Goal: Information Seeking & Learning: Check status

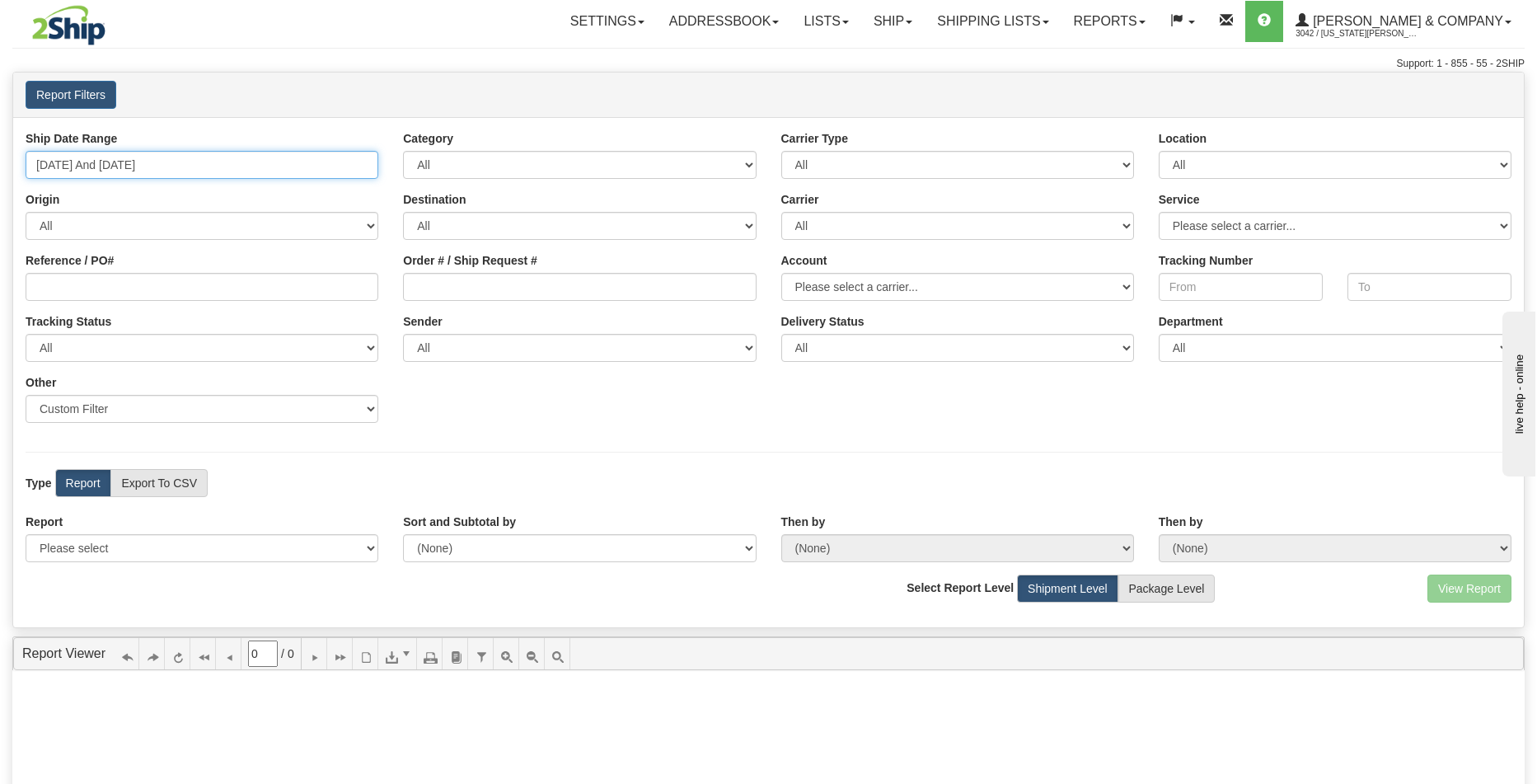
click at [192, 165] on input "[DATE] And [DATE]" at bounding box center [202, 165] width 353 height 28
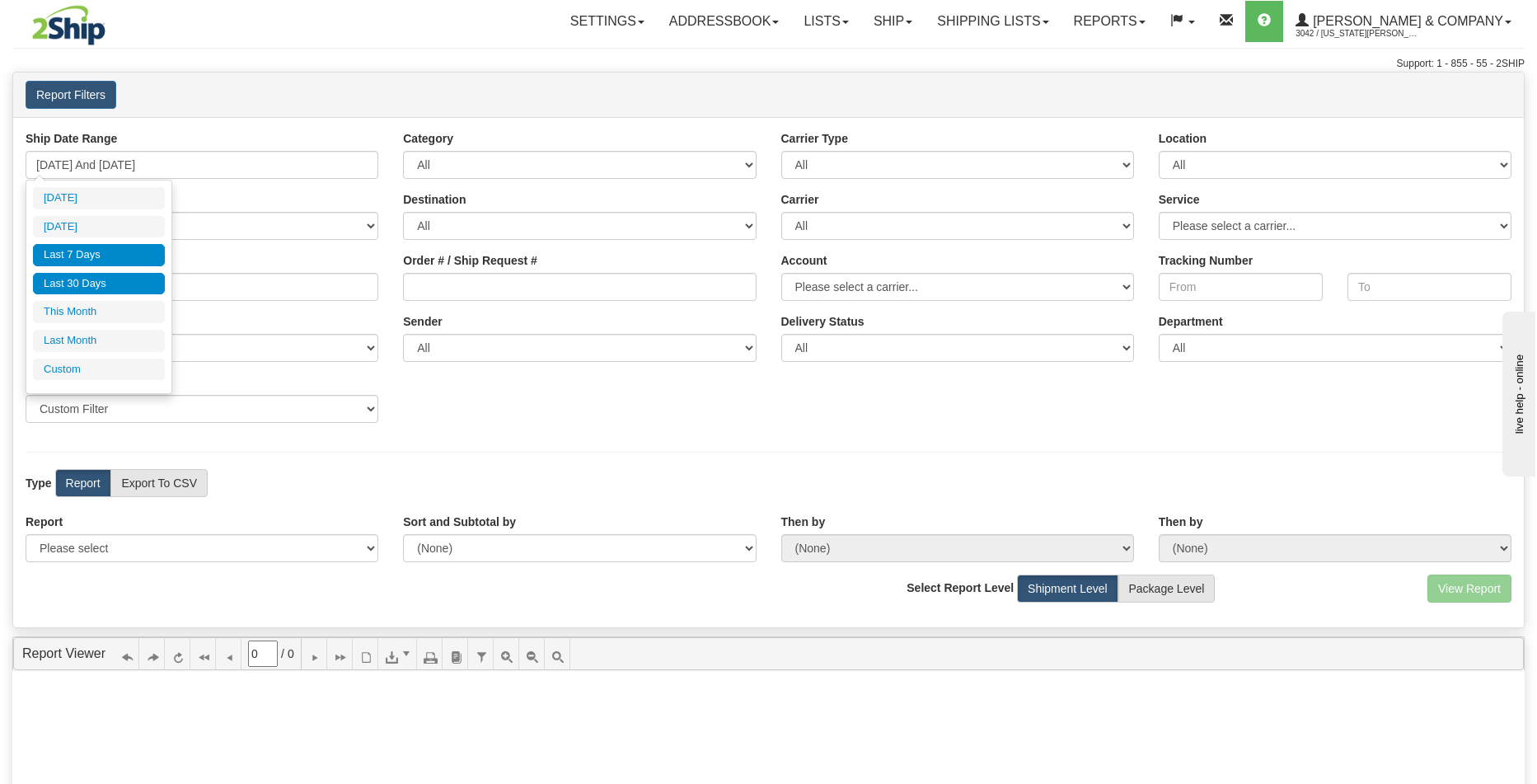
click at [120, 282] on li "Last 30 Days" at bounding box center [99, 283] width 132 height 22
type input "[DATE] And [DATE]"
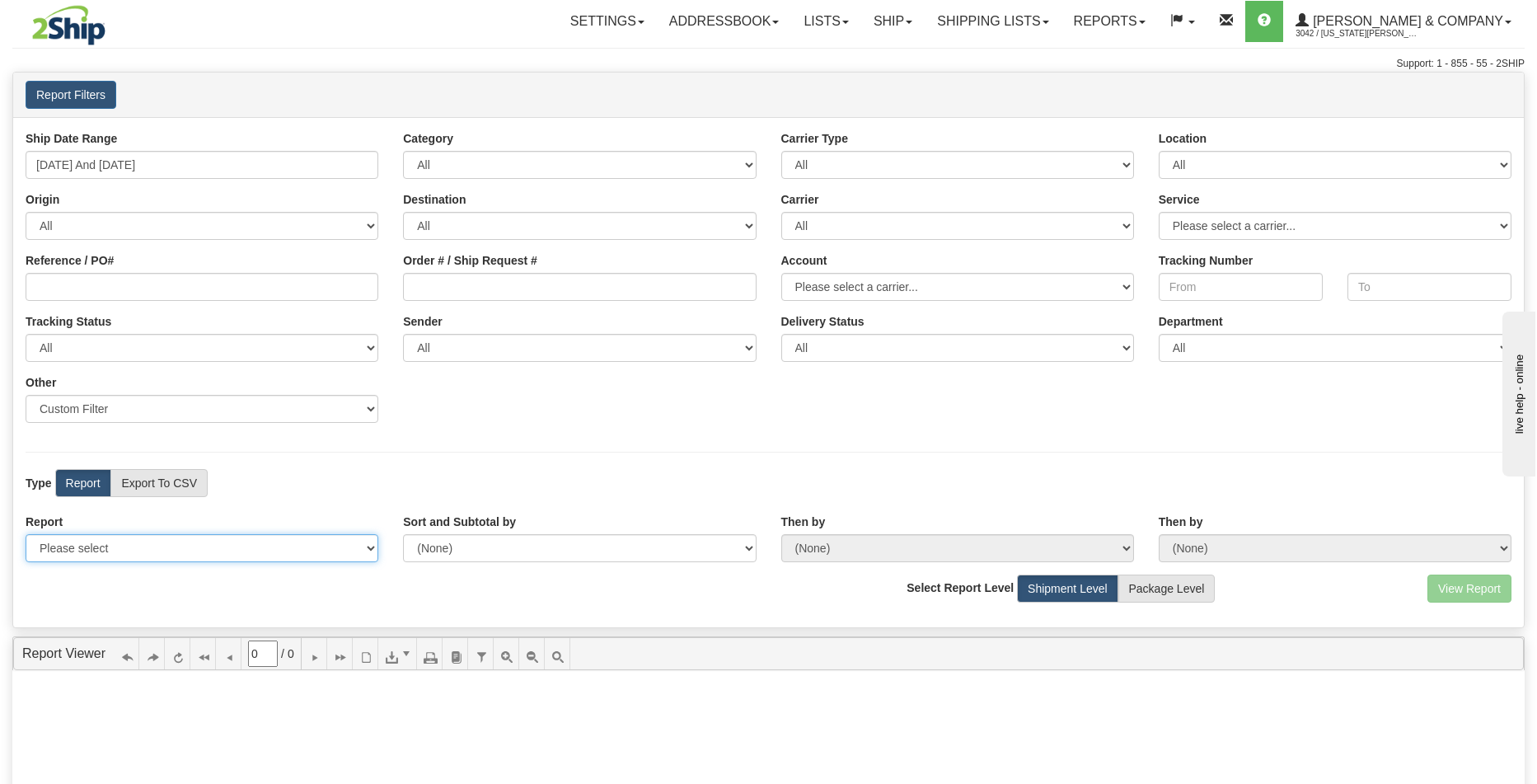
click at [158, 554] on select "Please select 1 Line Shipment Report Address Detail Basic Shipment Overview Can…" at bounding box center [202, 548] width 353 height 28
select select "Users\Tracking Detail.trdx"
click at [26, 534] on select "Please select 1 Line Shipment Report Address Detail Basic Shipment Overview Can…" at bounding box center [202, 548] width 353 height 28
click at [1470, 578] on button "View Report" at bounding box center [1469, 588] width 84 height 28
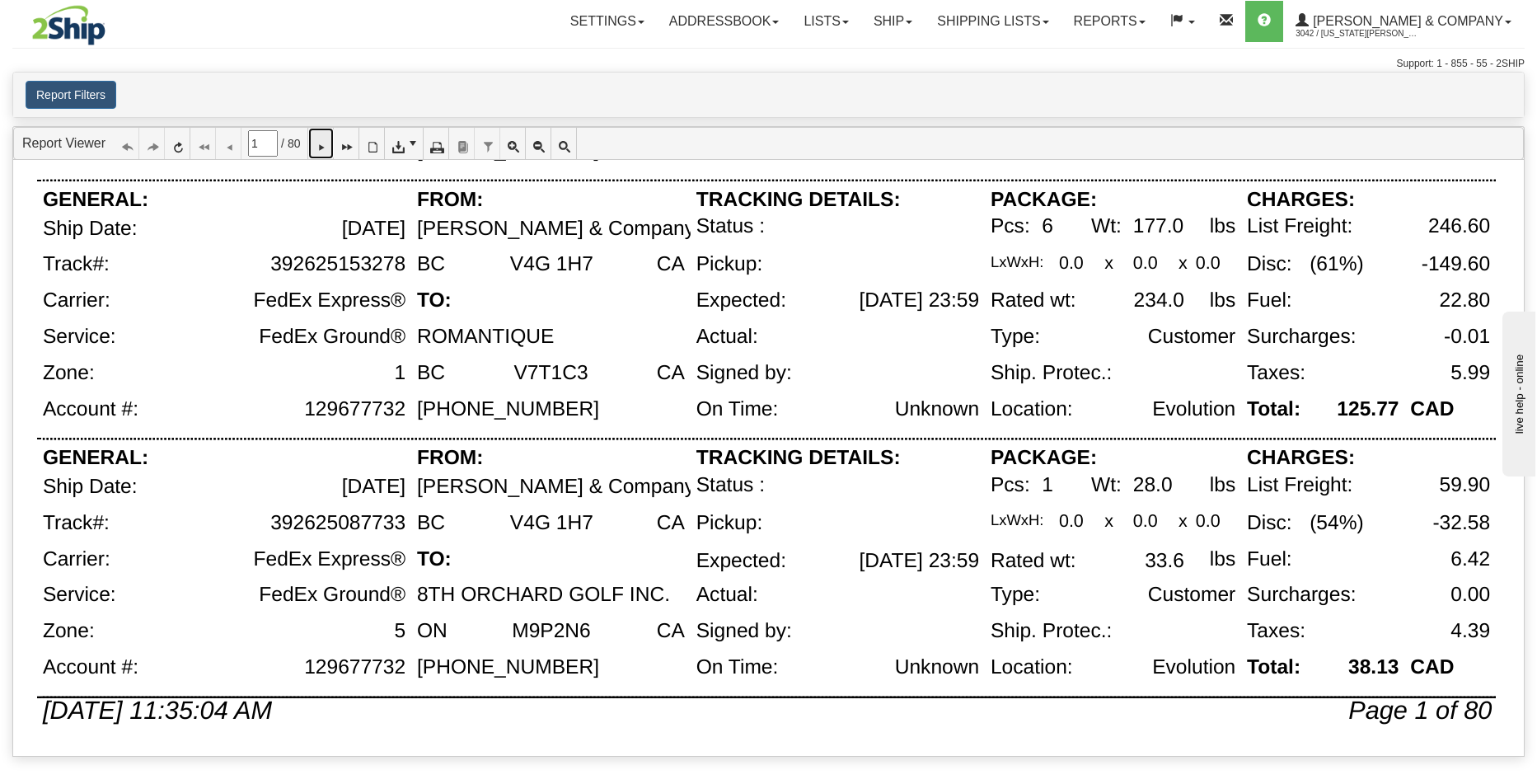
click at [334, 144] on link at bounding box center [321, 143] width 26 height 31
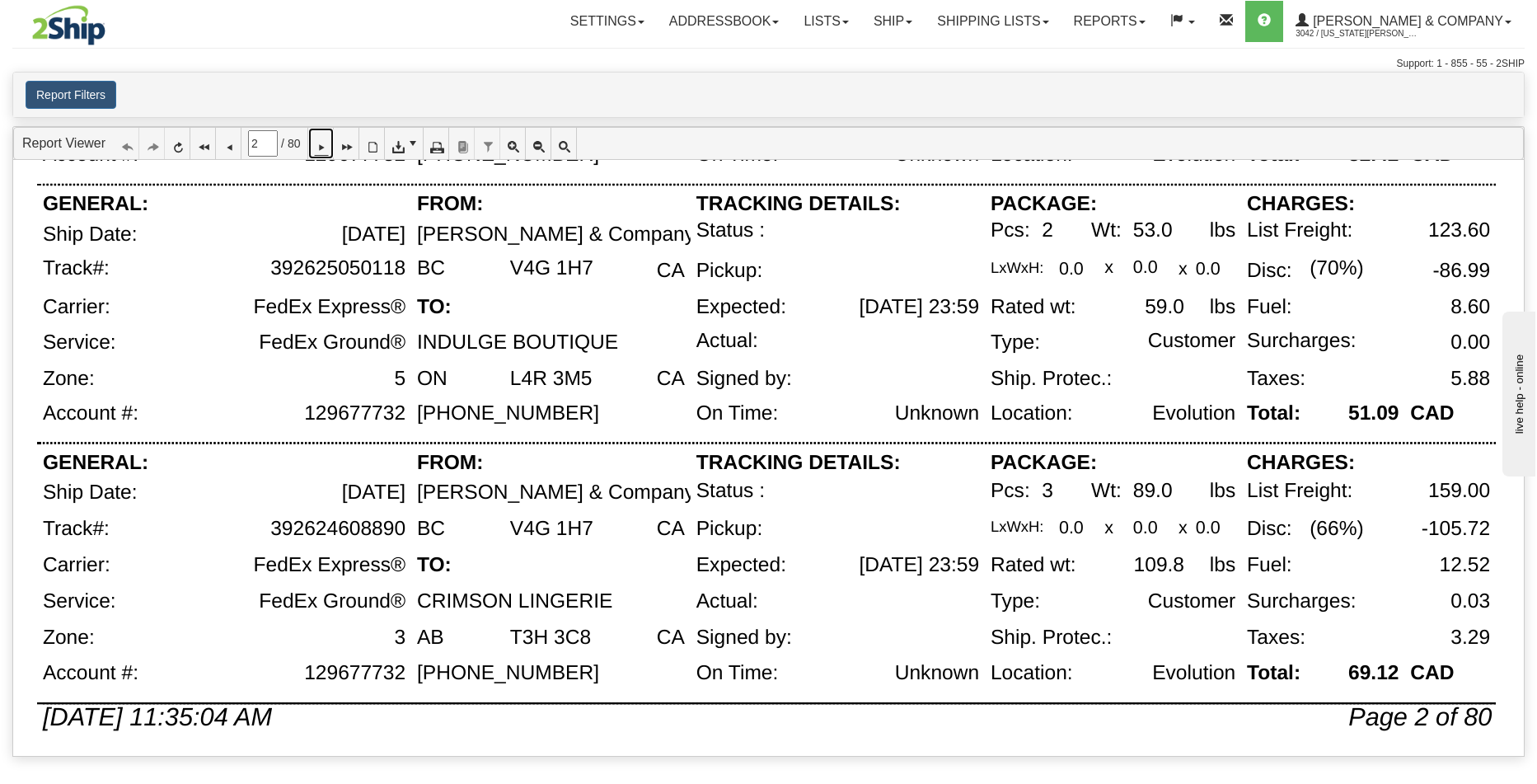
scroll to position [1078, 0]
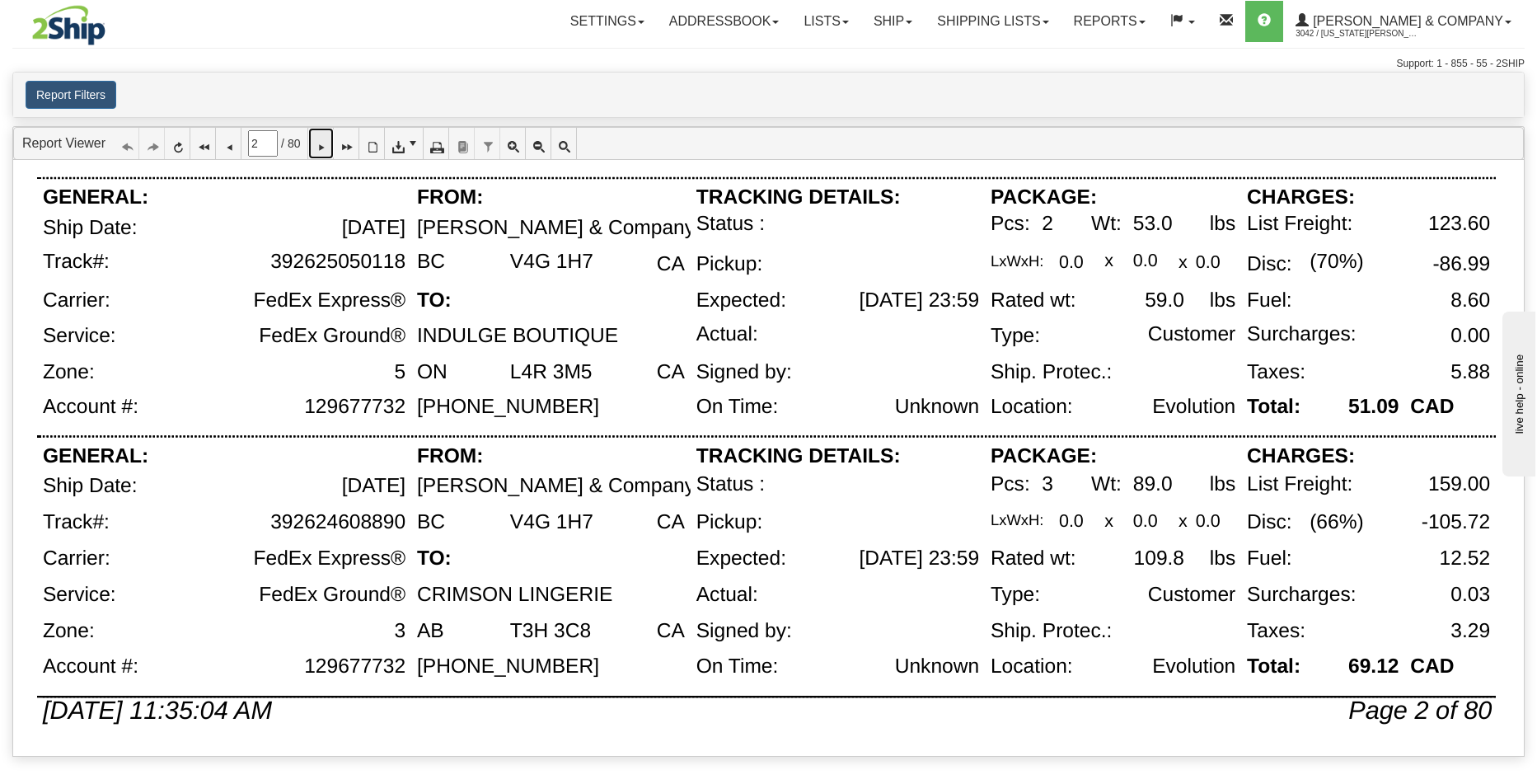
click at [327, 149] on icon at bounding box center [321, 143] width 12 height 12
click at [325, 144] on icon at bounding box center [321, 143] width 12 height 12
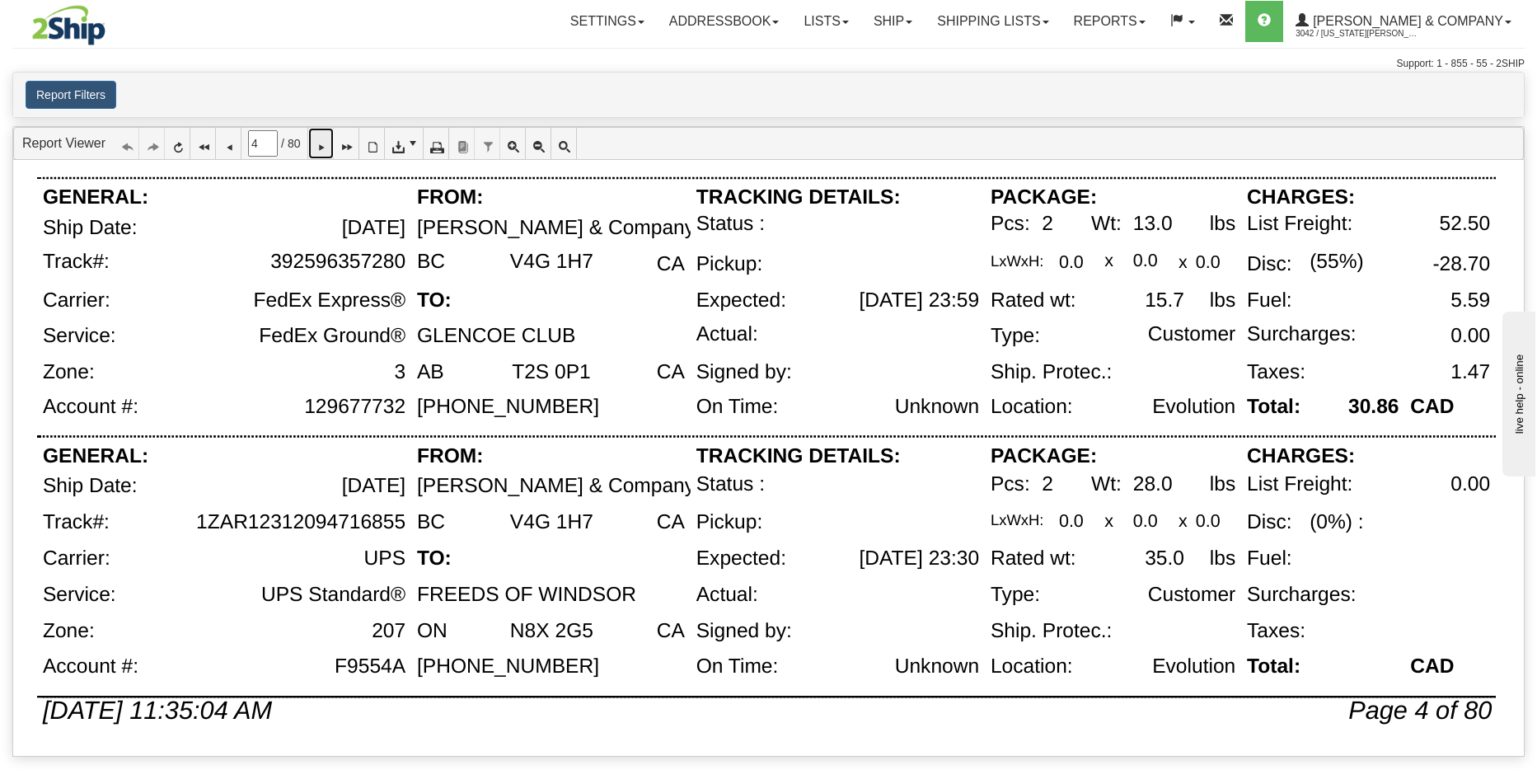
click at [327, 149] on icon at bounding box center [321, 143] width 12 height 12
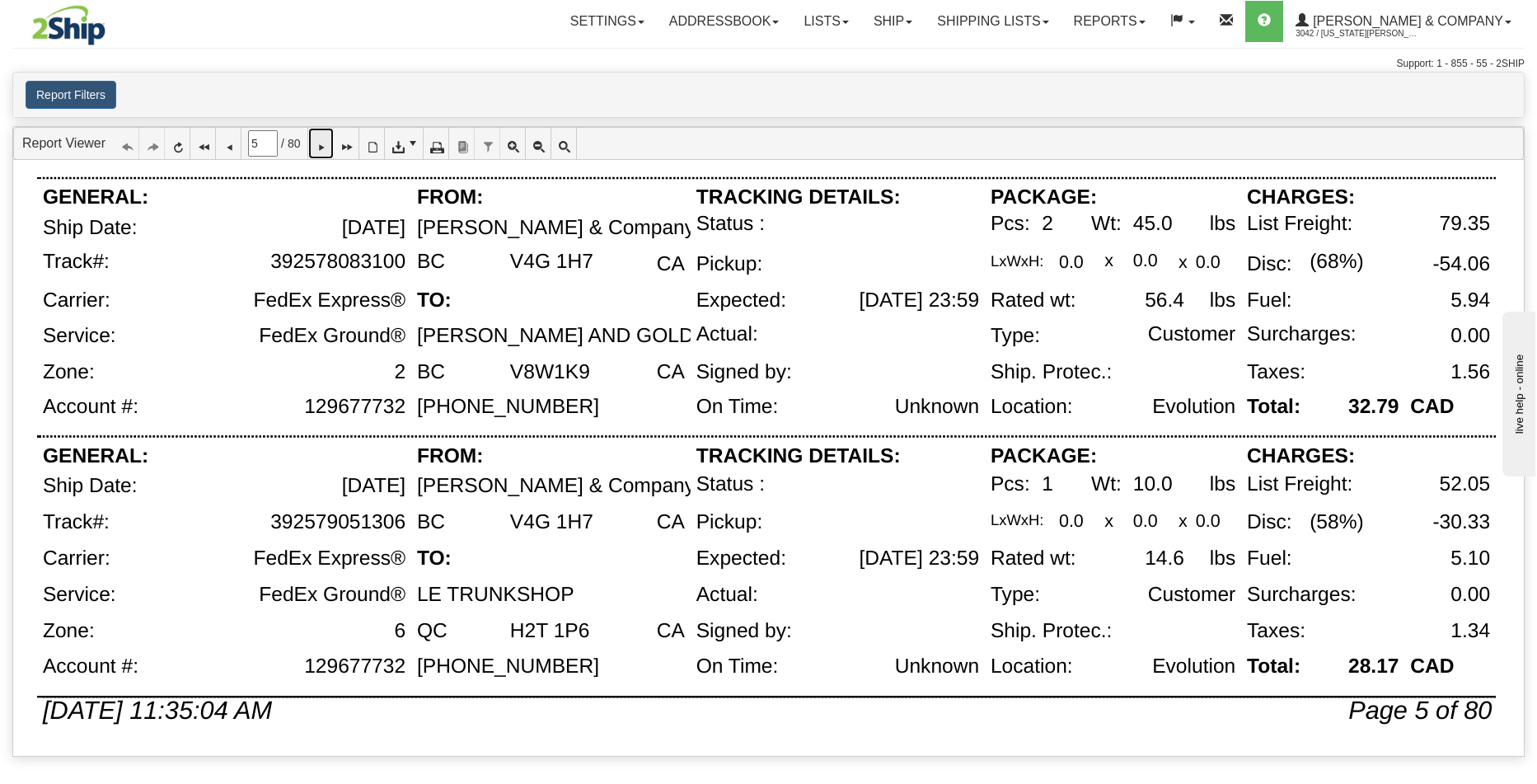
click at [327, 149] on icon at bounding box center [321, 143] width 12 height 12
click at [325, 144] on icon at bounding box center [321, 143] width 12 height 12
click at [327, 138] on icon at bounding box center [321, 143] width 12 height 12
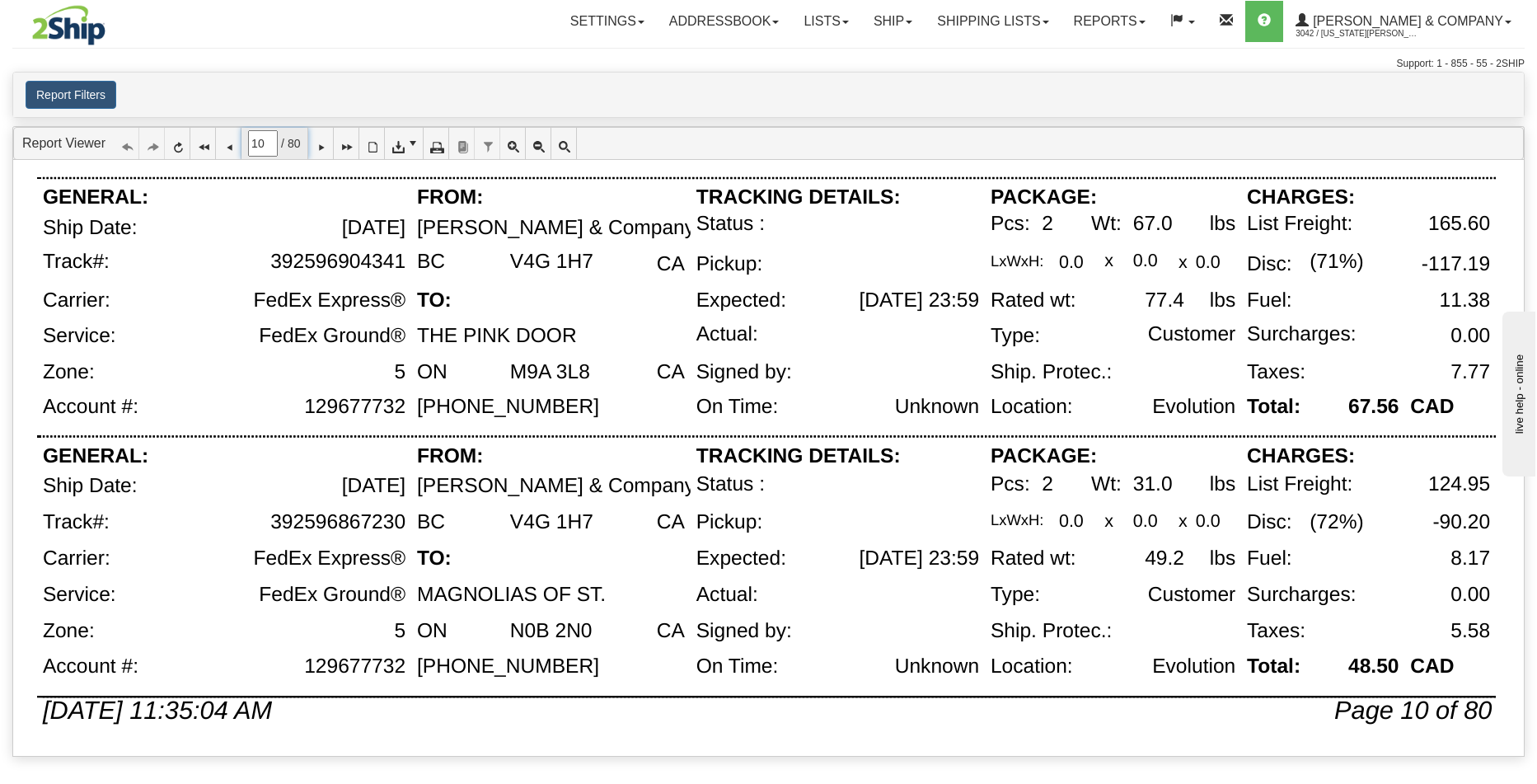
click at [308, 141] on span "10 / 80" at bounding box center [274, 143] width 66 height 31
click at [327, 143] on icon at bounding box center [321, 143] width 12 height 12
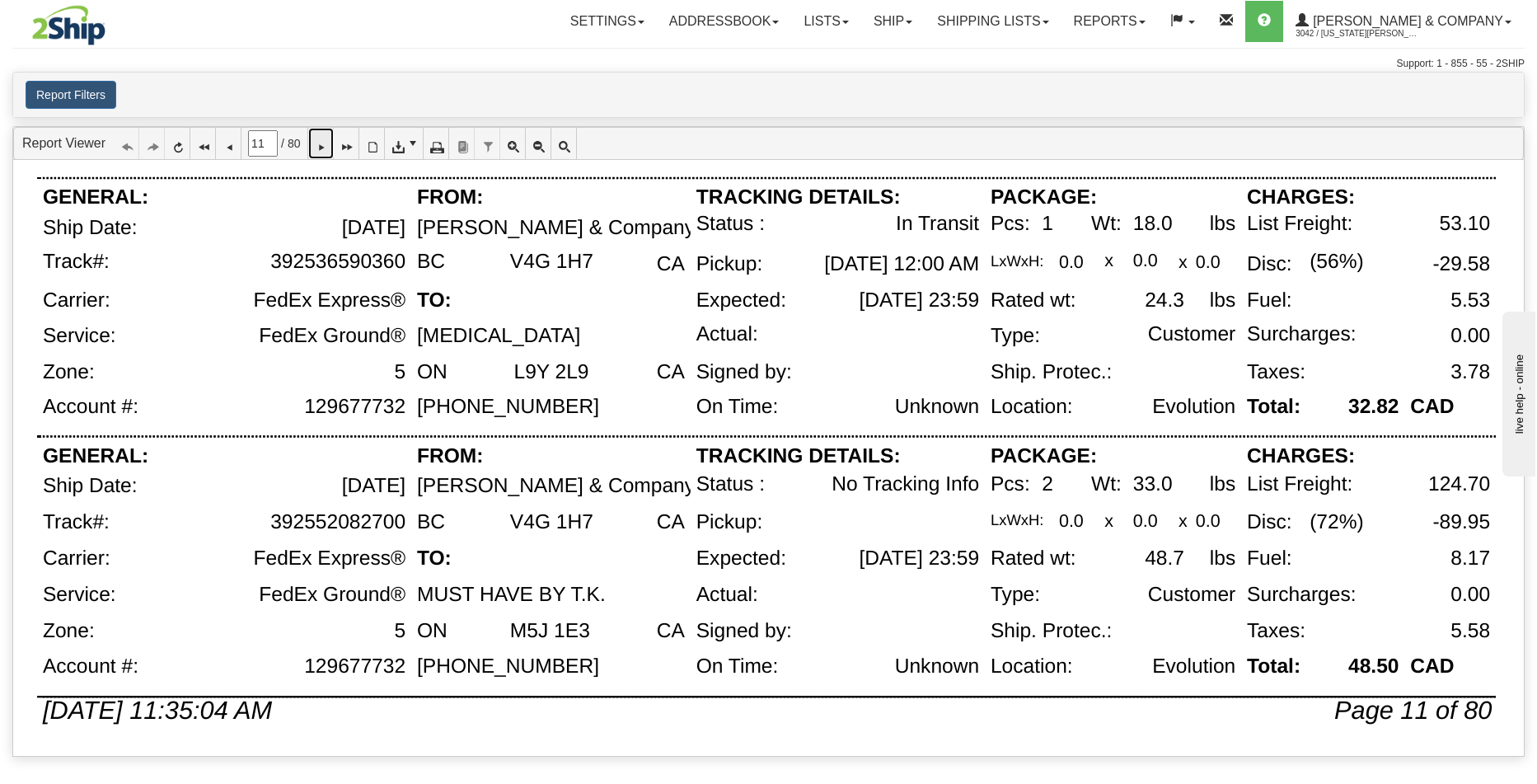
click at [327, 149] on icon at bounding box center [321, 143] width 12 height 12
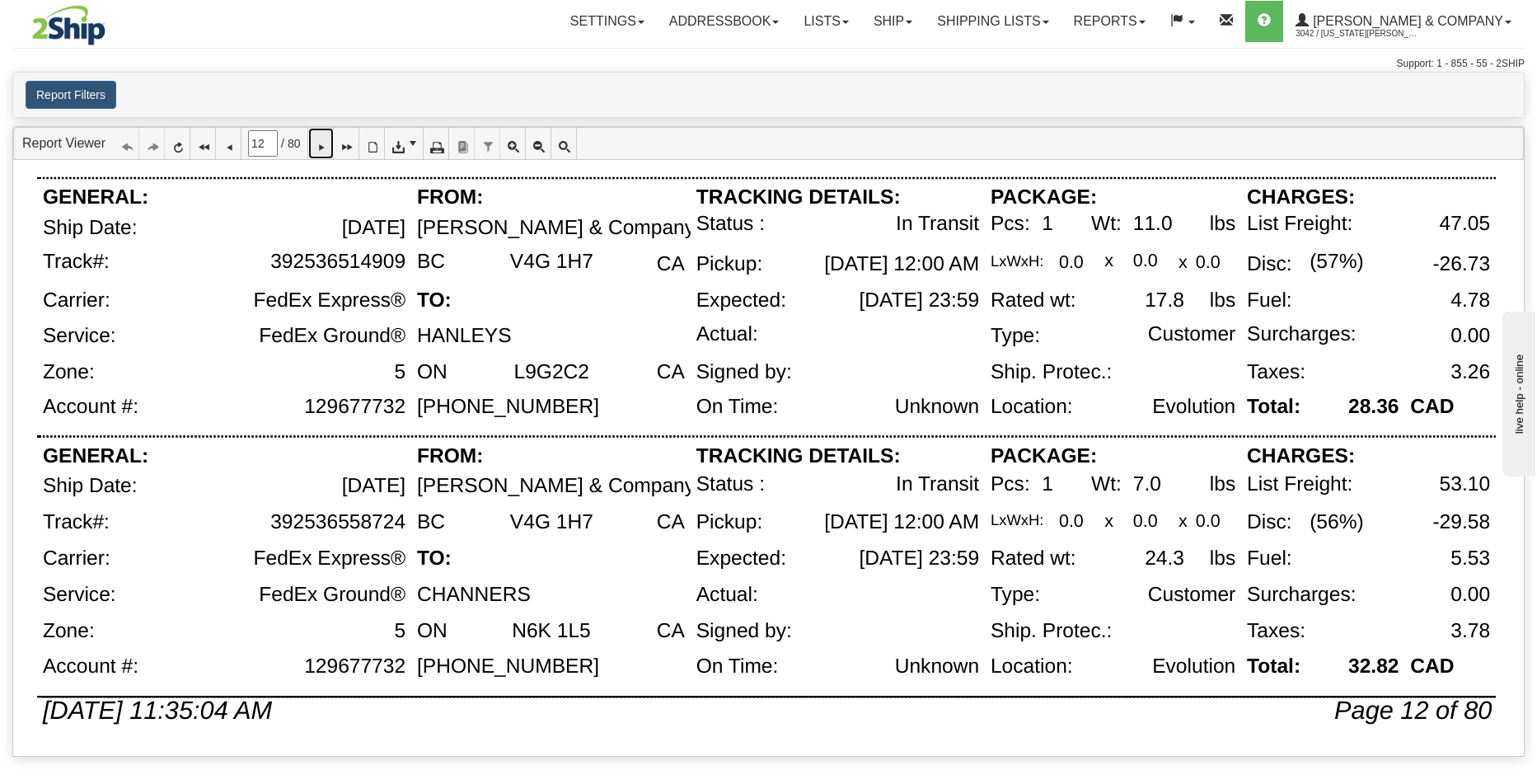
click at [322, 149] on link at bounding box center [321, 143] width 26 height 31
click at [318, 153] on link at bounding box center [321, 143] width 26 height 31
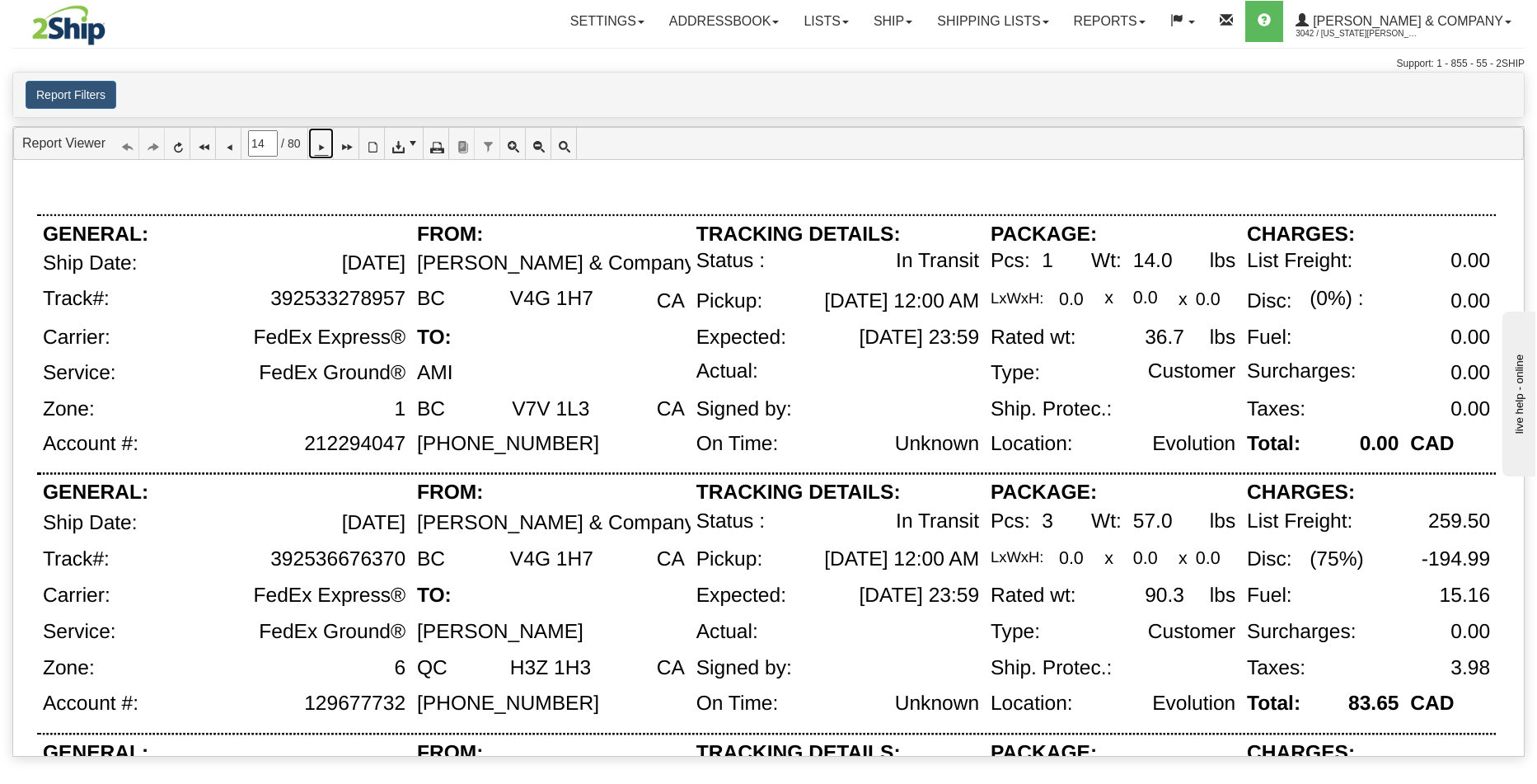
scroll to position [7, 0]
drag, startPoint x: 271, startPoint y: 297, endPoint x: 405, endPoint y: 297, distance: 134.0
click at [405, 297] on div "392533278957" at bounding box center [337, 298] width 135 height 23
copy div "392533278957"
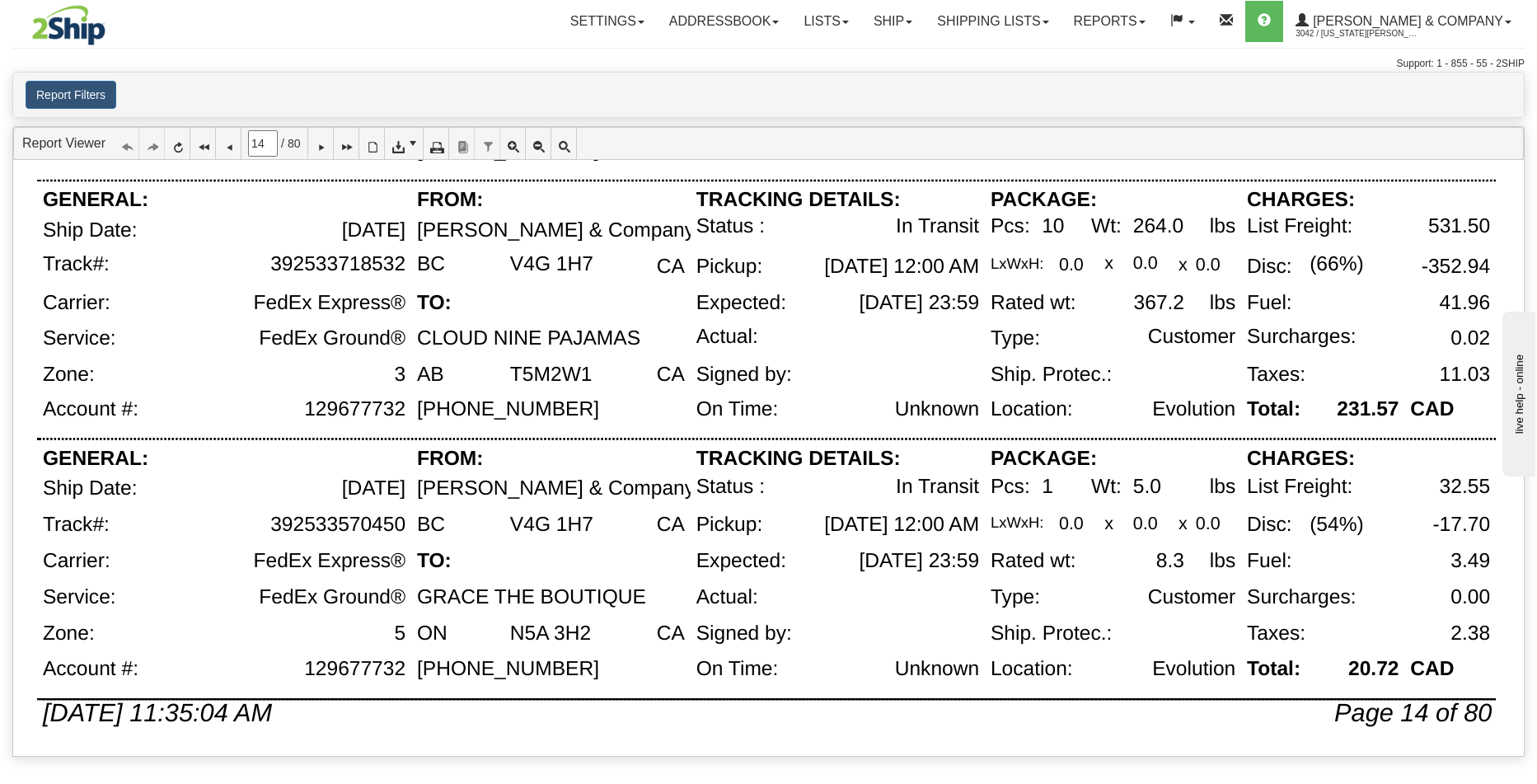
scroll to position [1078, 0]
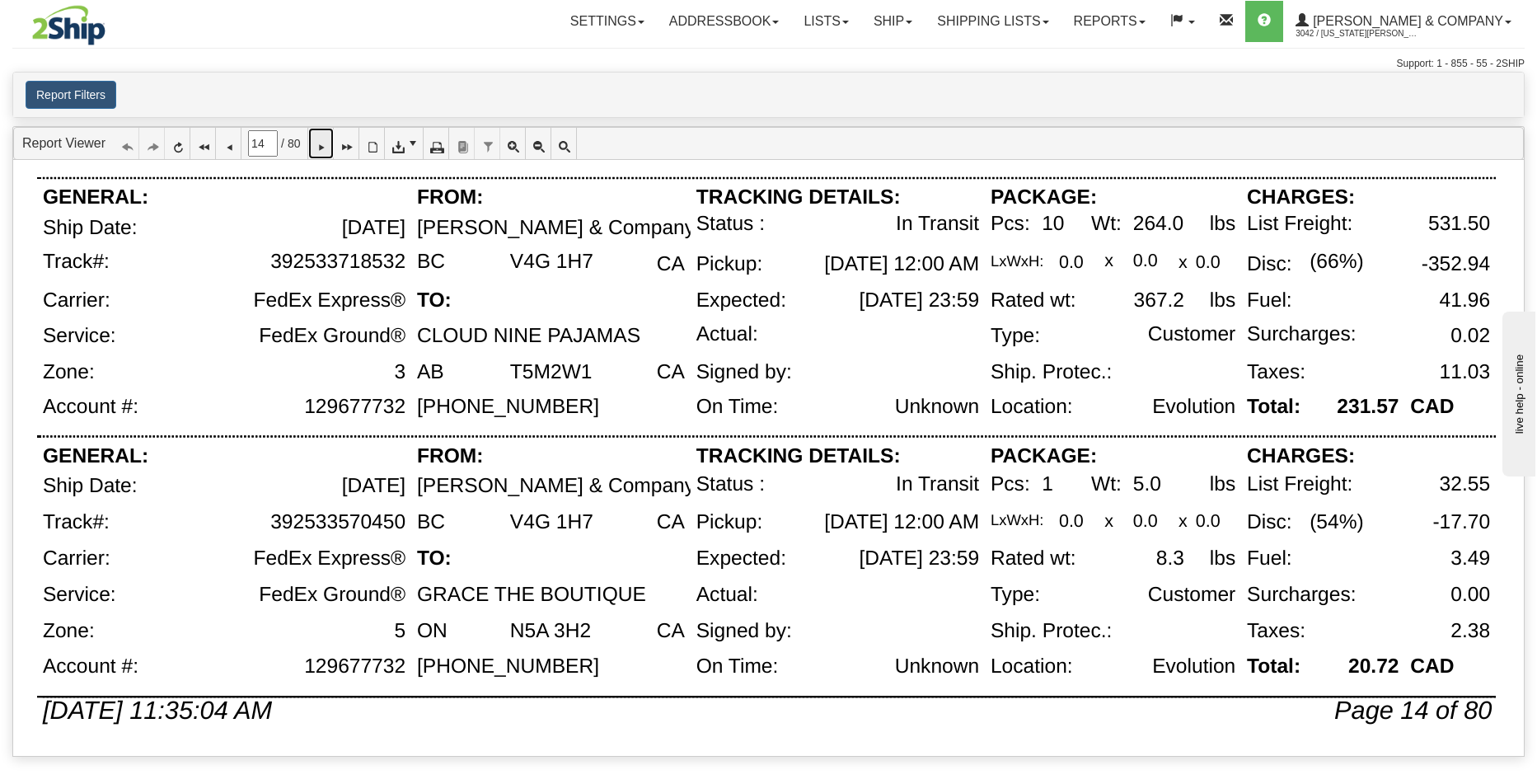
click at [327, 148] on icon at bounding box center [321, 143] width 12 height 12
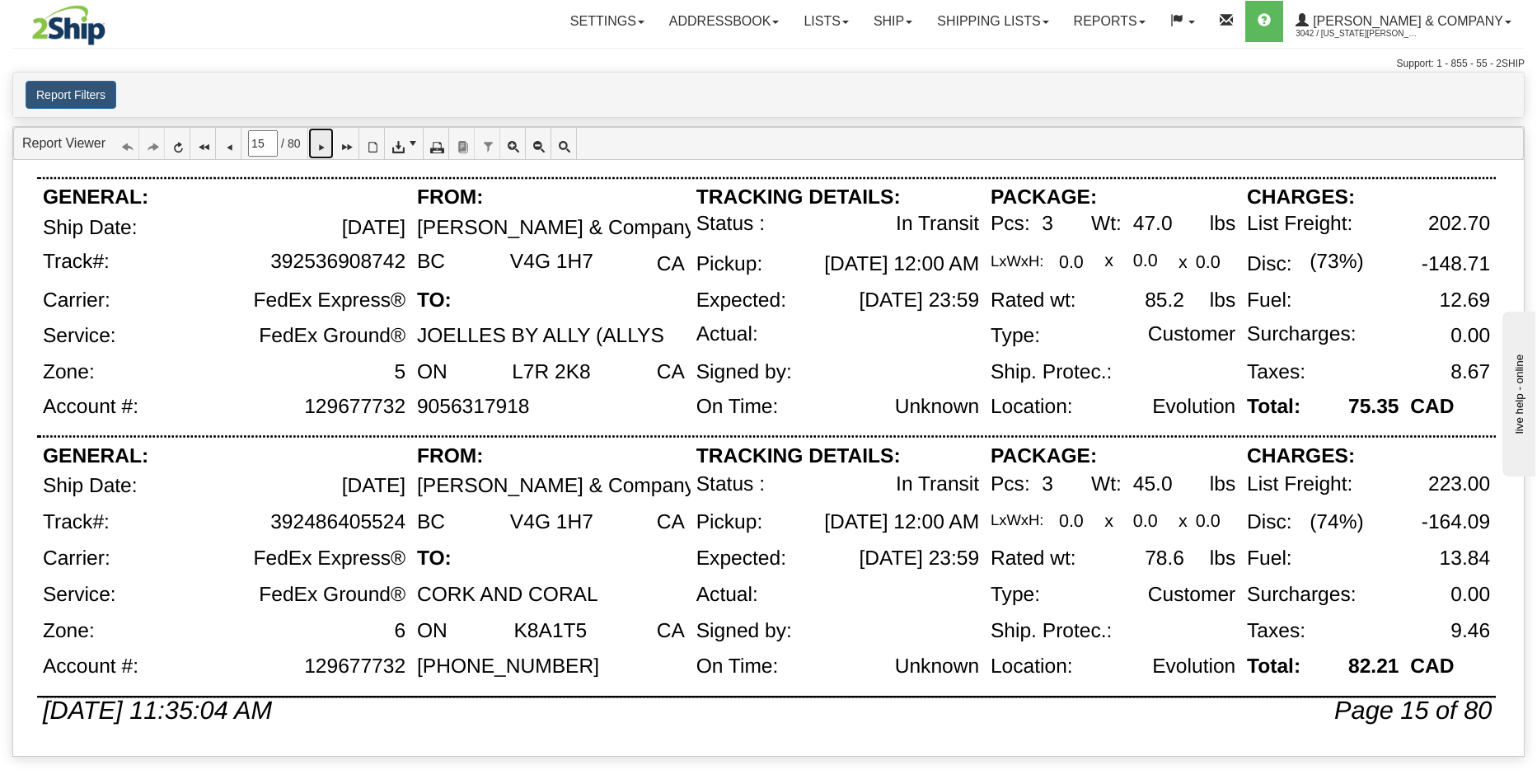
click at [324, 144] on icon at bounding box center [321, 143] width 12 height 12
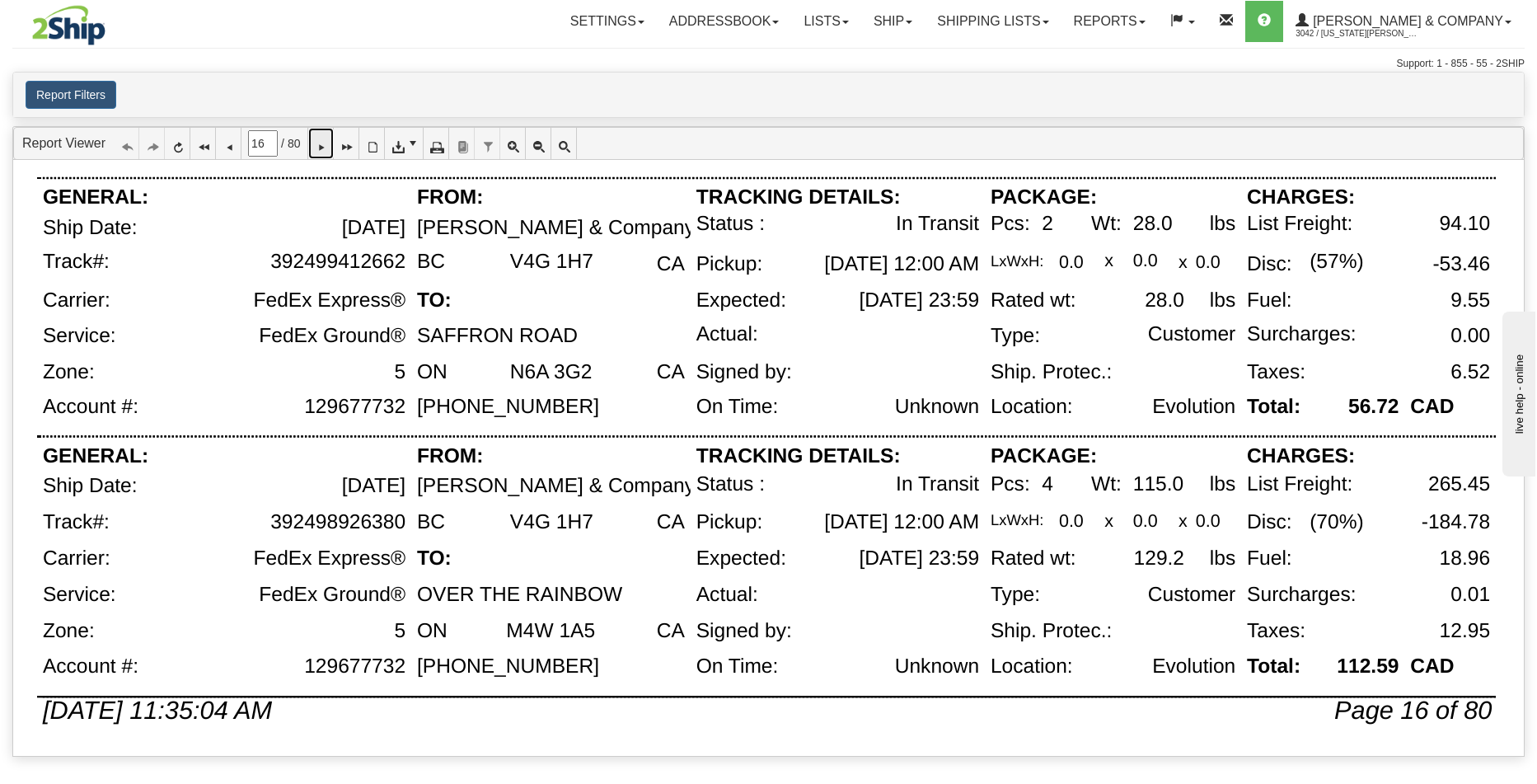
click at [325, 138] on icon at bounding box center [321, 143] width 12 height 12
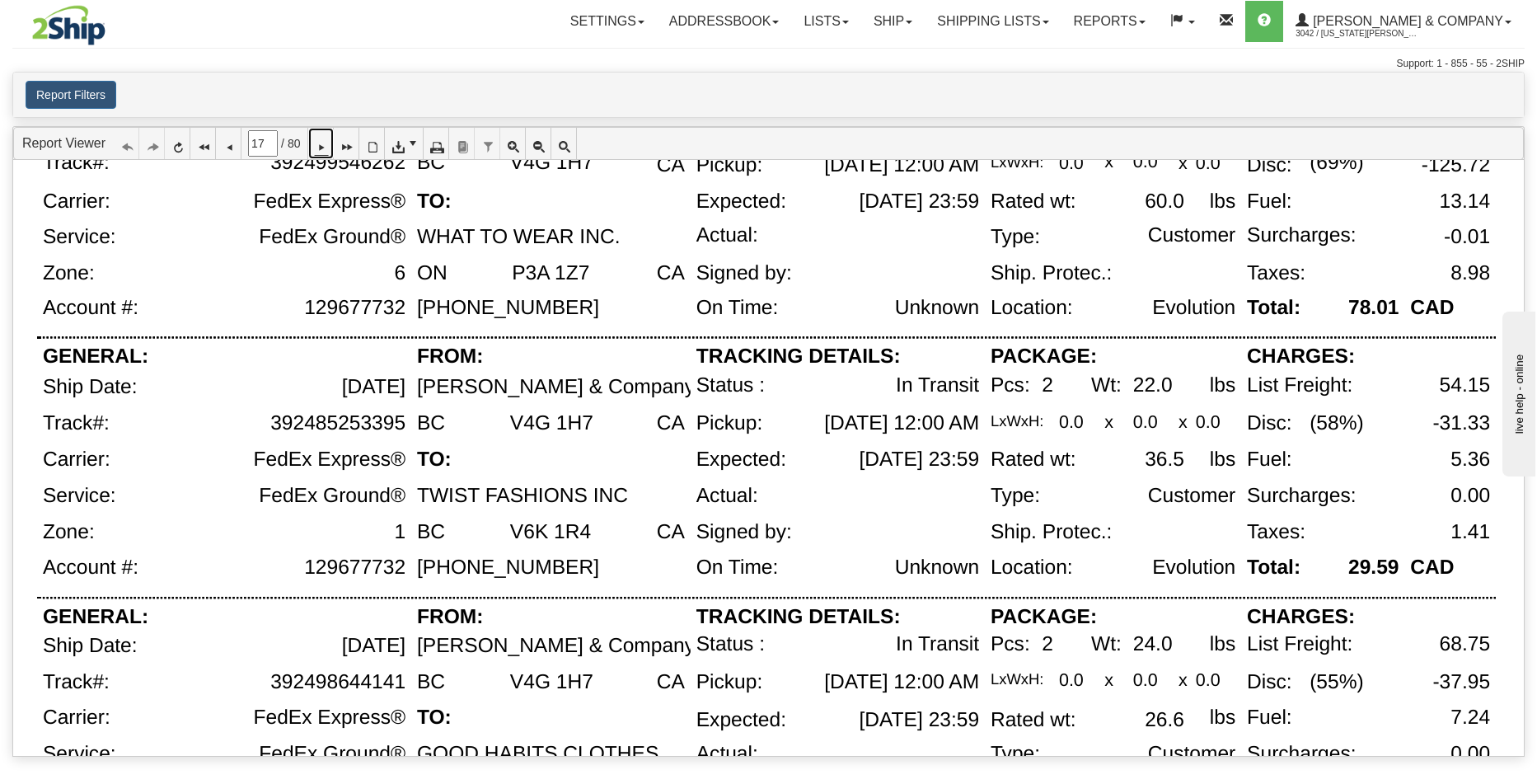
scroll to position [148, 0]
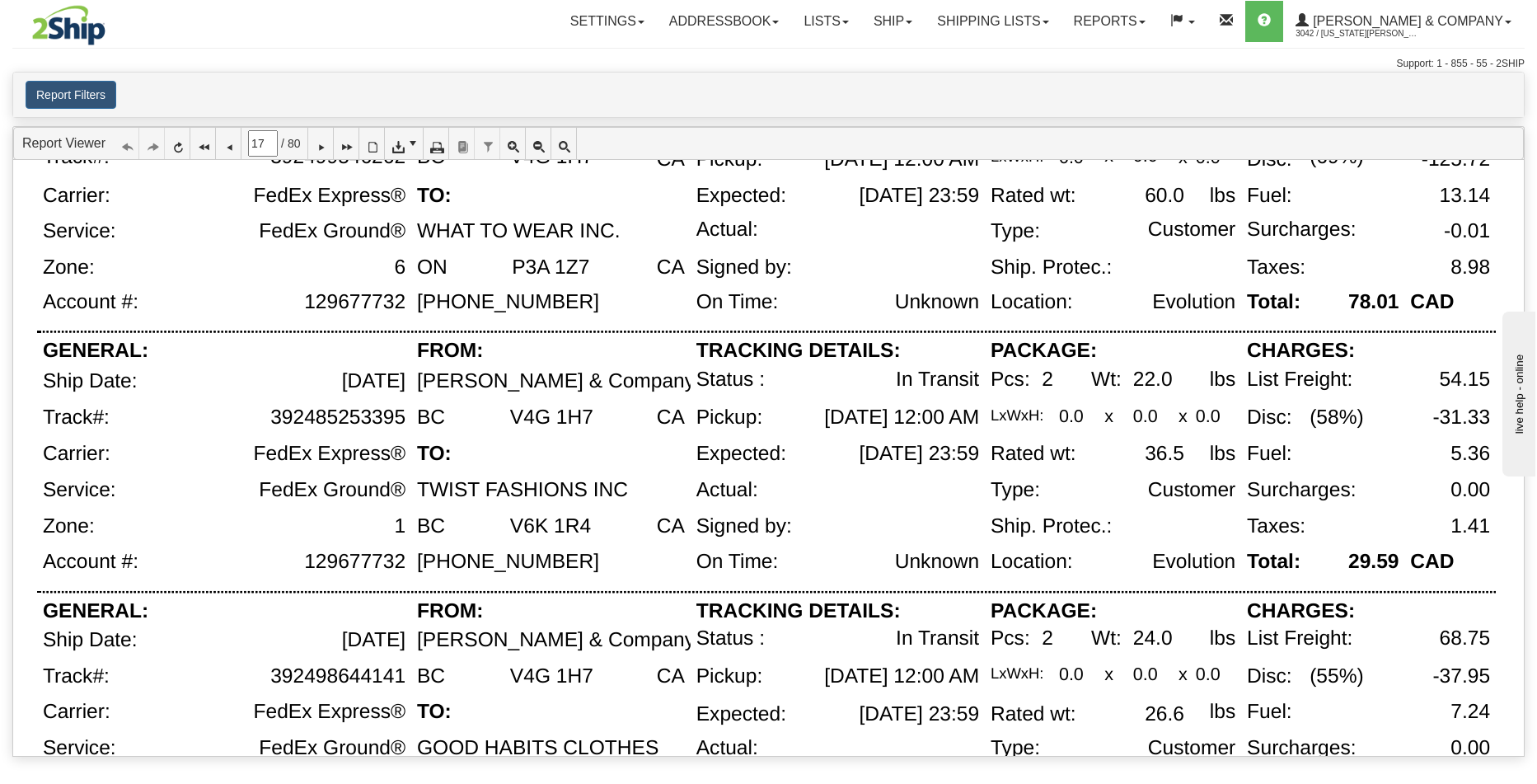
click at [337, 433] on div "392485253395" at bounding box center [267, 424] width 288 height 36
drag, startPoint x: 270, startPoint y: 416, endPoint x: 402, endPoint y: 416, distance: 132.0
click at [402, 416] on div "392485253395" at bounding box center [337, 418] width 135 height 23
copy div "392485253395"
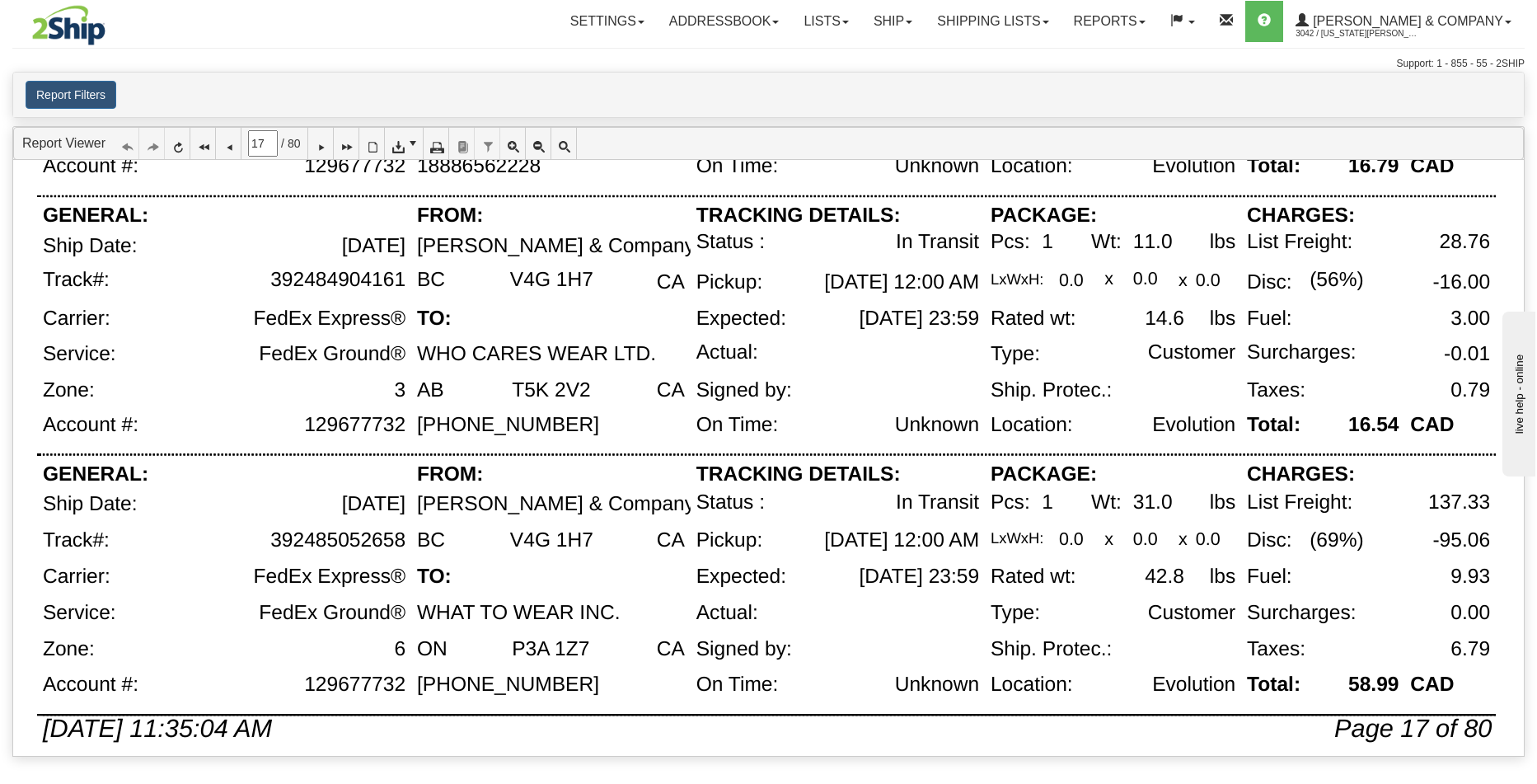
scroll to position [1078, 0]
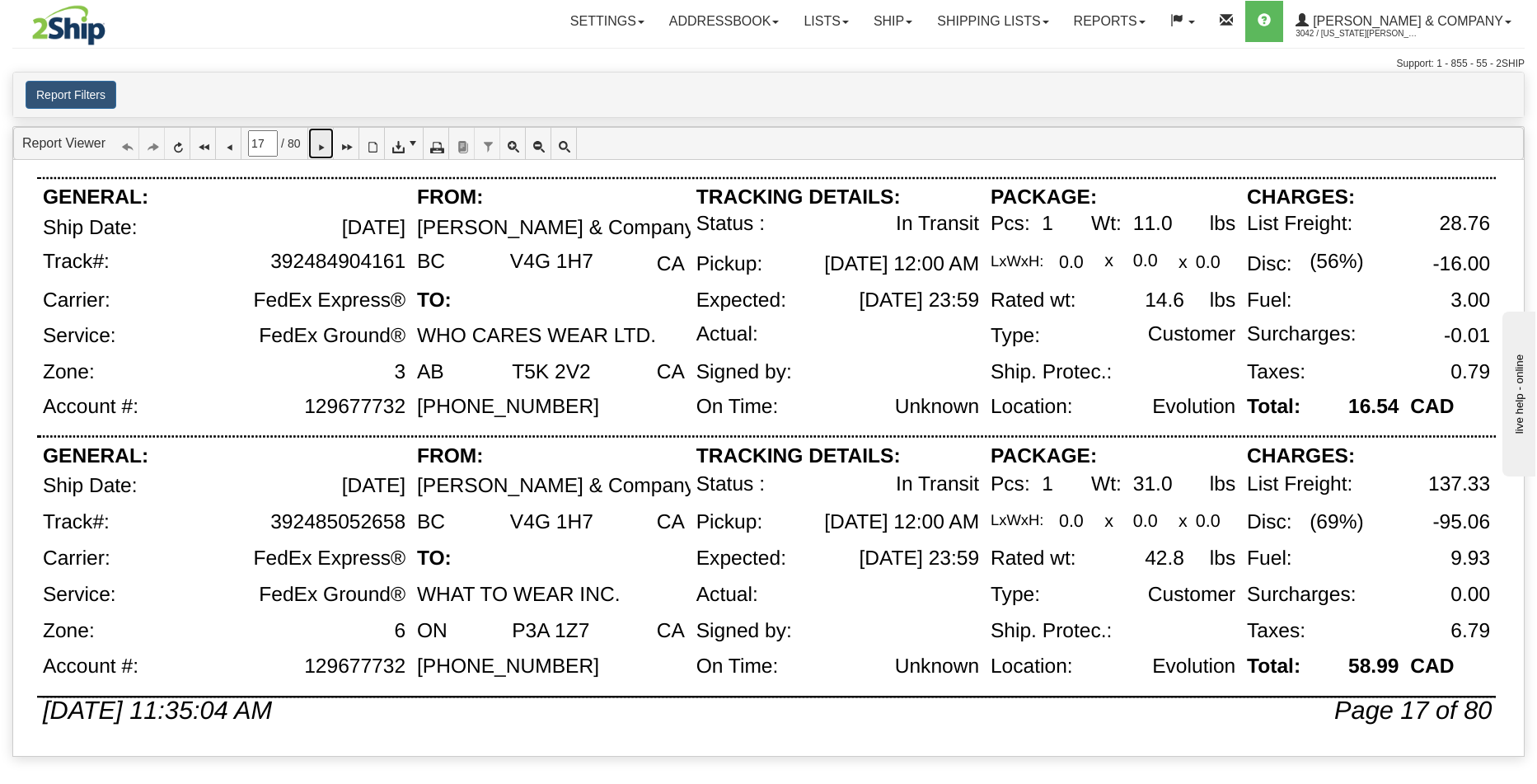
click at [327, 144] on icon at bounding box center [321, 143] width 12 height 12
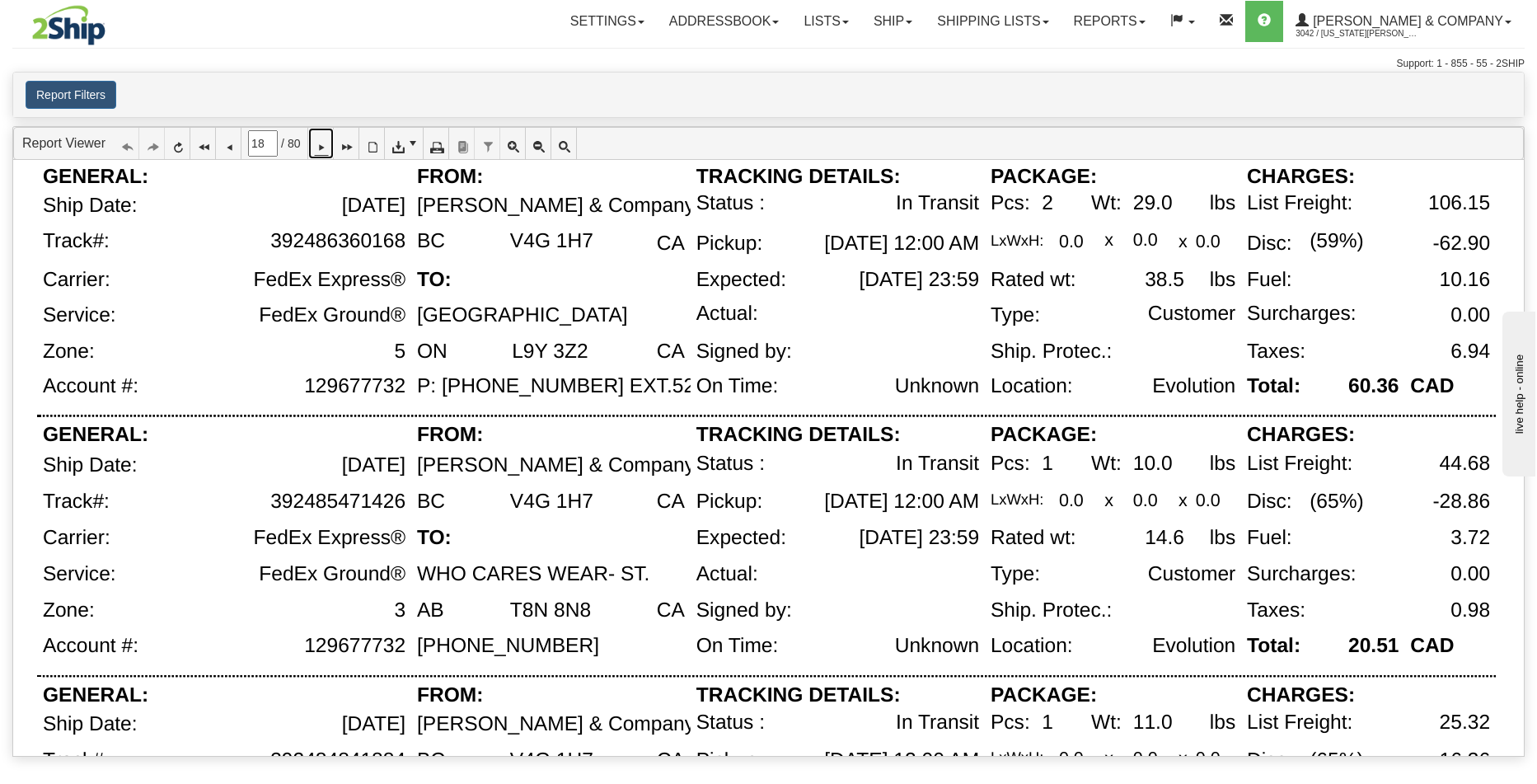
scroll to position [67, 0]
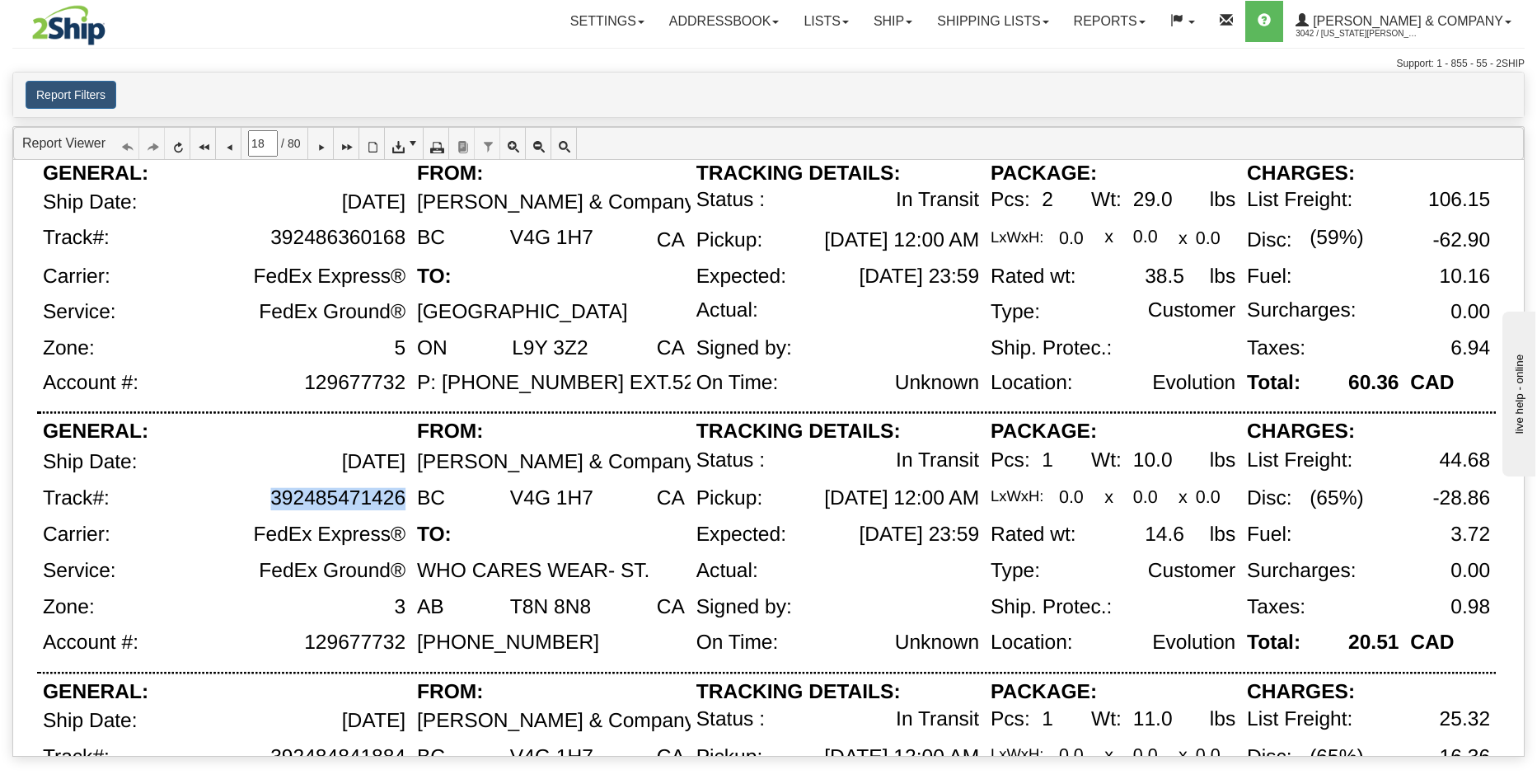
drag, startPoint x: 275, startPoint y: 499, endPoint x: 403, endPoint y: 497, distance: 128.0
click at [403, 497] on div "392485471426" at bounding box center [337, 499] width 135 height 23
copy div "392485471426"
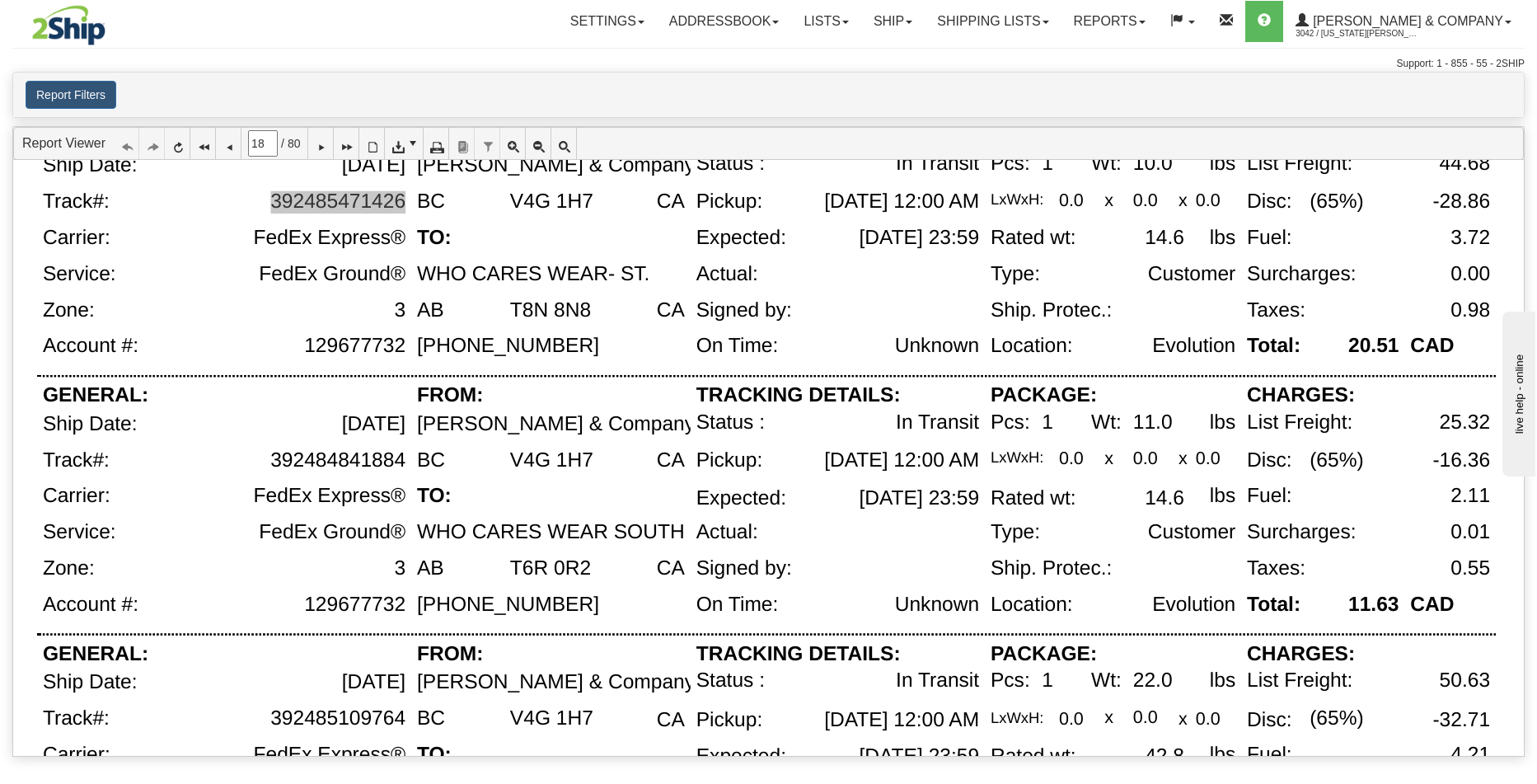
scroll to position [365, 0]
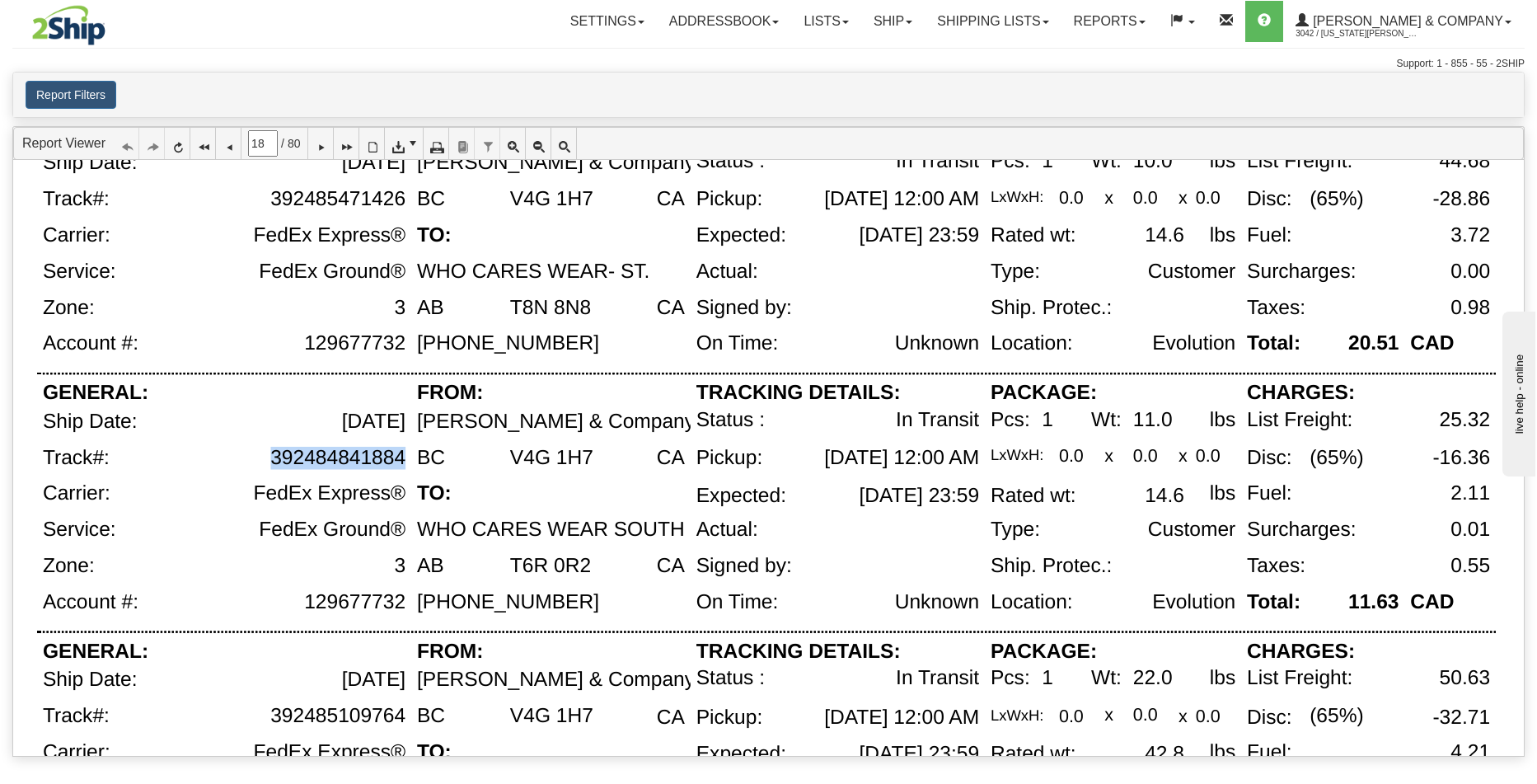
drag, startPoint x: 271, startPoint y: 457, endPoint x: 410, endPoint y: 452, distance: 139.1
click at [410, 452] on div "392484841884" at bounding box center [267, 465] width 288 height 36
copy div "392484841884"
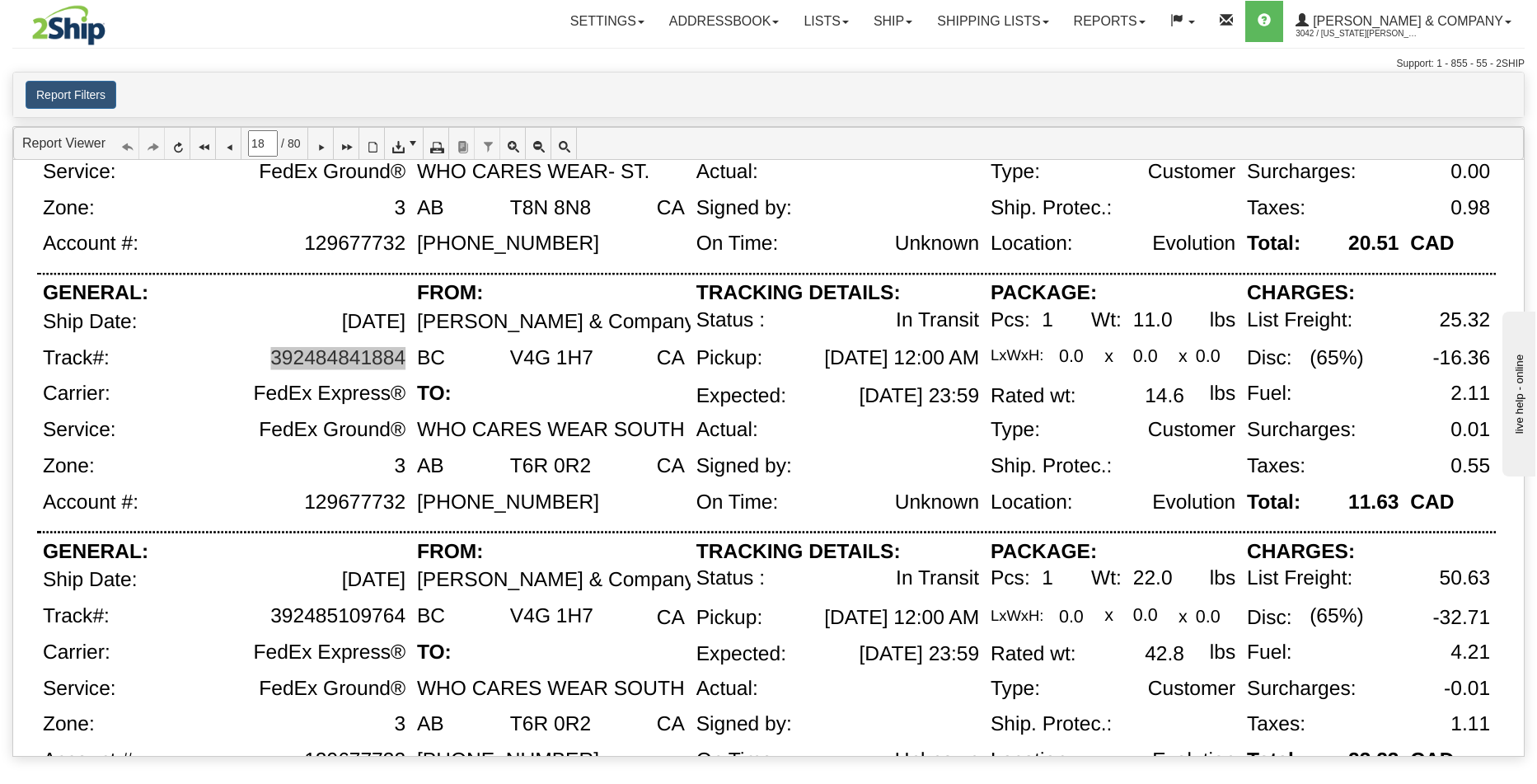
scroll to position [519, 0]
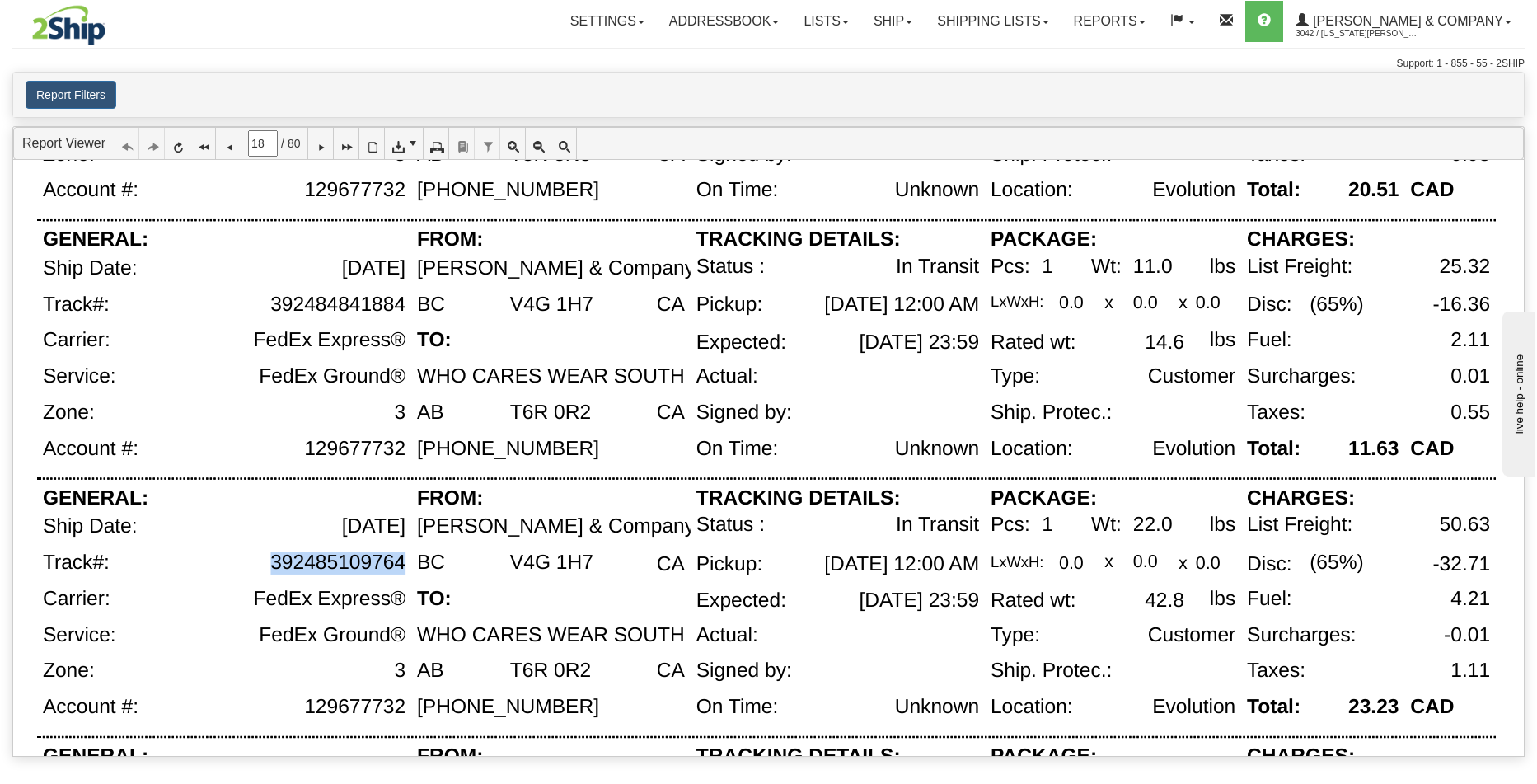
drag, startPoint x: 405, startPoint y: 563, endPoint x: 269, endPoint y: 564, distance: 136.0
click at [269, 564] on div "392485109764" at bounding box center [267, 569] width 288 height 36
copy div "392485109764"
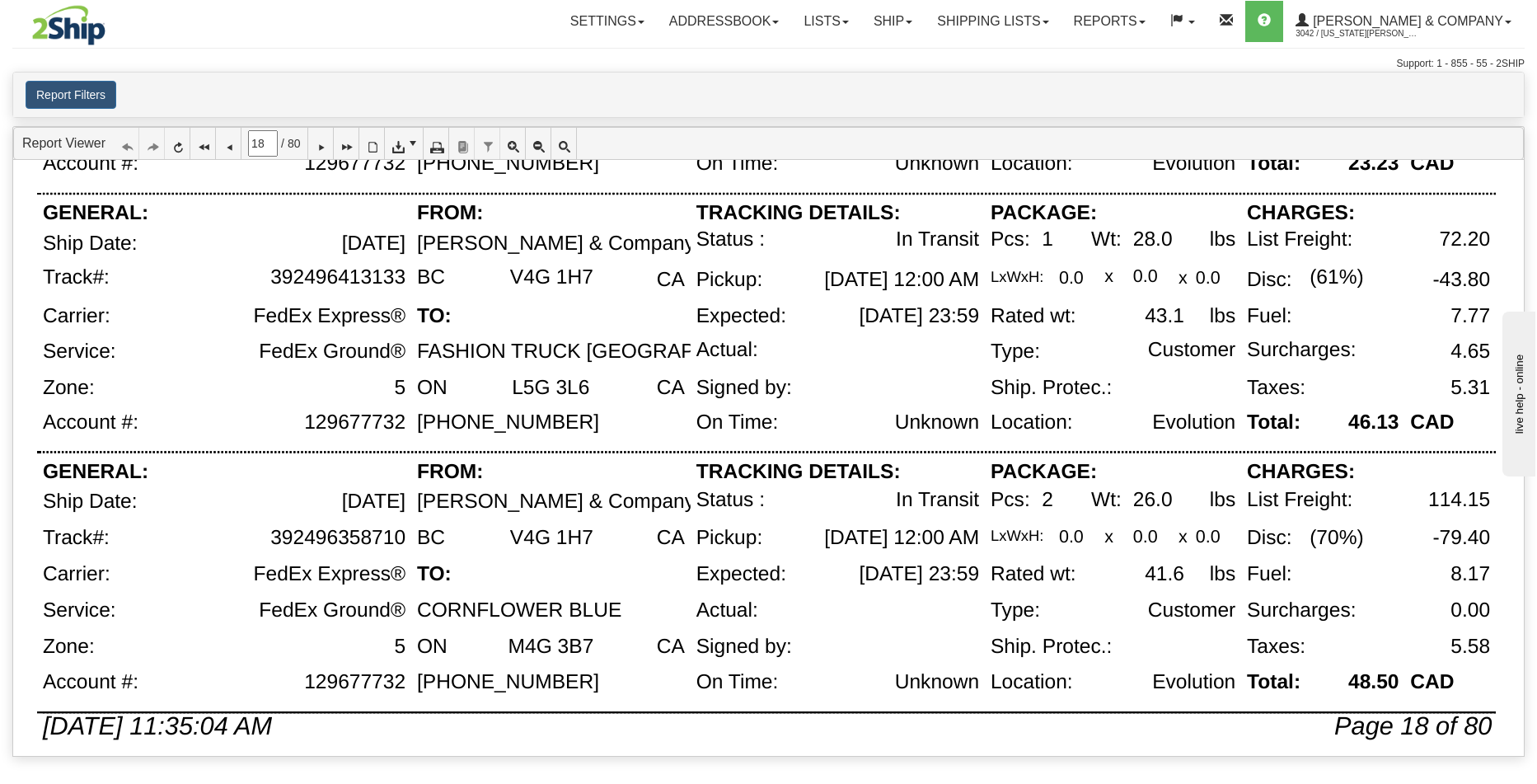
scroll to position [1078, 0]
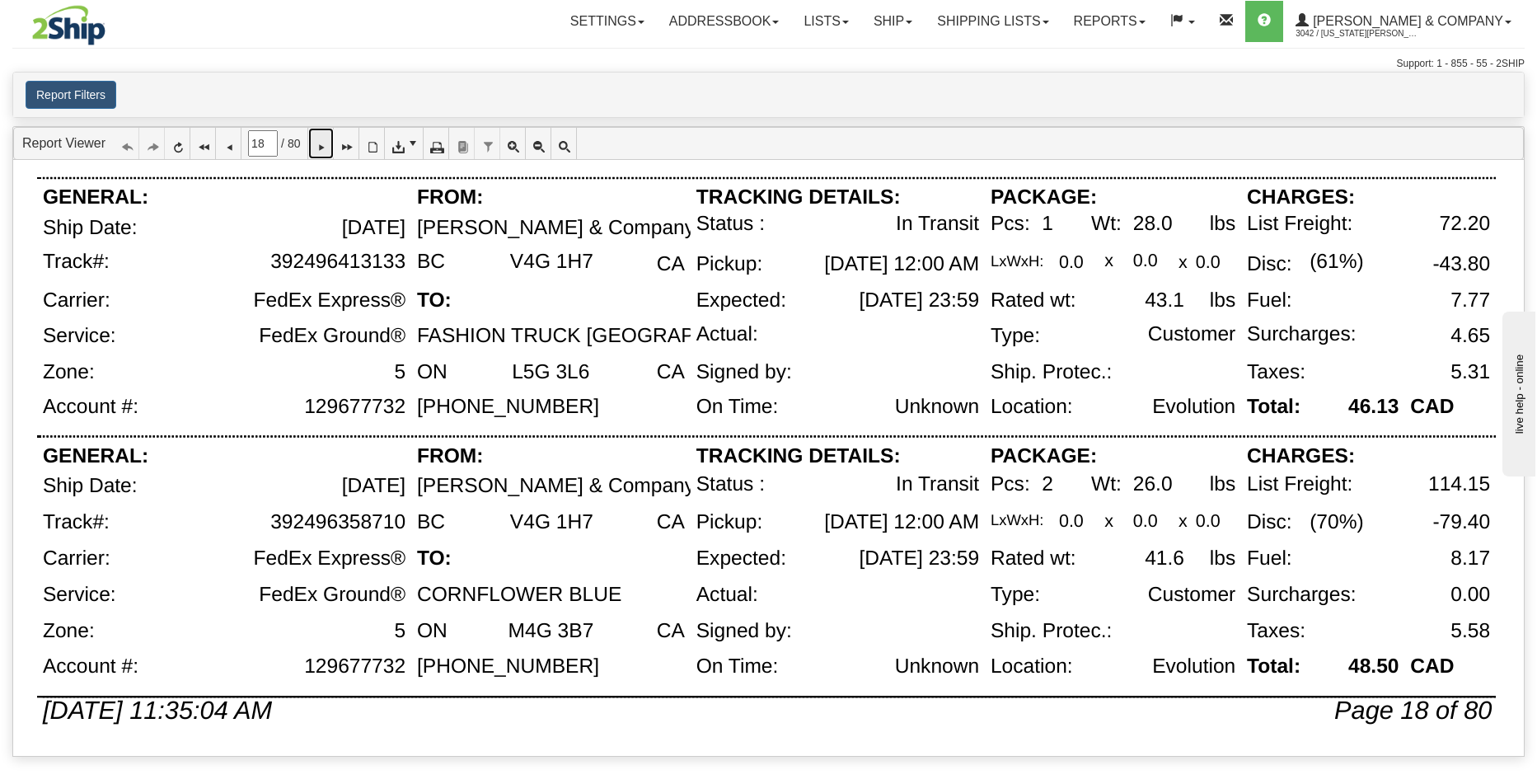
click at [327, 142] on icon at bounding box center [321, 143] width 12 height 12
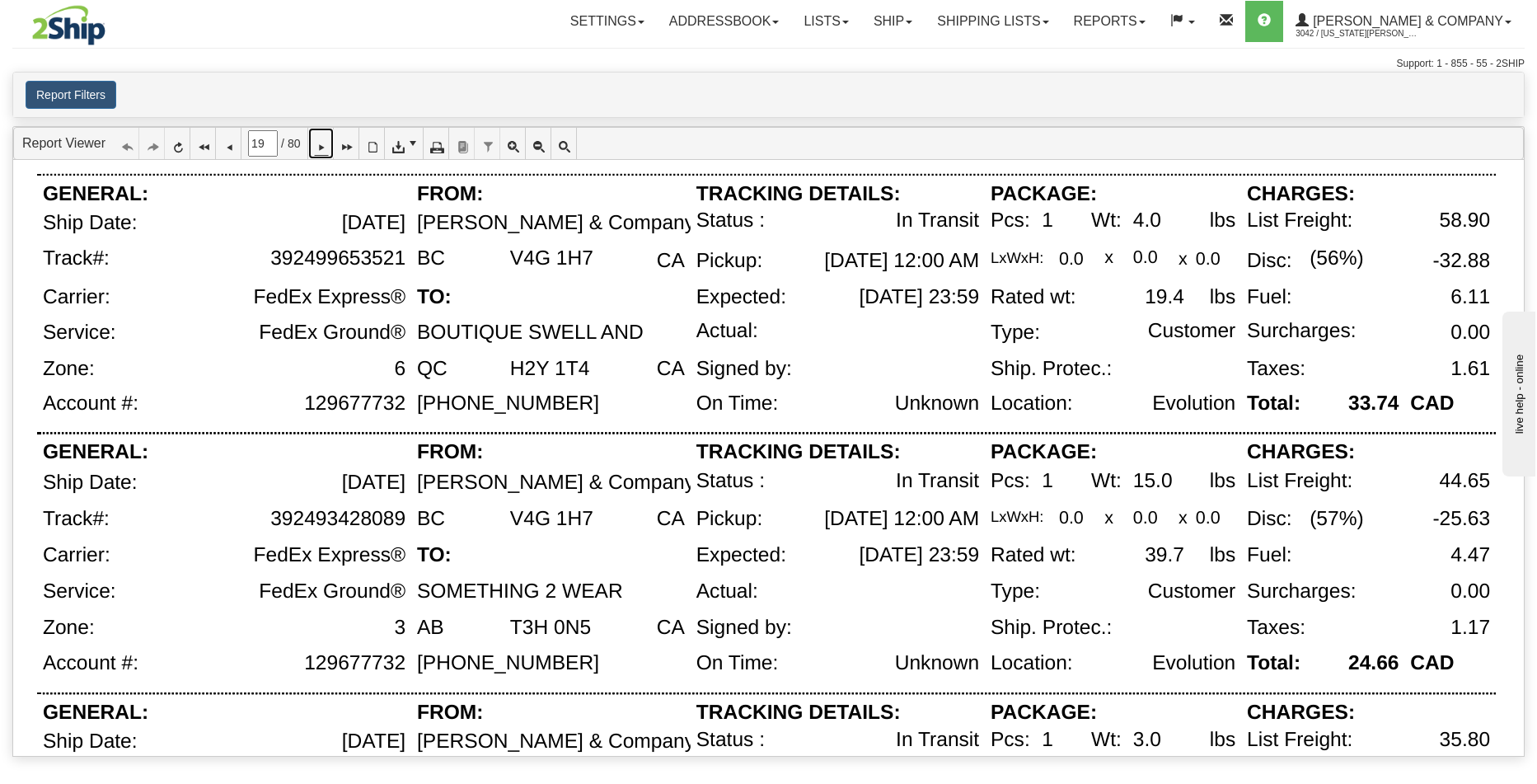
scroll to position [80, 0]
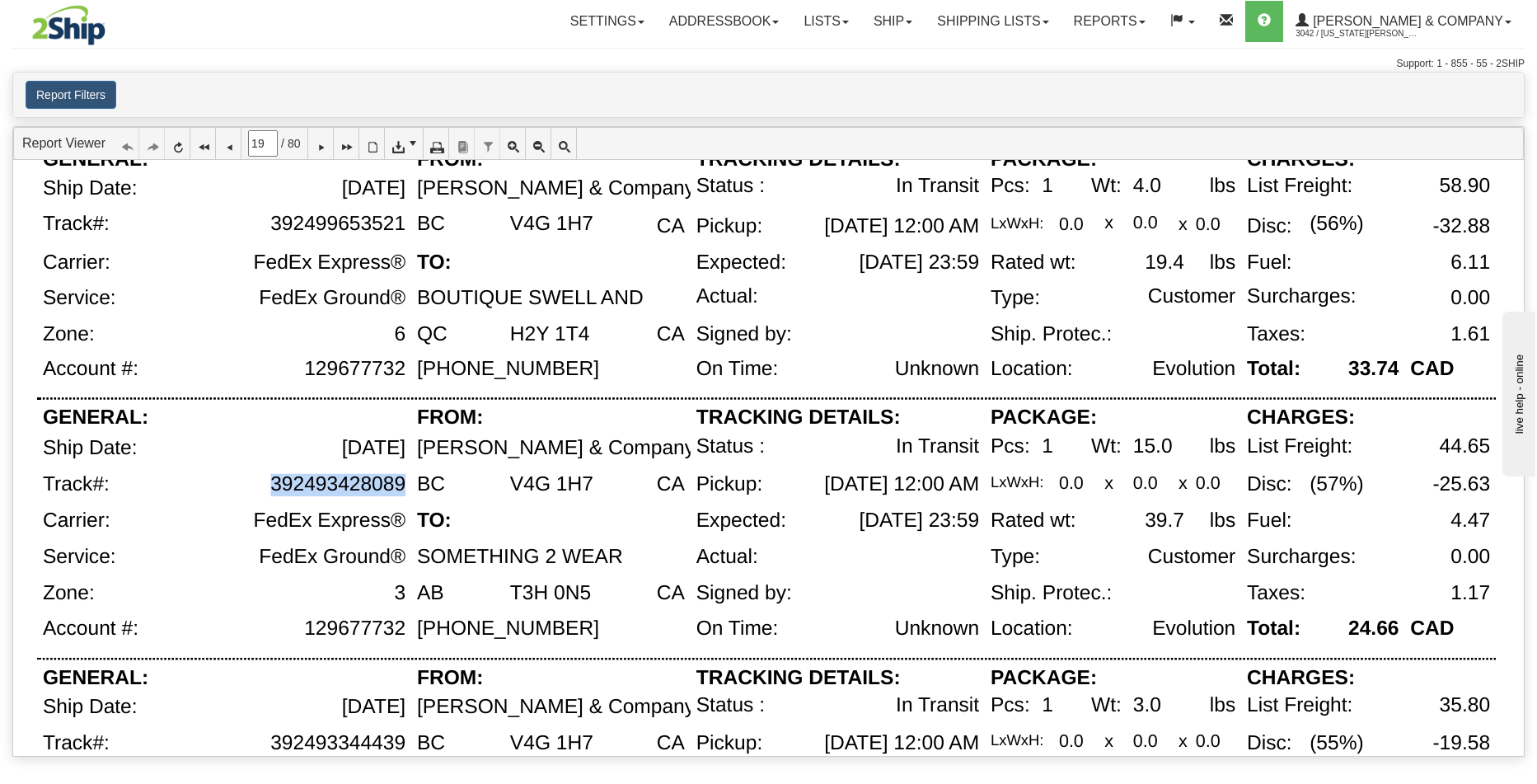
drag, startPoint x: 403, startPoint y: 486, endPoint x: 271, endPoint y: 486, distance: 132.0
click at [271, 486] on div "392493428089" at bounding box center [337, 485] width 135 height 23
copy div "392493428089"
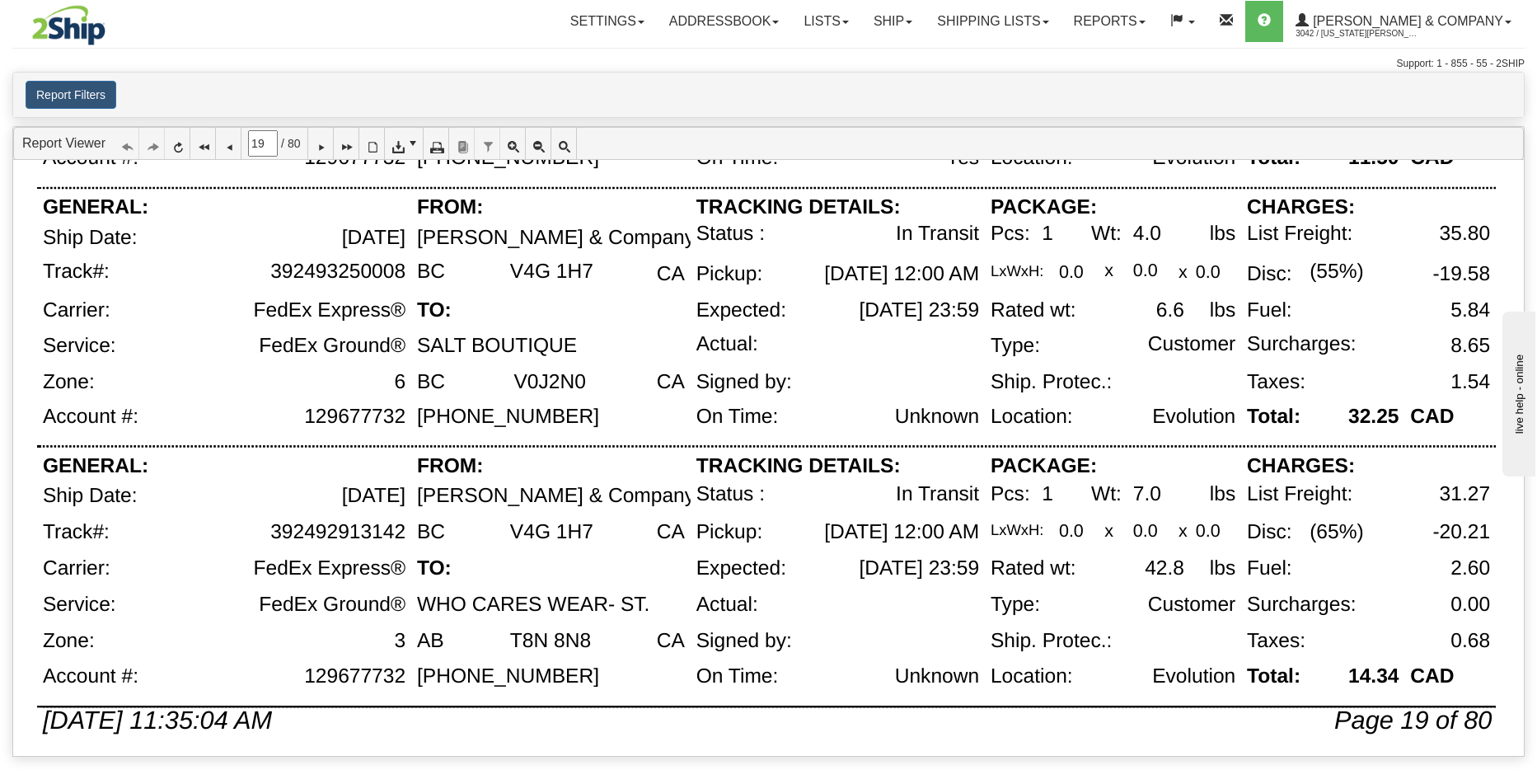
scroll to position [1078, 0]
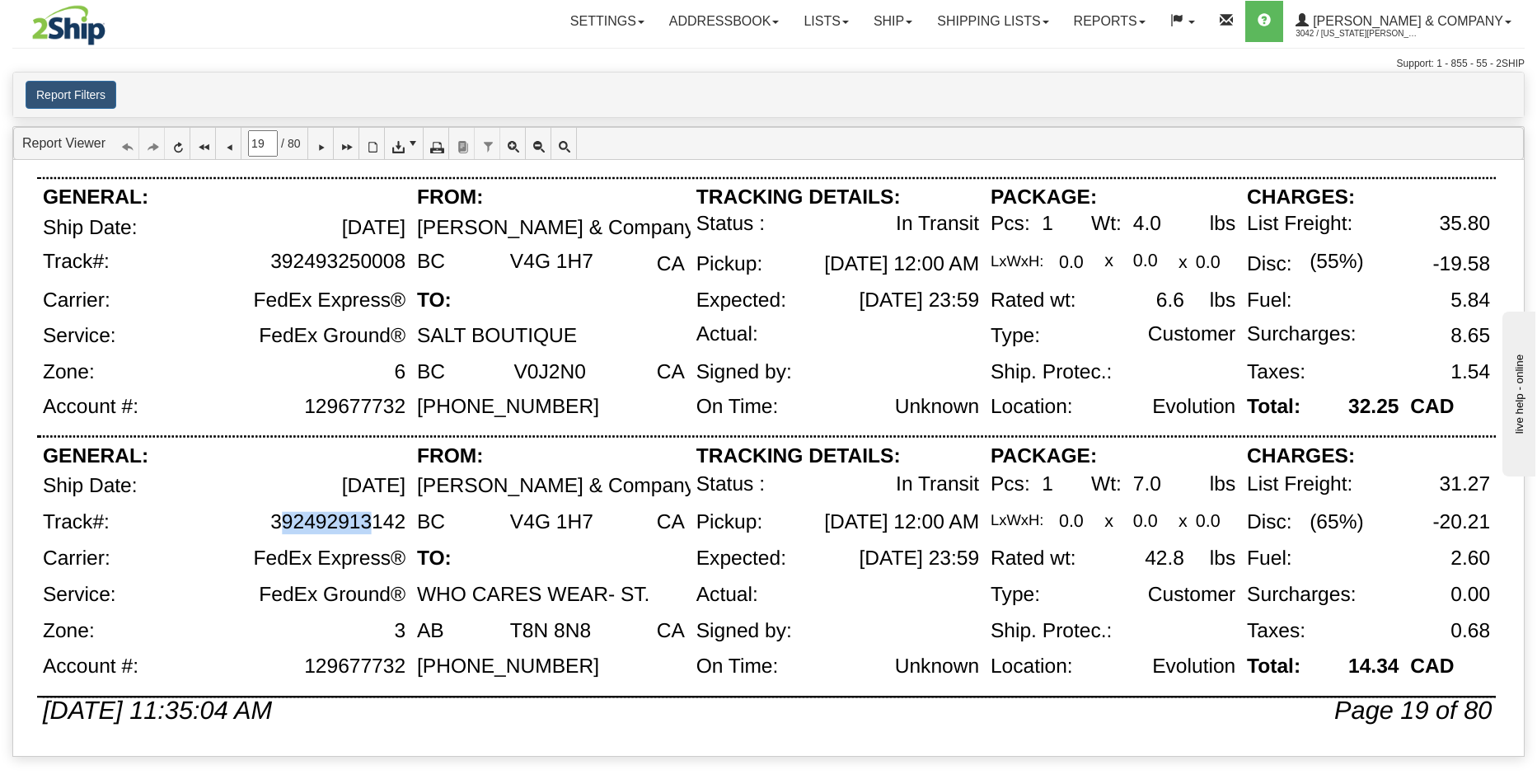
drag, startPoint x: 276, startPoint y: 523, endPoint x: 376, endPoint y: 523, distance: 100.0
click at [376, 523] on div "392492913142" at bounding box center [337, 522] width 135 height 23
drag, startPoint x: 419, startPoint y: 522, endPoint x: 279, endPoint y: 522, distance: 140.0
click at [349, 525] on div "392492913142" at bounding box center [337, 522] width 135 height 23
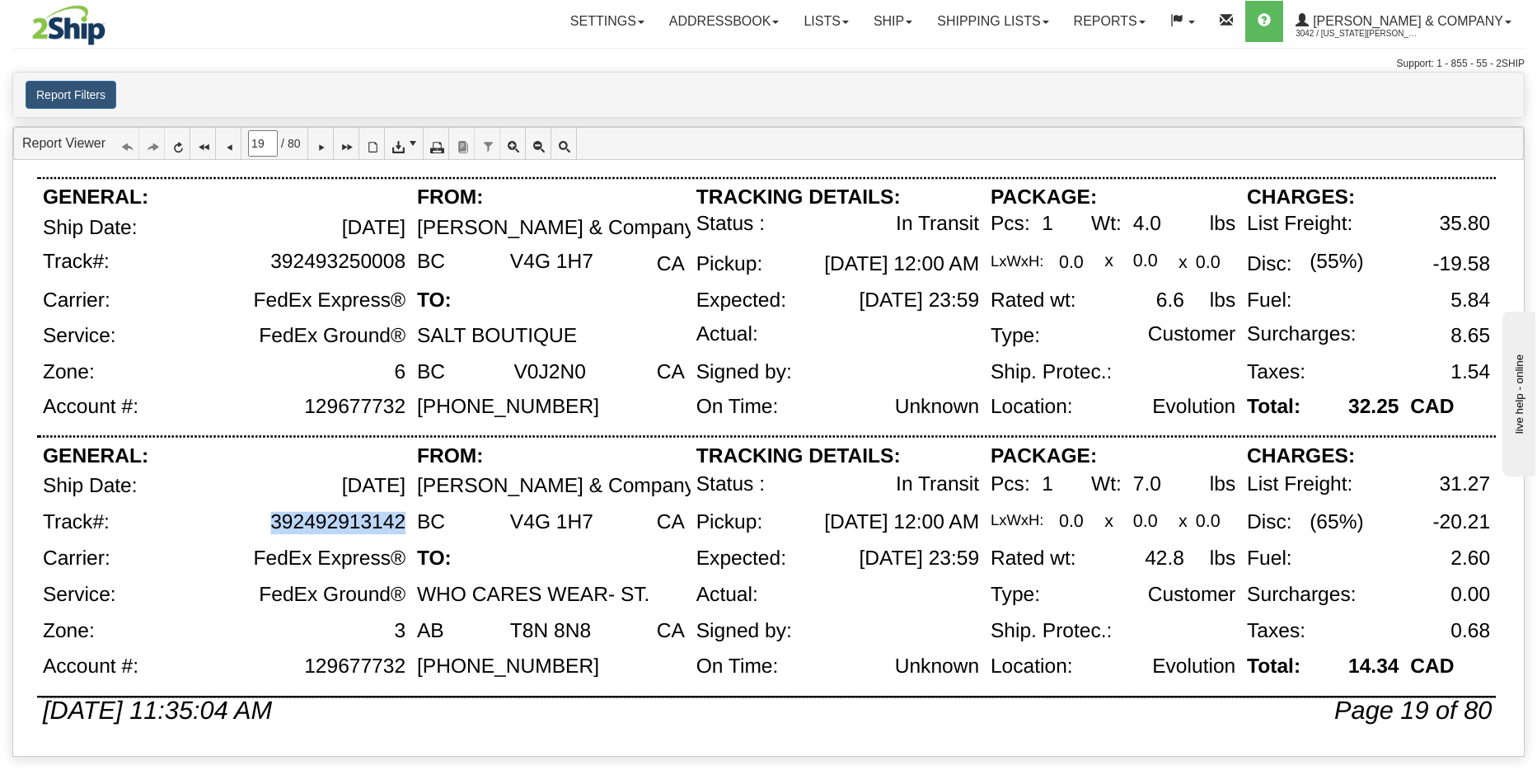
drag, startPoint x: 404, startPoint y: 525, endPoint x: 237, endPoint y: 526, distance: 167.0
click at [237, 526] on div "392492913142" at bounding box center [267, 529] width 288 height 36
copy div "392492913142"
click at [327, 144] on icon at bounding box center [321, 143] width 12 height 12
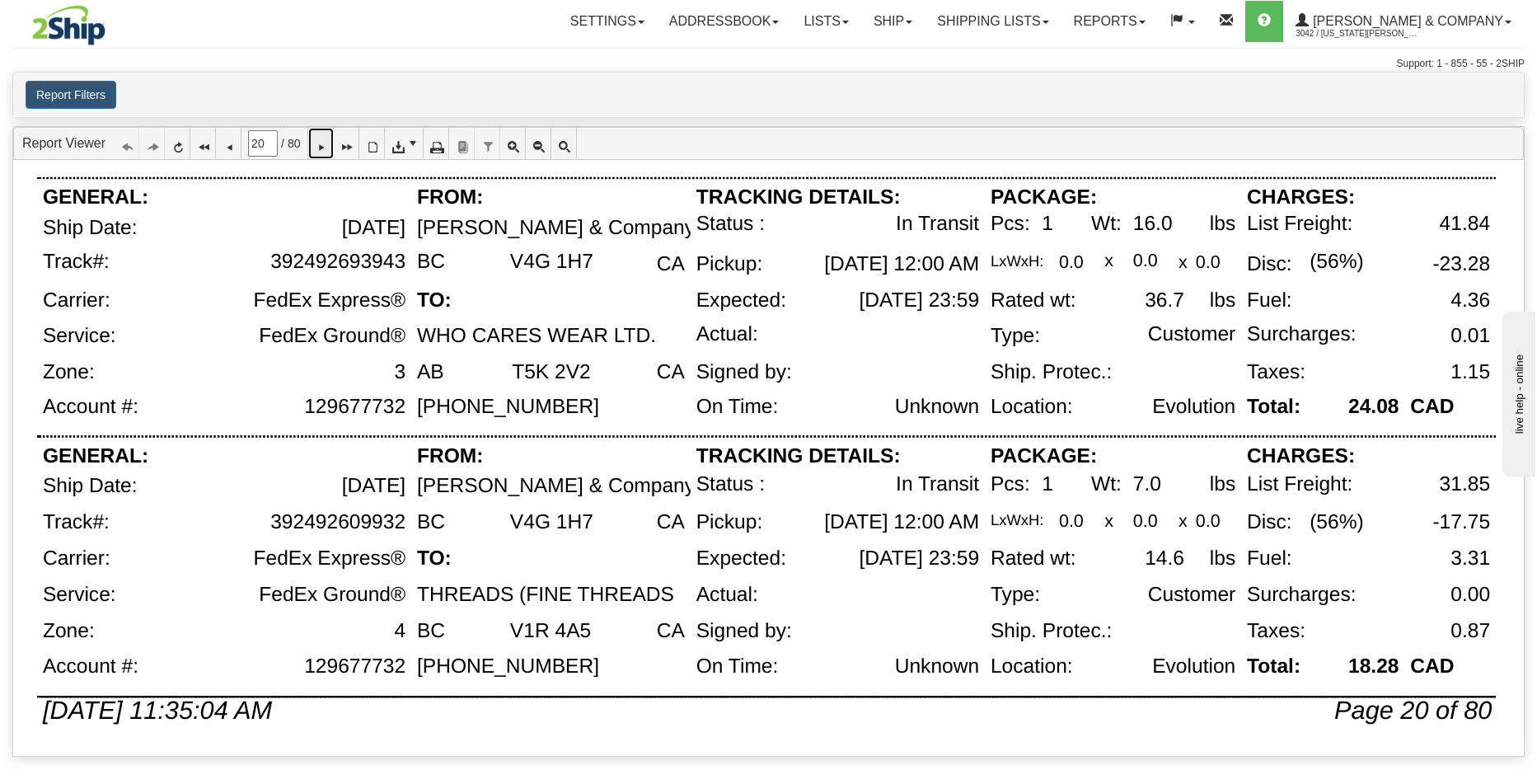
click at [327, 146] on icon at bounding box center [321, 143] width 12 height 12
click at [327, 143] on icon at bounding box center [321, 143] width 12 height 12
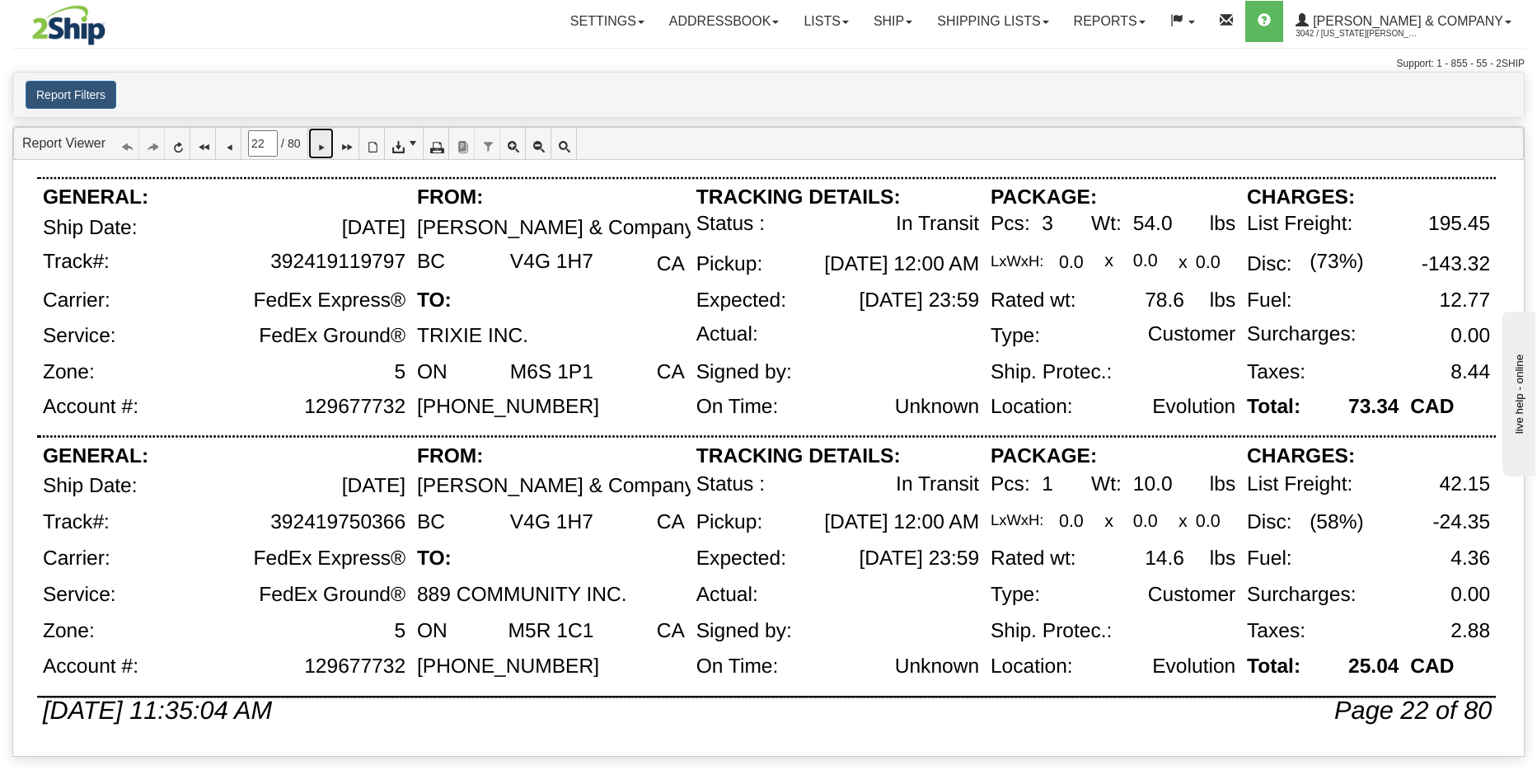
click at [327, 138] on icon at bounding box center [321, 143] width 12 height 12
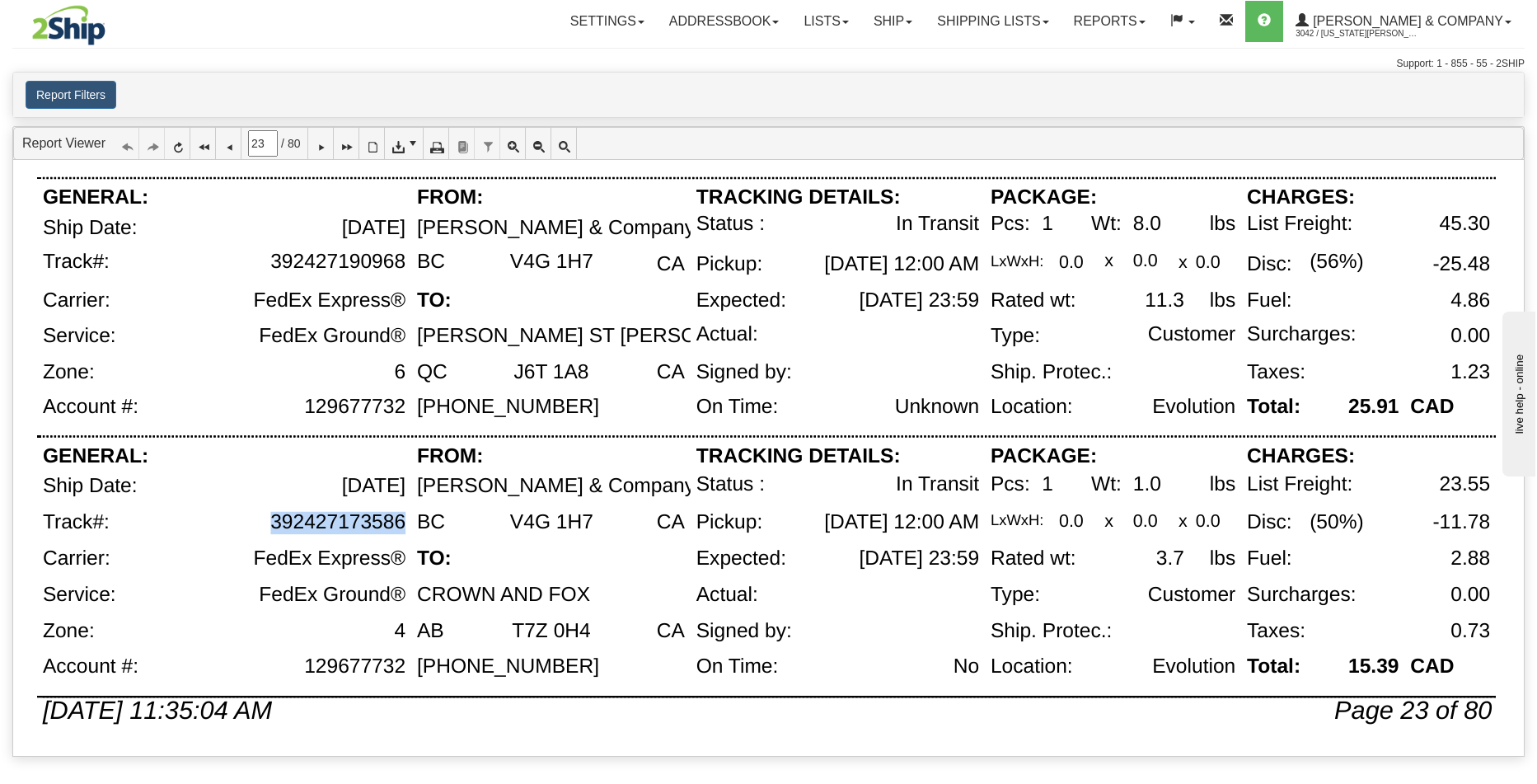
drag, startPoint x: 405, startPoint y: 525, endPoint x: 254, endPoint y: 528, distance: 151.0
click at [254, 528] on div "392427173586" at bounding box center [267, 529] width 288 height 36
copy div "392427173586"
click at [327, 142] on icon at bounding box center [321, 143] width 12 height 12
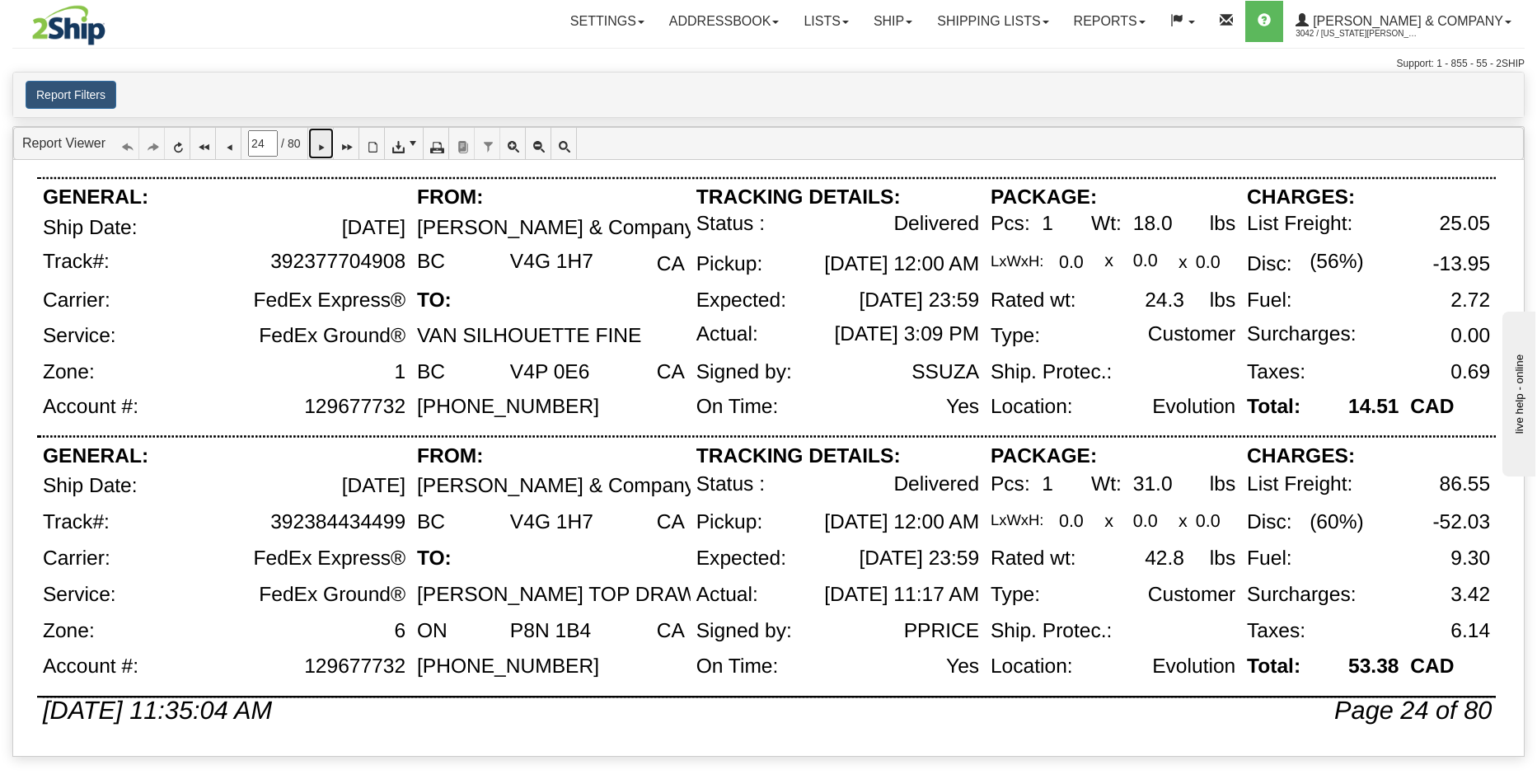
click at [327, 149] on icon at bounding box center [321, 143] width 12 height 12
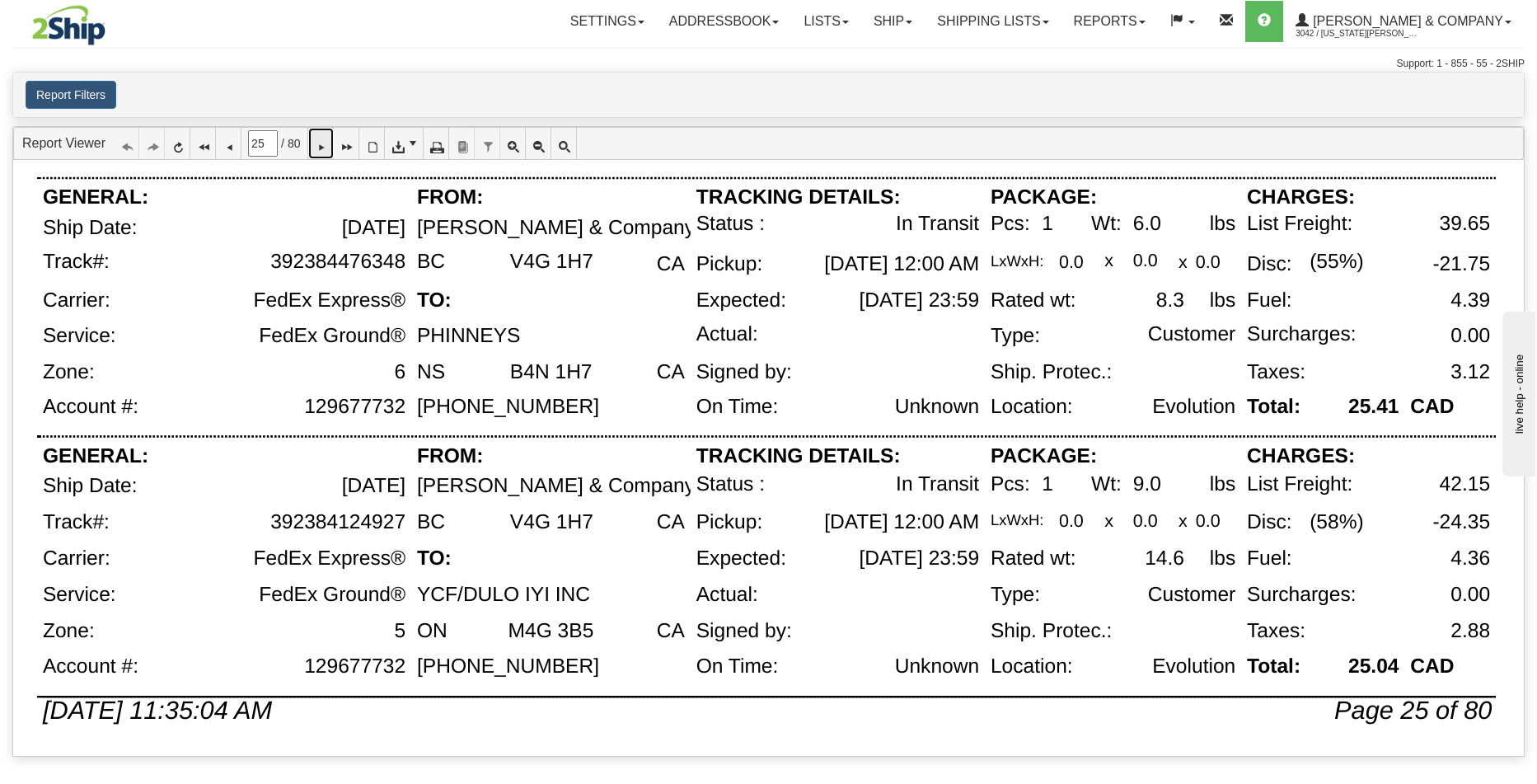
click at [323, 138] on link at bounding box center [321, 143] width 26 height 31
click at [334, 138] on link at bounding box center [321, 143] width 26 height 31
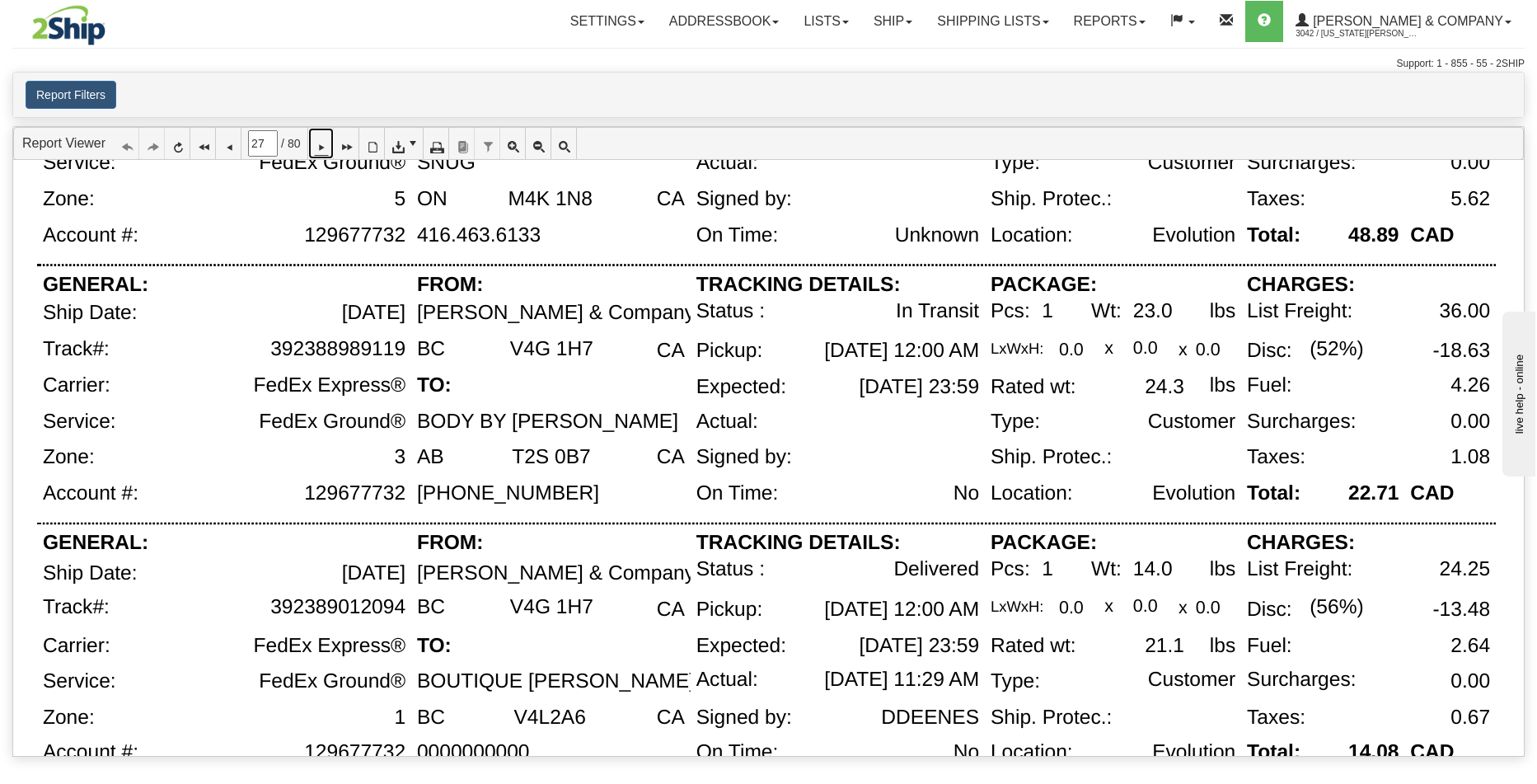
scroll to position [811, 0]
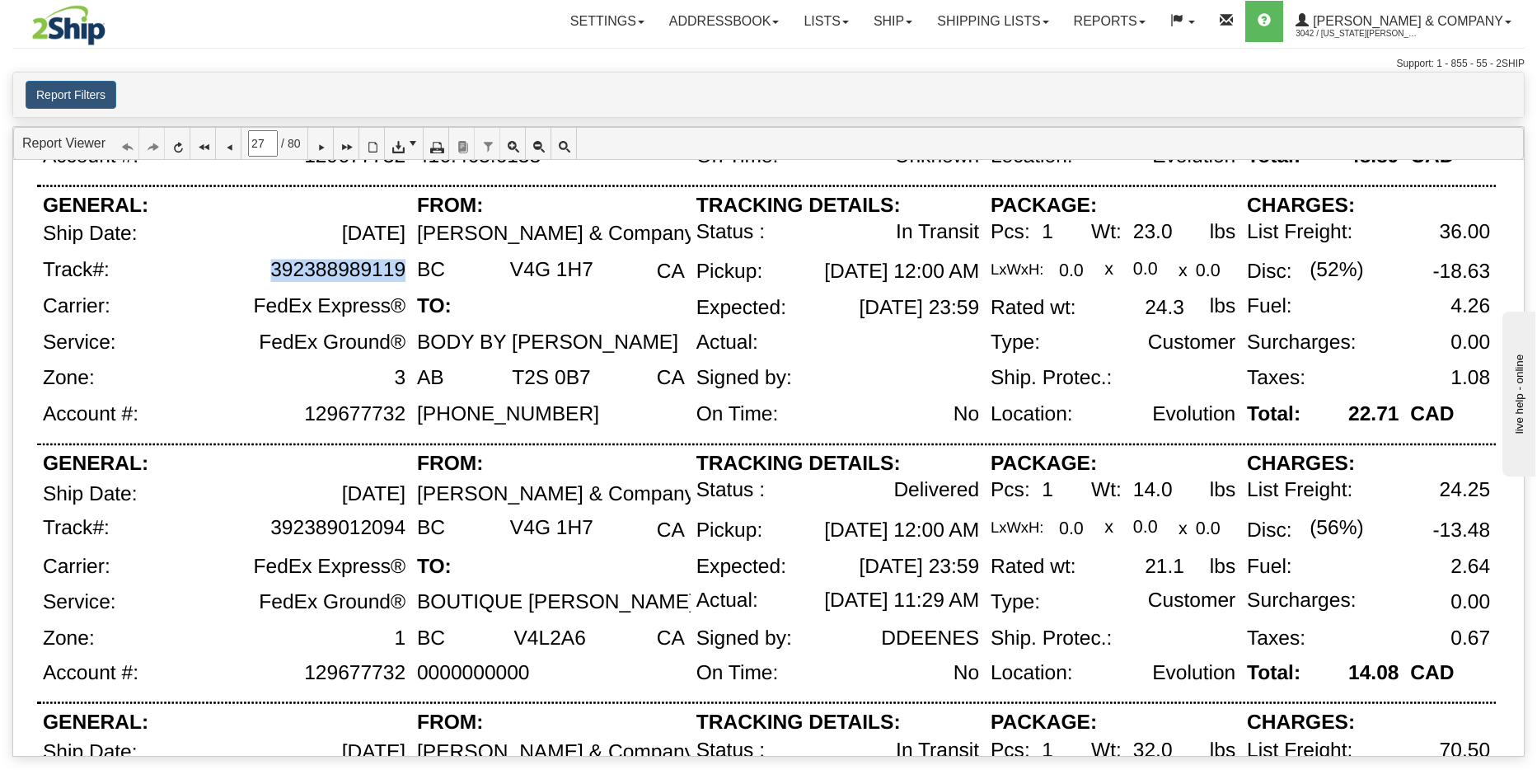
drag, startPoint x: 410, startPoint y: 270, endPoint x: 403, endPoint y: 264, distance: 9.2
click at [403, 264] on div "392388989119" at bounding box center [267, 277] width 288 height 36
copy div "392388989119"
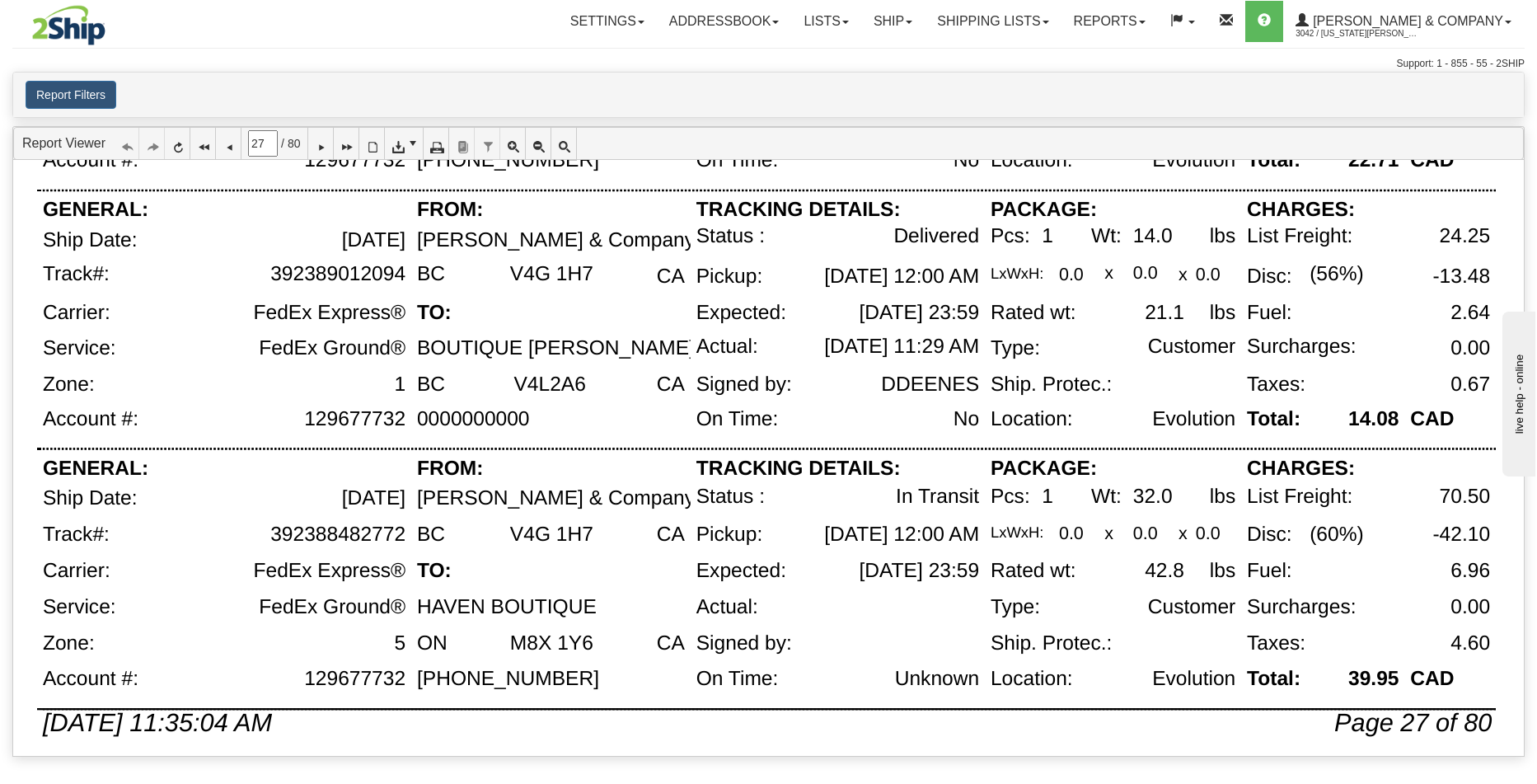
scroll to position [1078, 0]
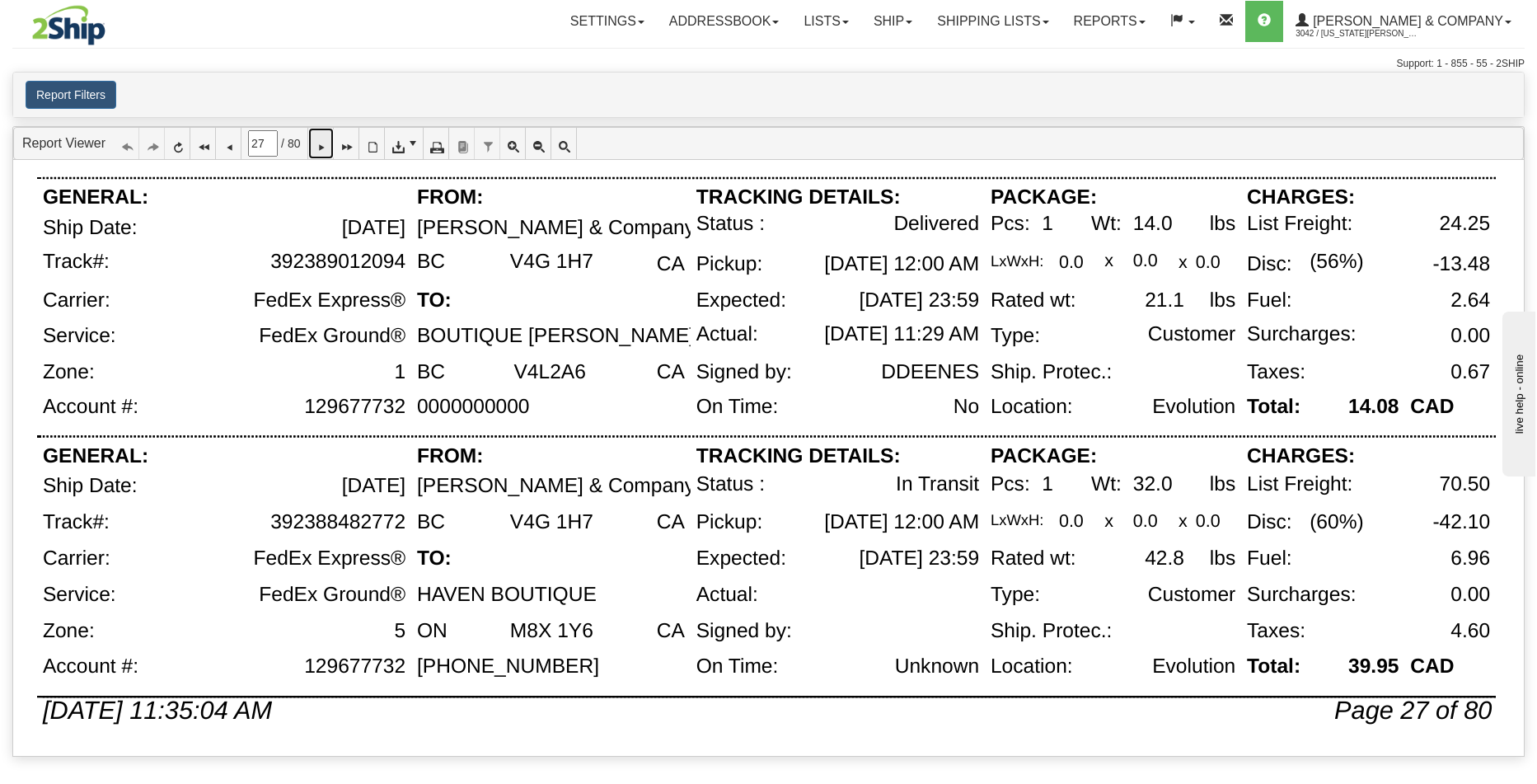
click at [327, 149] on icon at bounding box center [321, 143] width 12 height 12
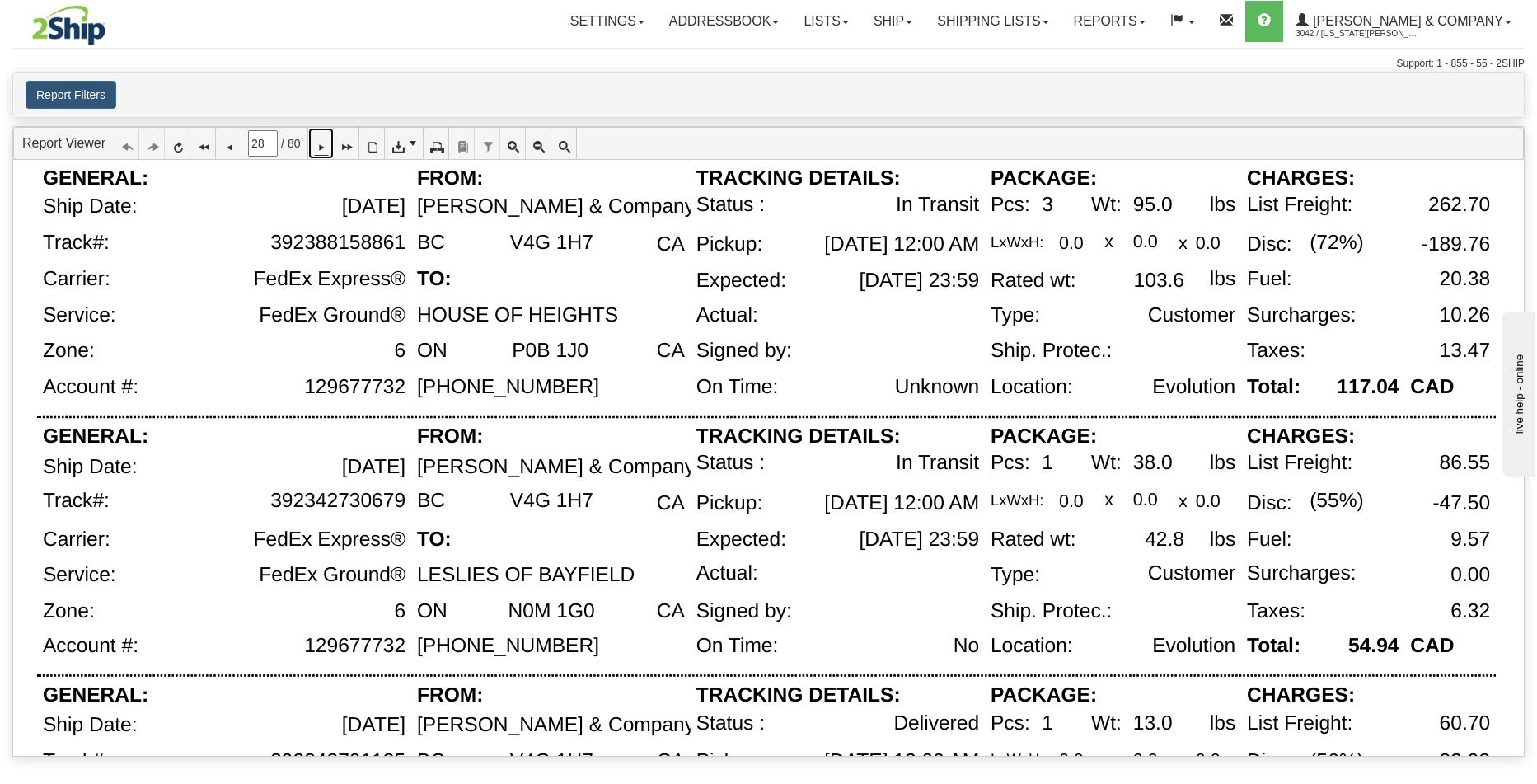
scroll to position [850, 0]
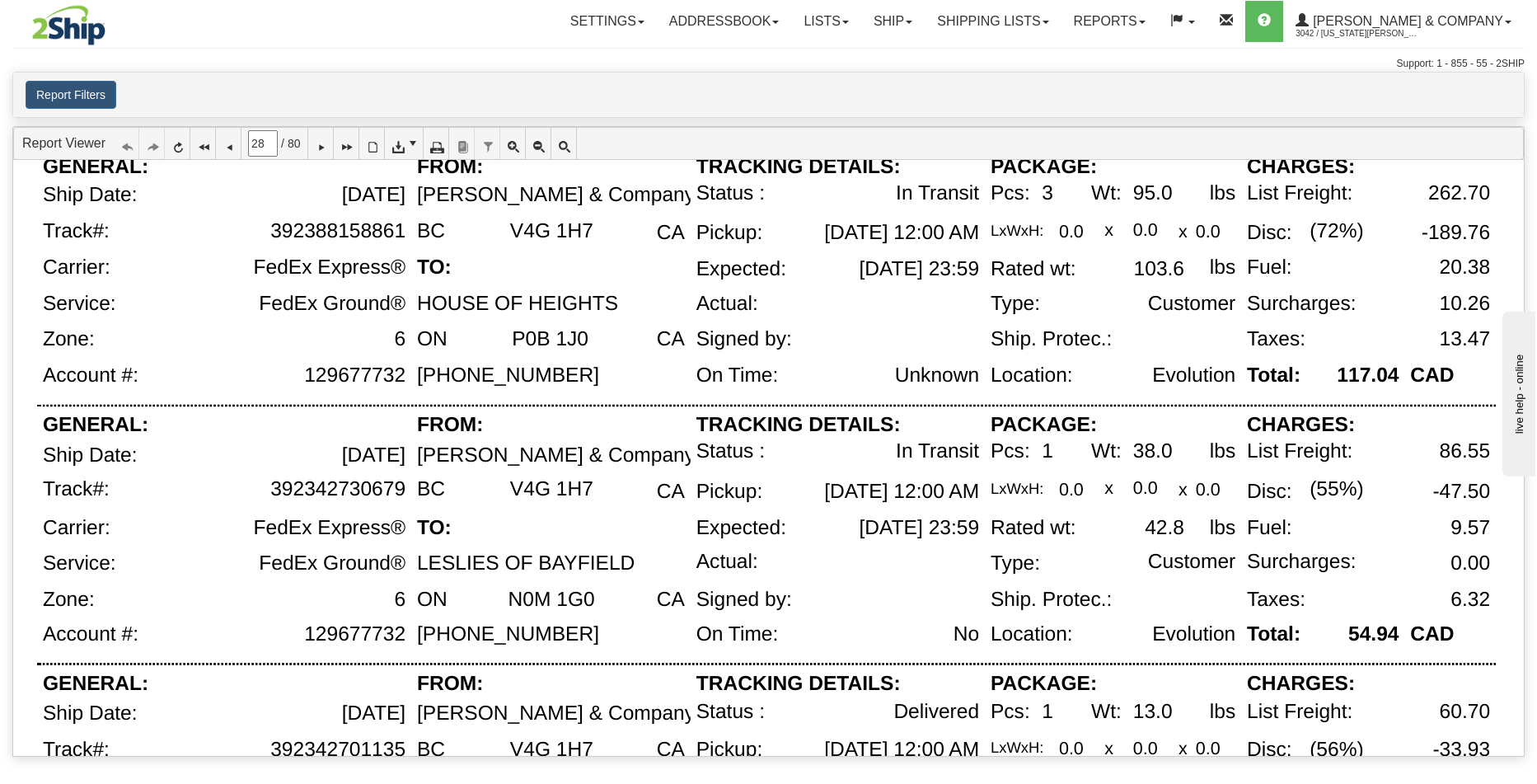
click at [419, 498] on div "BC" at bounding box center [431, 490] width 28 height 23
drag, startPoint x: 403, startPoint y: 493, endPoint x: 269, endPoint y: 495, distance: 134.0
click at [269, 495] on div "392342730679" at bounding box center [267, 497] width 288 height 38
copy div "392342730679"
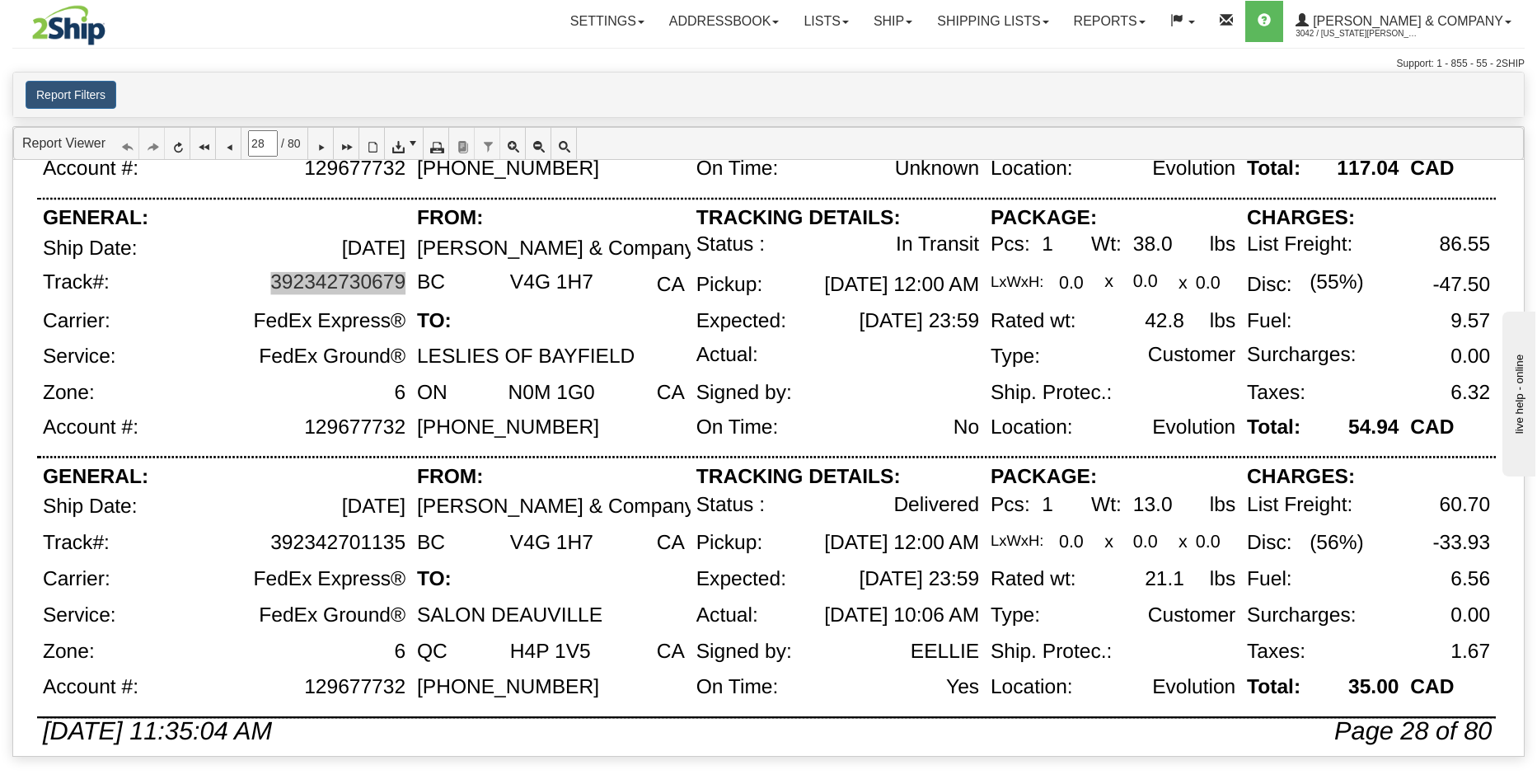
scroll to position [1078, 0]
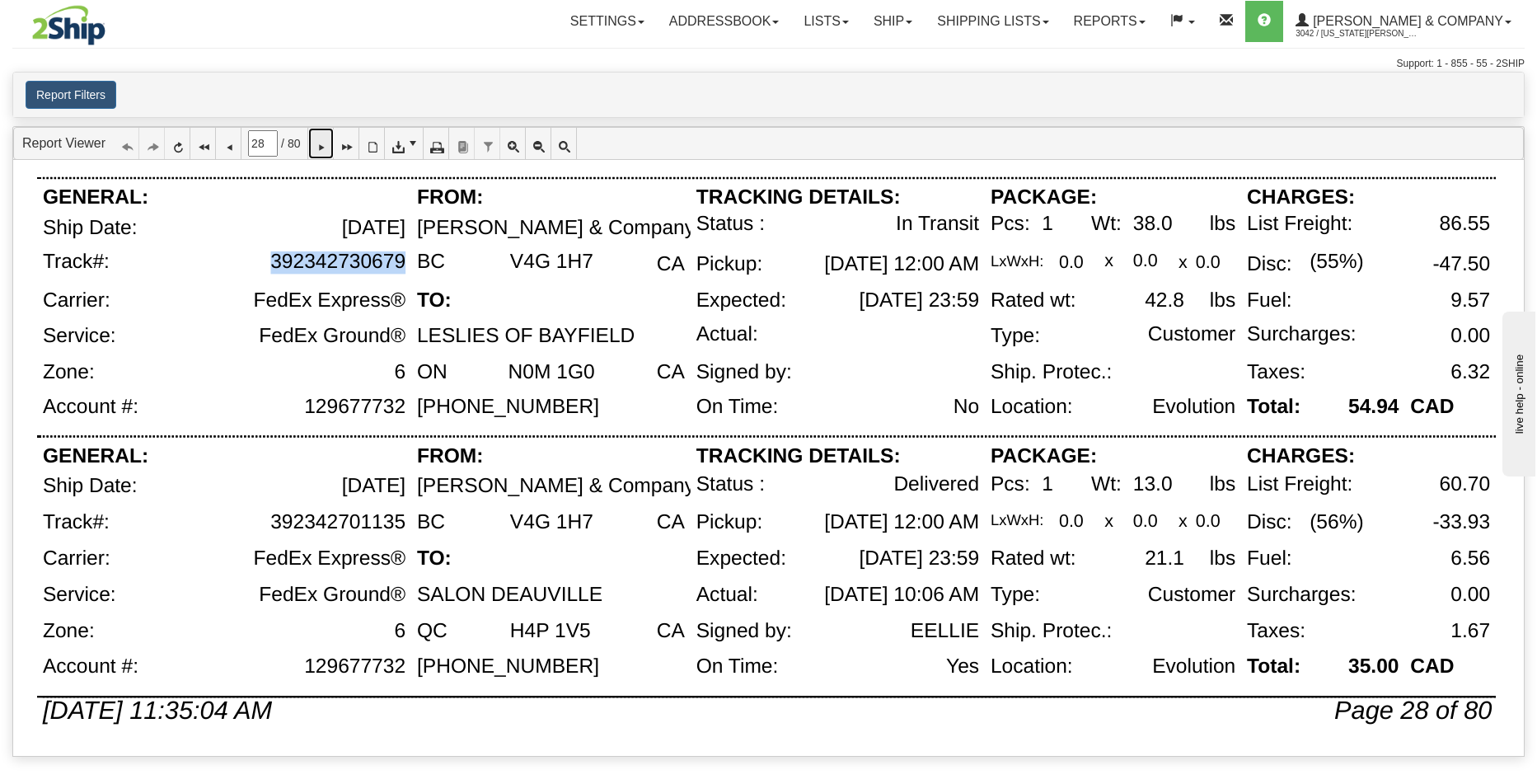
click at [327, 147] on icon at bounding box center [321, 143] width 12 height 12
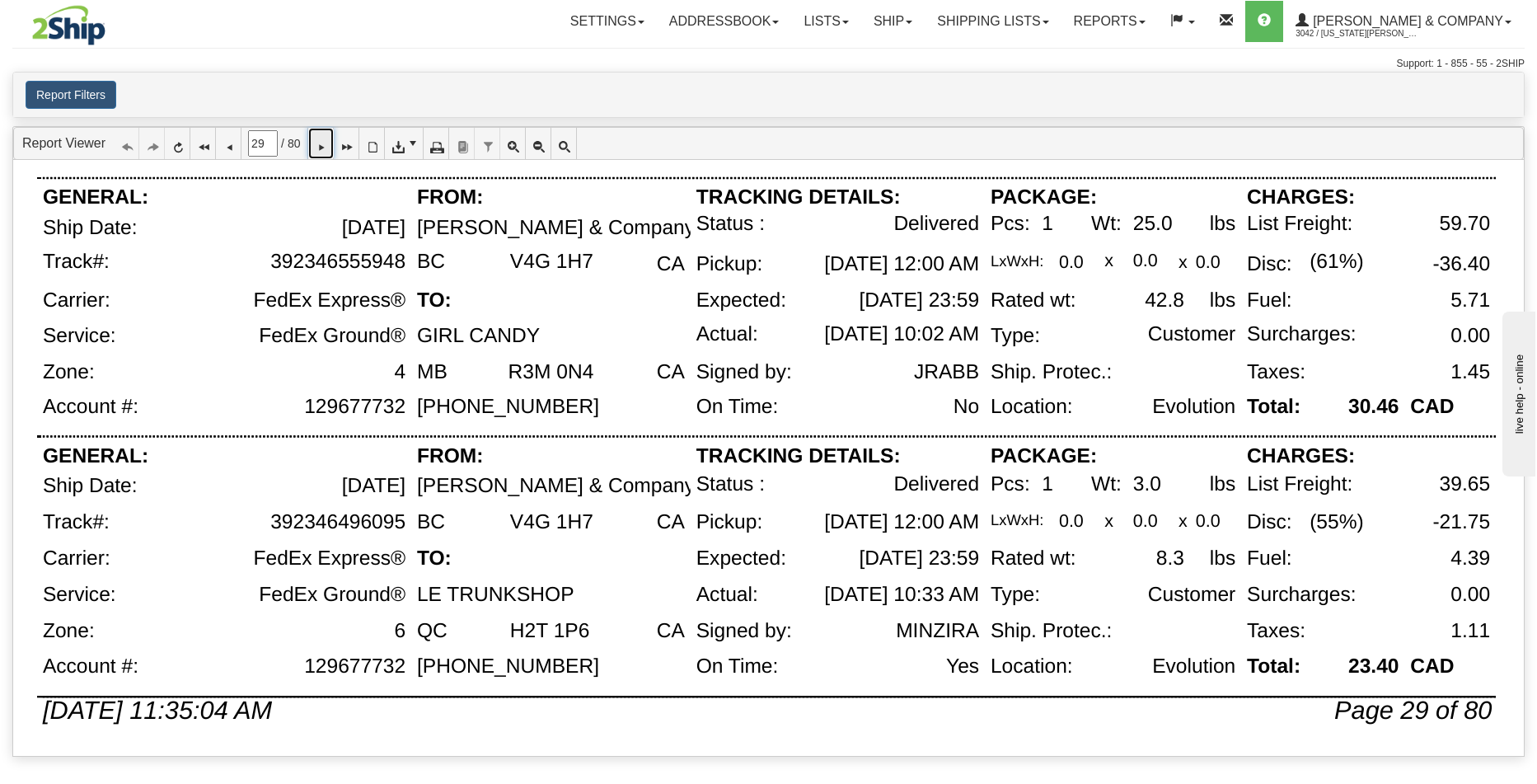
scroll to position [0, 0]
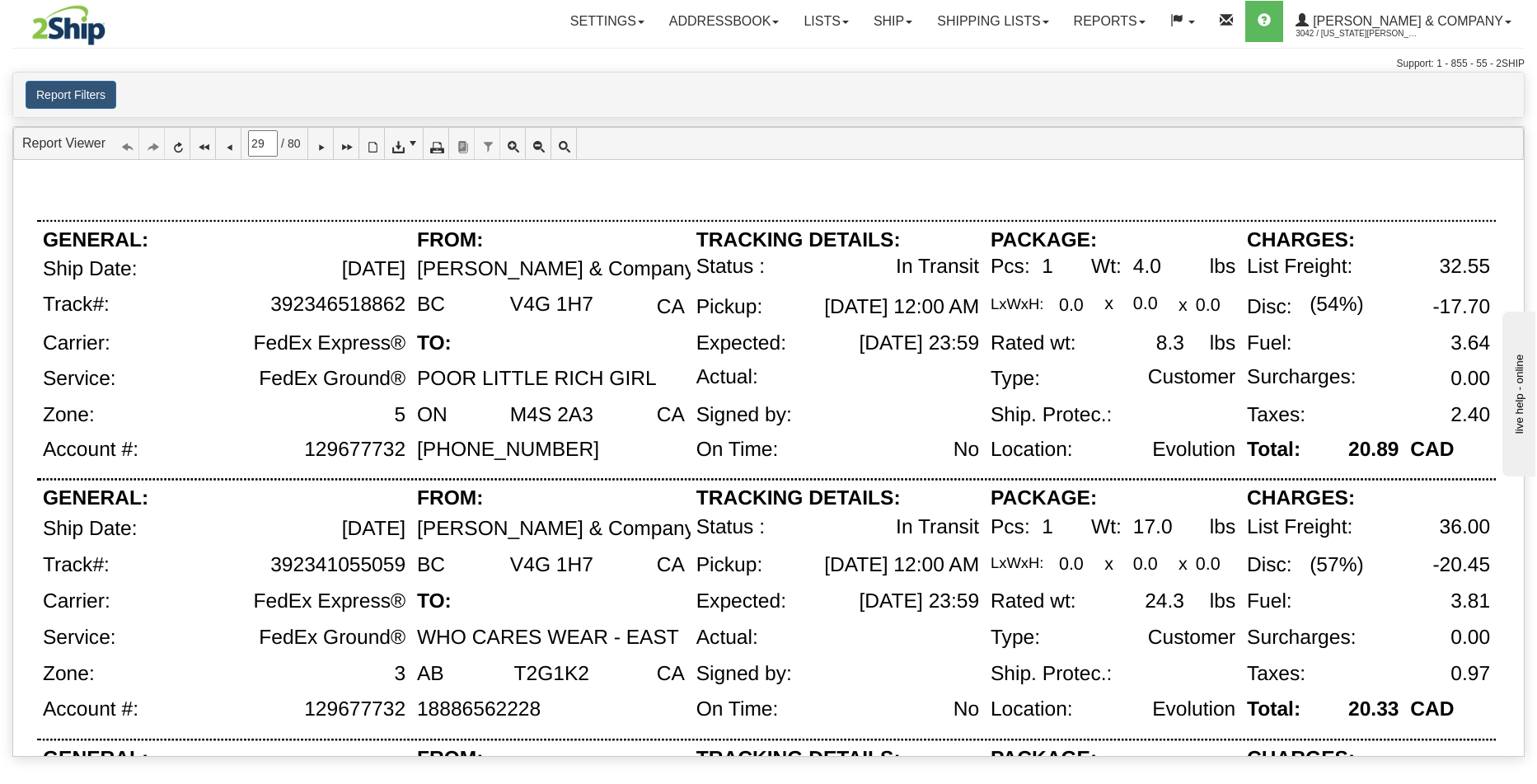
click at [559, 391] on div "POOR LITTLE RICH GIRL" at bounding box center [550, 385] width 279 height 36
drag, startPoint x: 272, startPoint y: 307, endPoint x: 404, endPoint y: 305, distance: 132.0
click at [404, 305] on div "392346518862" at bounding box center [337, 305] width 135 height 23
drag, startPoint x: 269, startPoint y: 567, endPoint x: 405, endPoint y: 565, distance: 136.0
click at [405, 565] on div "392341055059" at bounding box center [267, 572] width 288 height 36
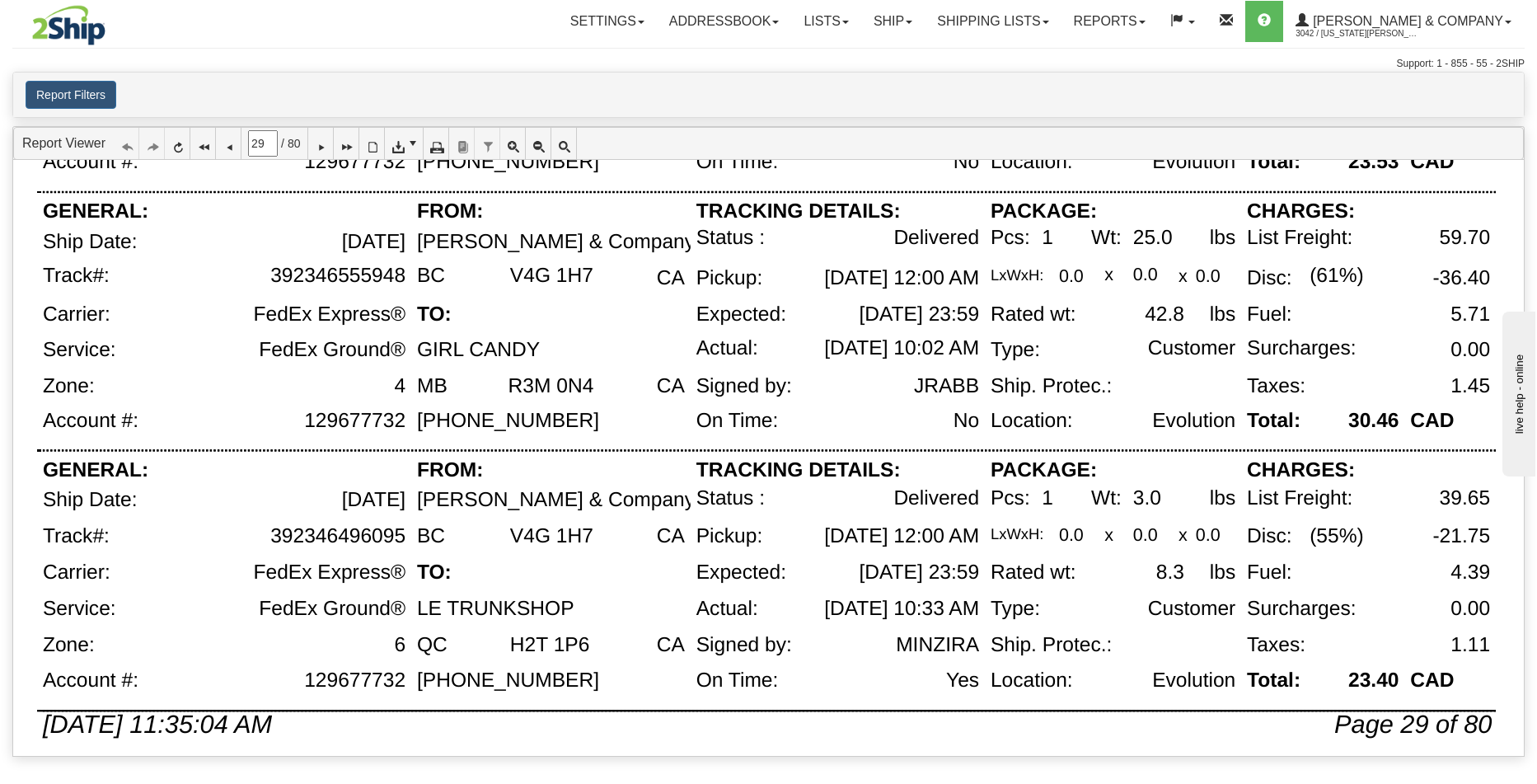
scroll to position [1078, 0]
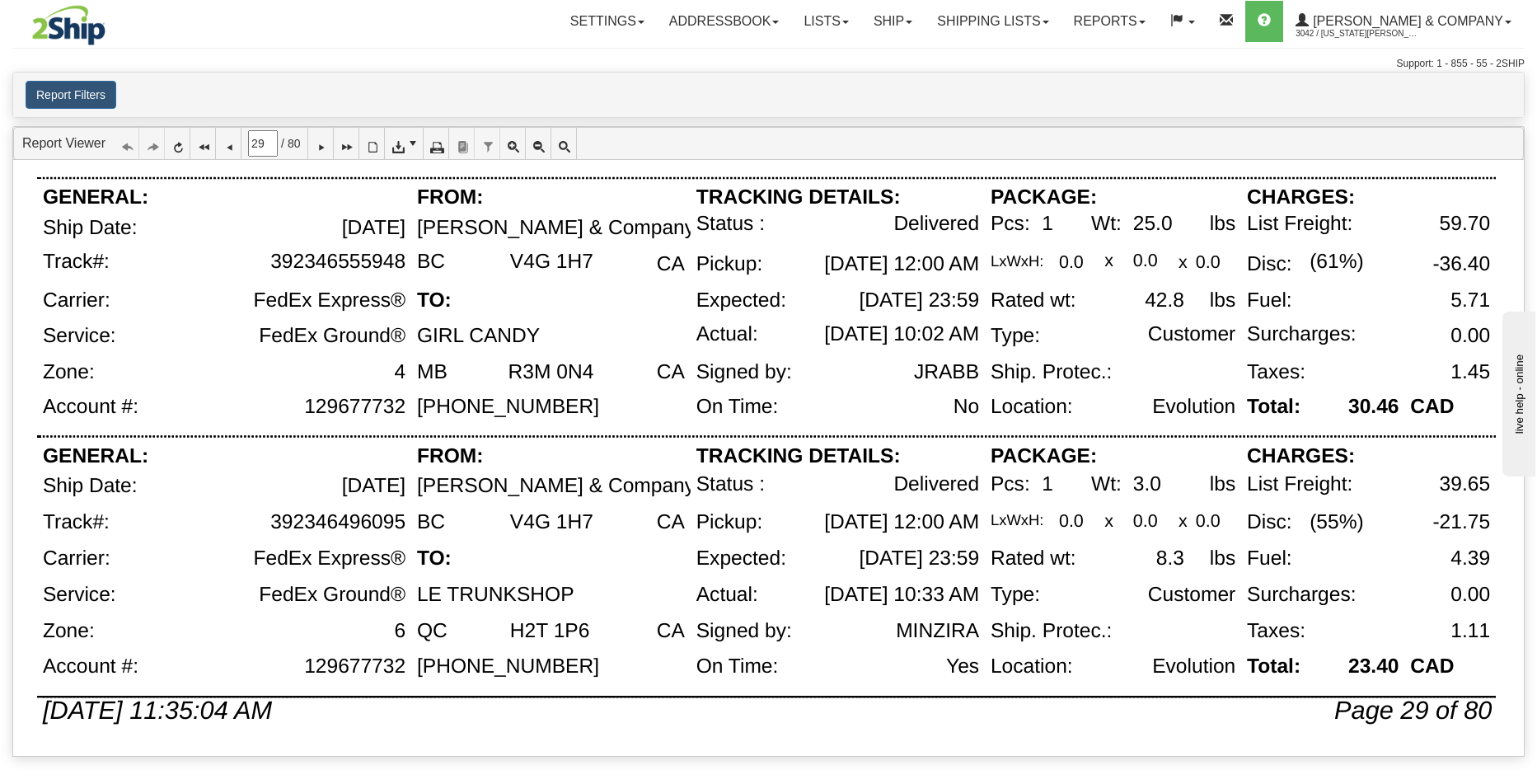
click at [327, 161] on div "129677732" at bounding box center [279, 157] width 264 height 40
click at [327, 142] on icon at bounding box center [321, 143] width 12 height 12
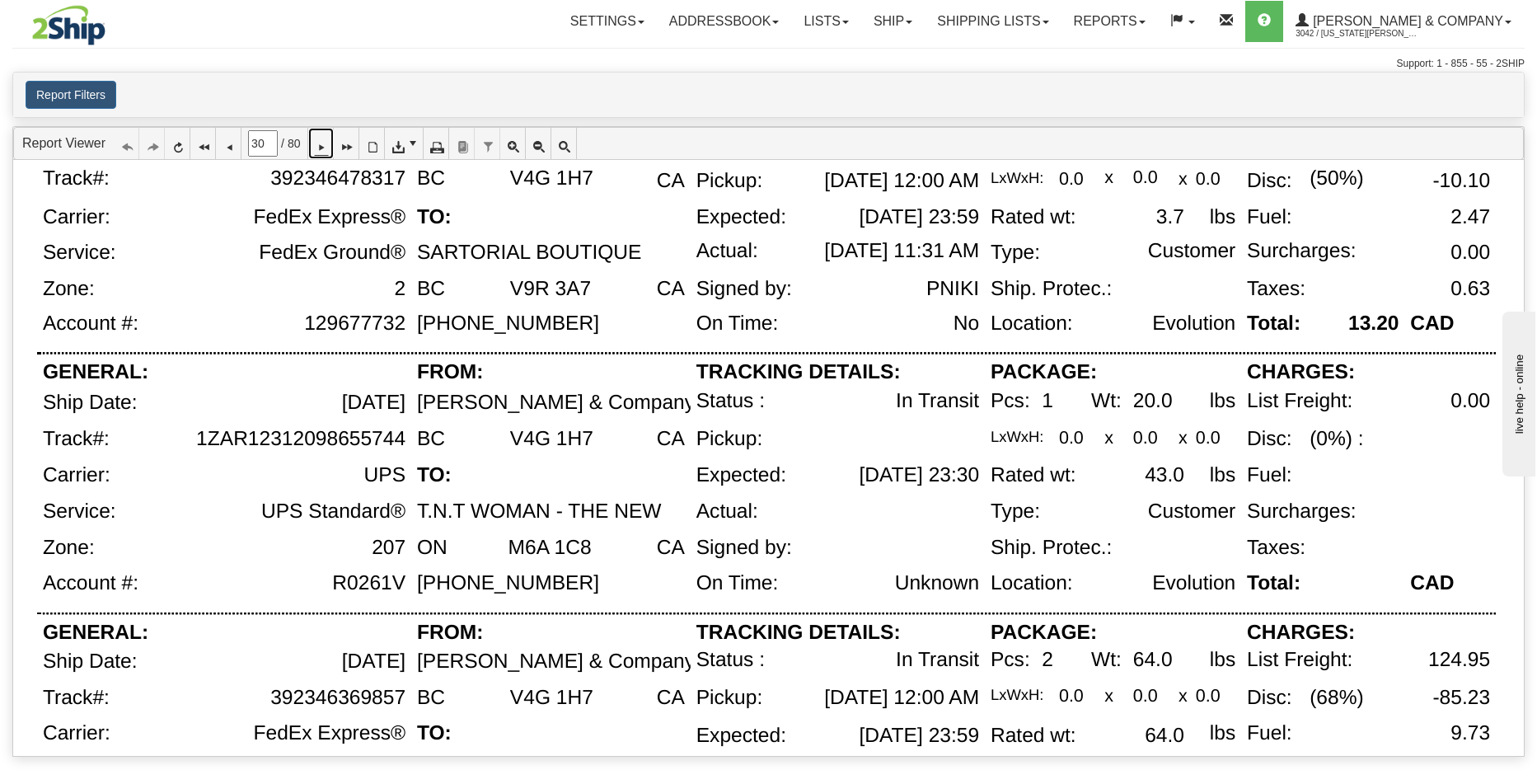
scroll to position [129, 0]
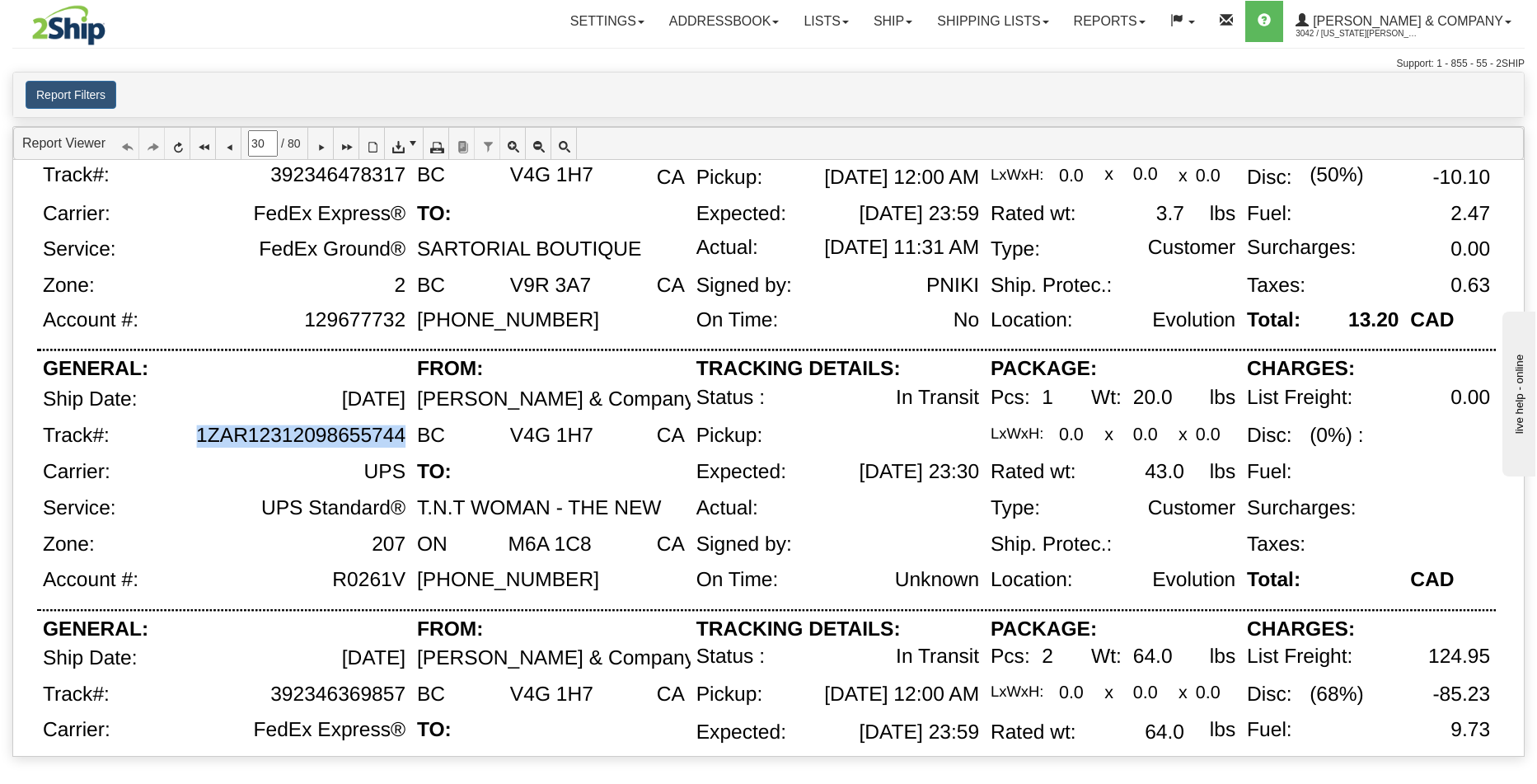
drag, startPoint x: 197, startPoint y: 437, endPoint x: 405, endPoint y: 434, distance: 208.0
click at [405, 434] on div "1ZAR12312098655744" at bounding box center [301, 436] width 210 height 23
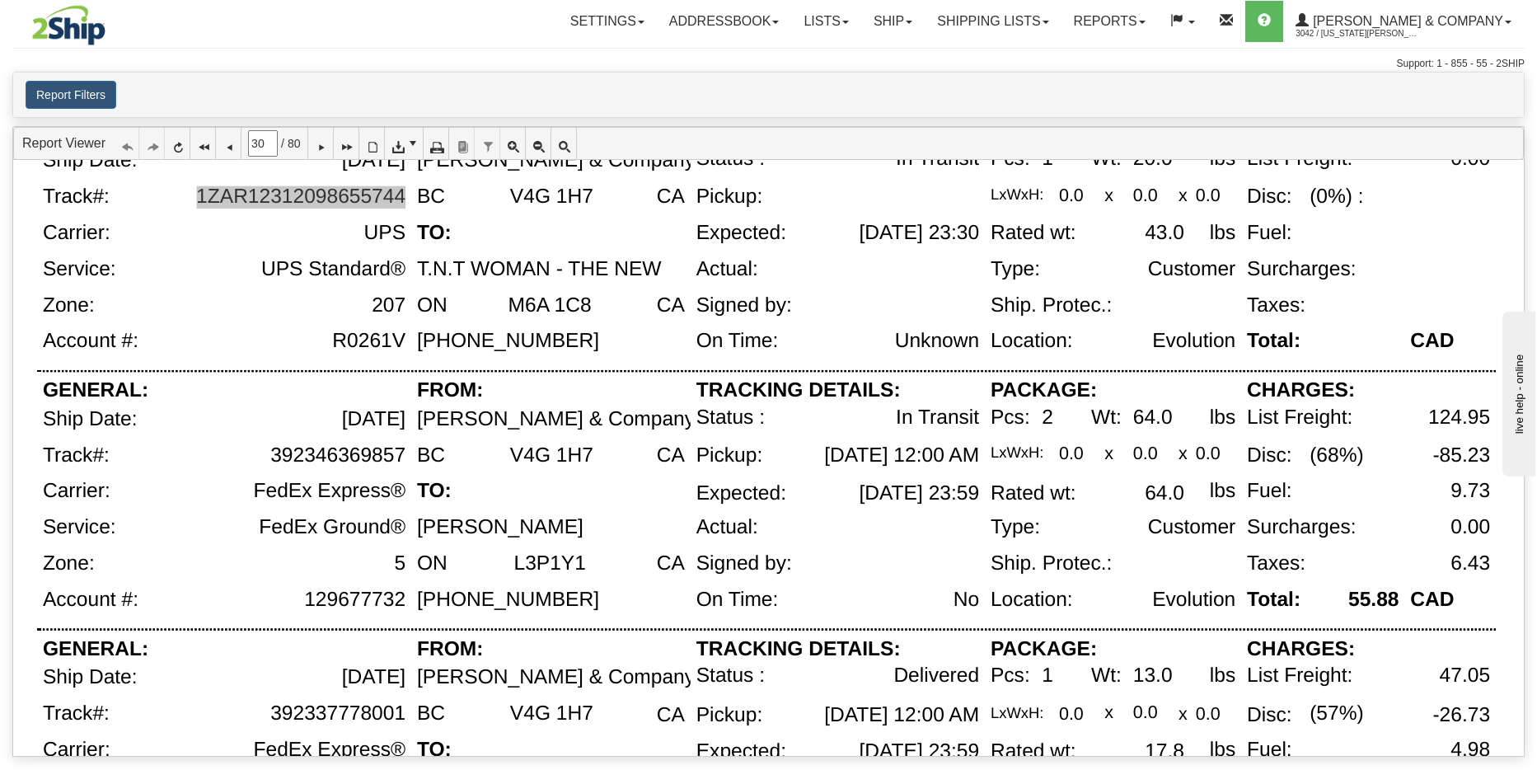
scroll to position [369, 0]
drag, startPoint x: 274, startPoint y: 457, endPoint x: 406, endPoint y: 456, distance: 132.0
click at [406, 456] on div "392346369857" at bounding box center [267, 462] width 288 height 36
drag, startPoint x: 405, startPoint y: 456, endPoint x: 273, endPoint y: 458, distance: 132.0
click at [273, 458] on div "392346369857" at bounding box center [267, 462] width 288 height 36
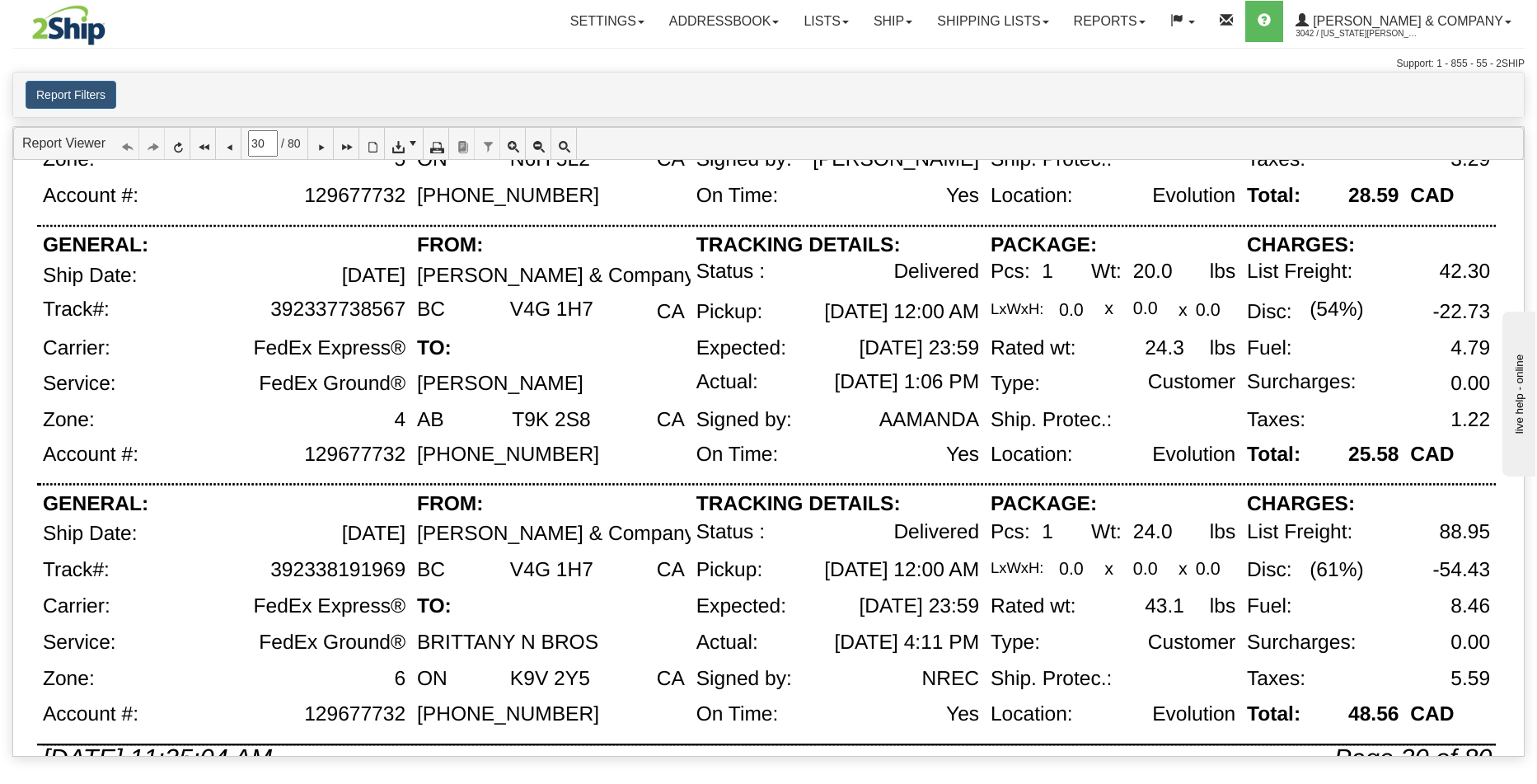
scroll to position [1078, 0]
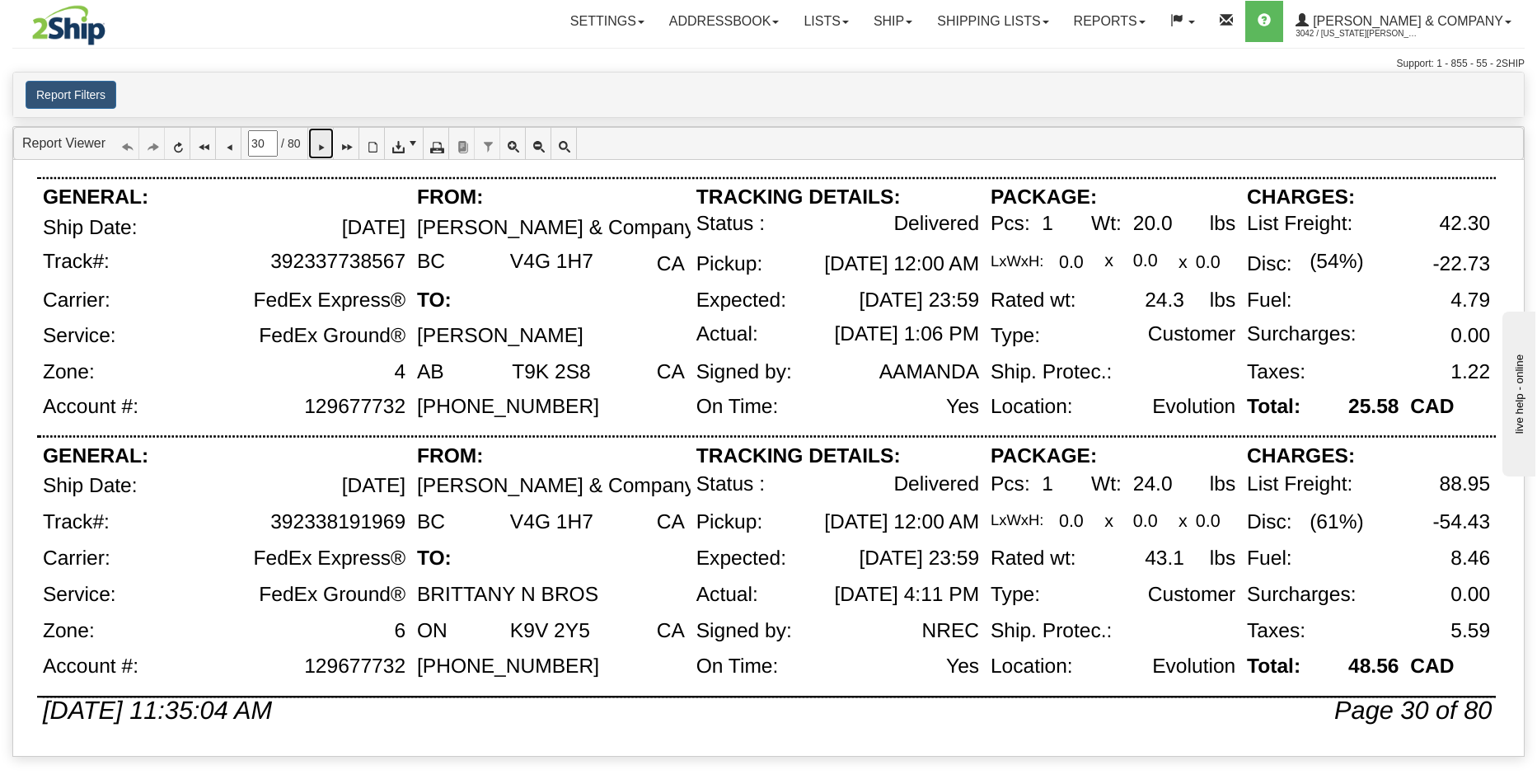
click at [327, 146] on icon at bounding box center [321, 143] width 12 height 12
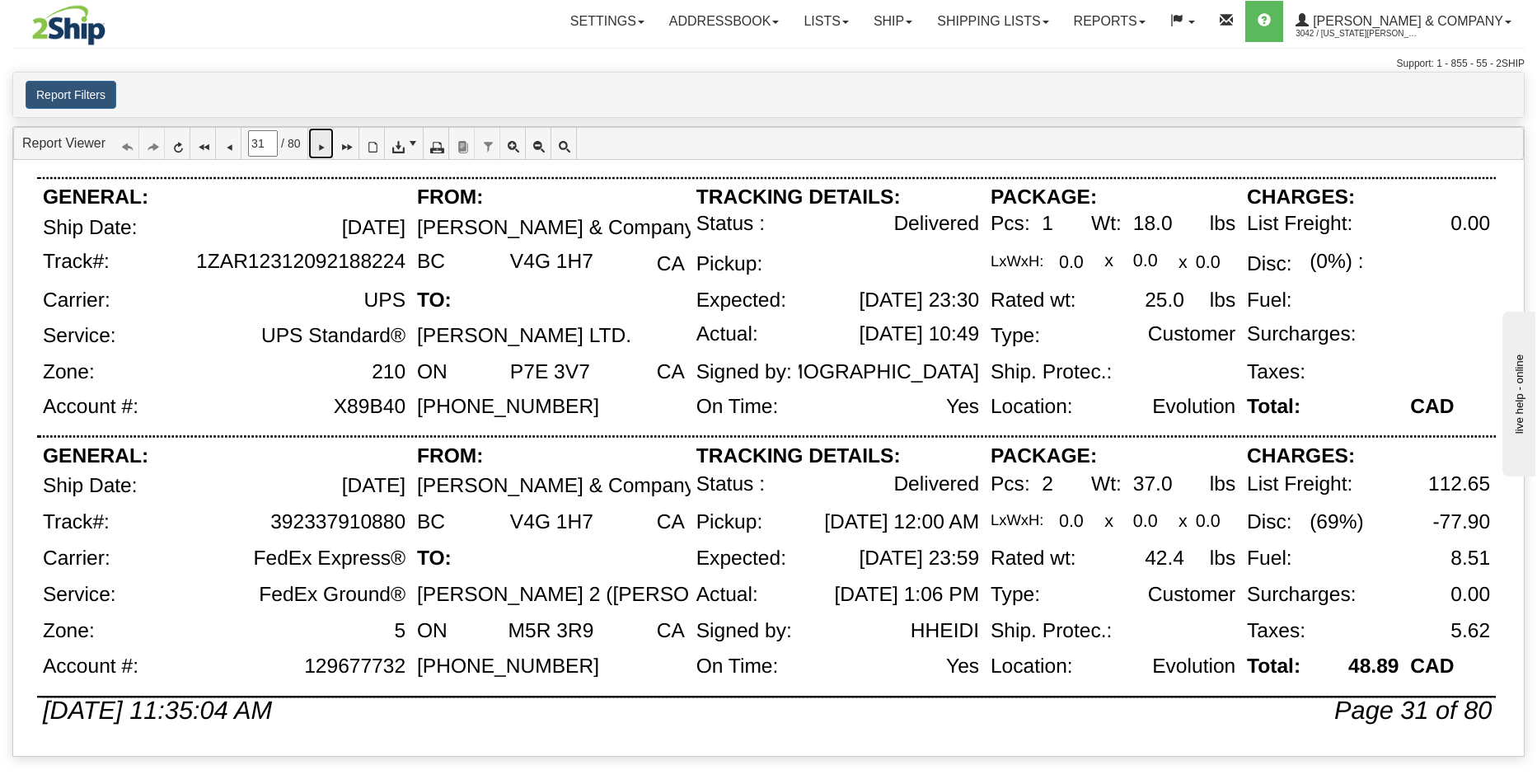
click at [327, 144] on icon at bounding box center [321, 143] width 12 height 12
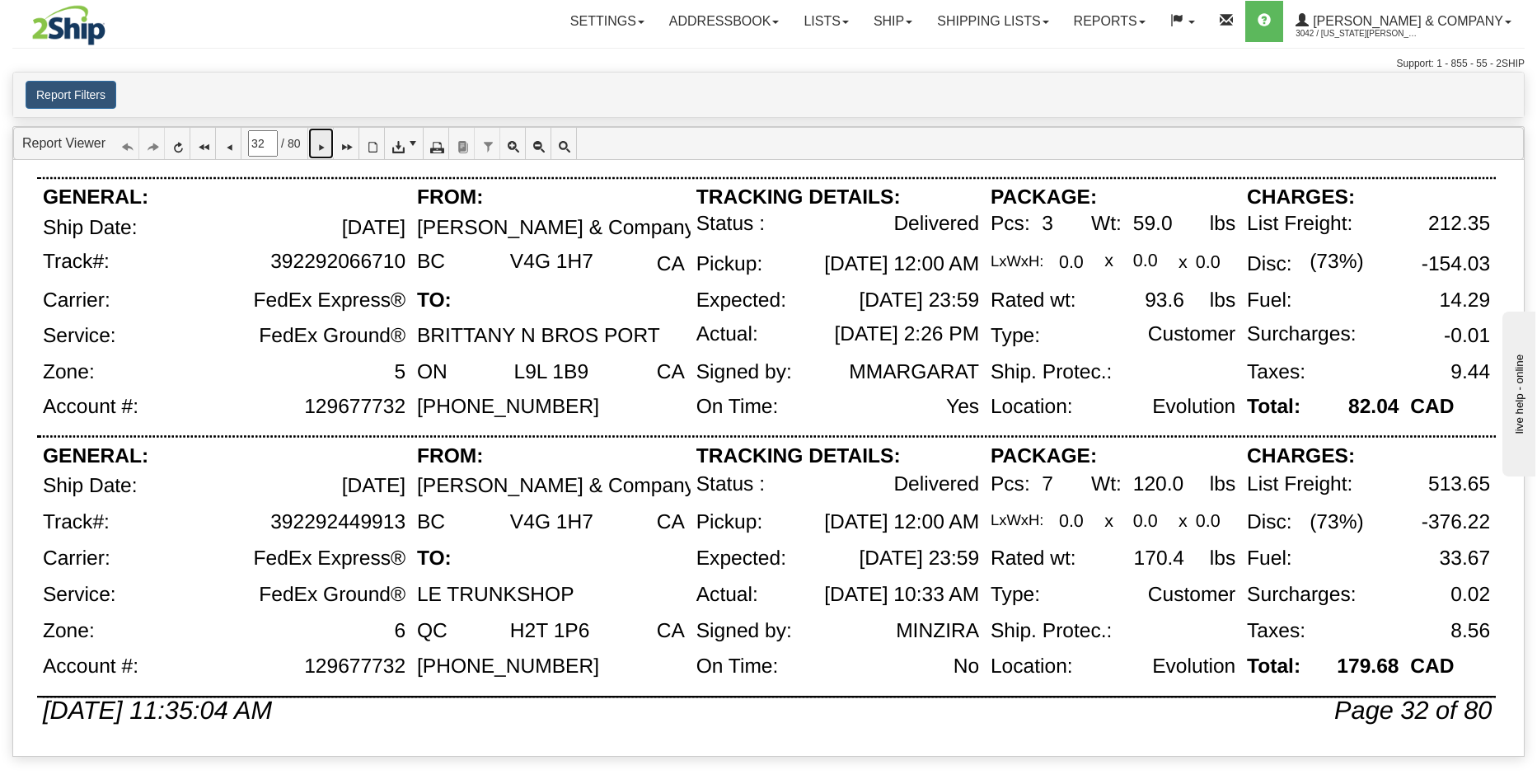
click at [327, 143] on icon at bounding box center [321, 143] width 12 height 12
click at [327, 139] on icon at bounding box center [321, 143] width 12 height 12
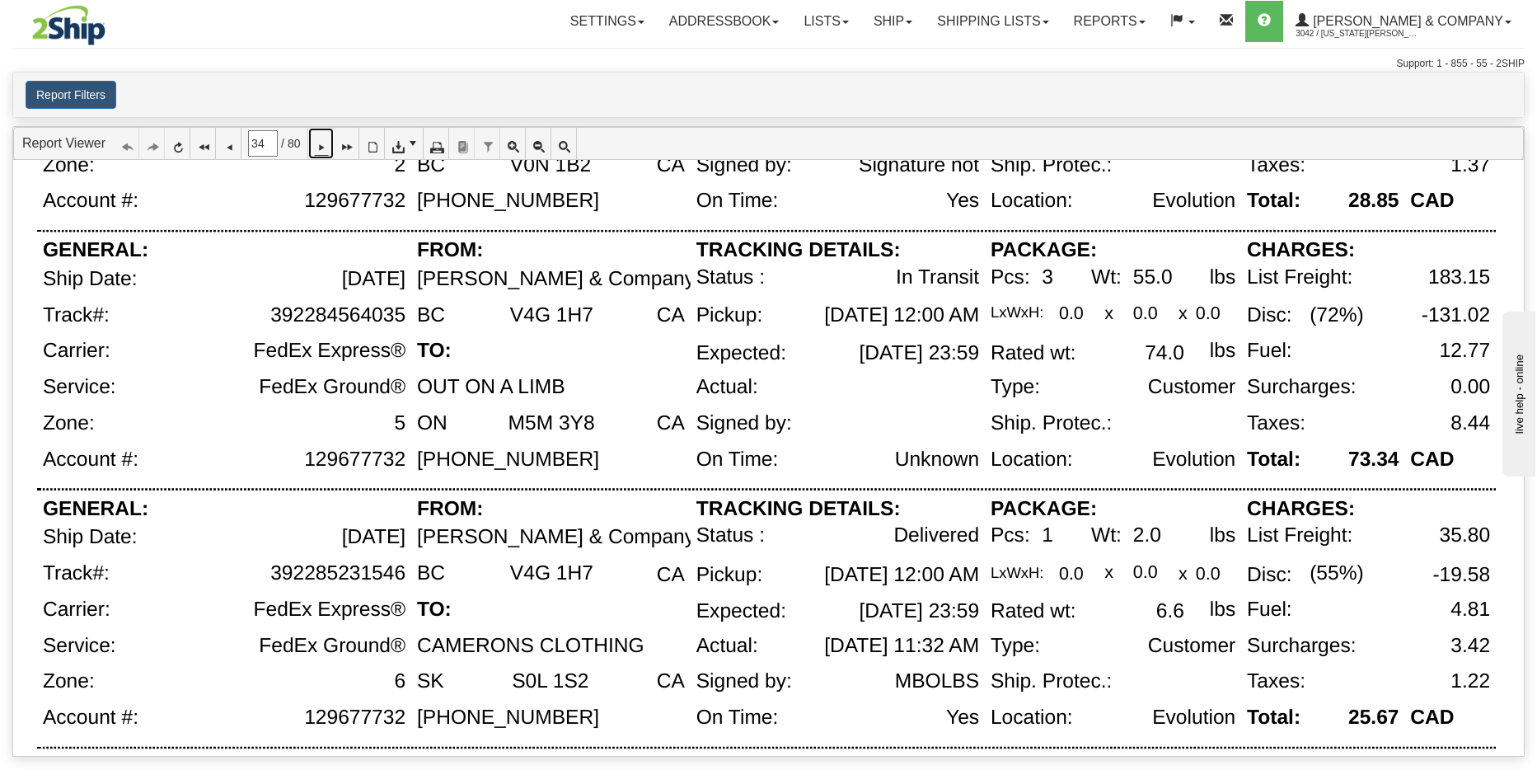
scroll to position [510, 0]
drag, startPoint x: 395, startPoint y: 314, endPoint x: 271, endPoint y: 314, distance: 124.0
click at [271, 314] on div "392284564035" at bounding box center [337, 315] width 135 height 23
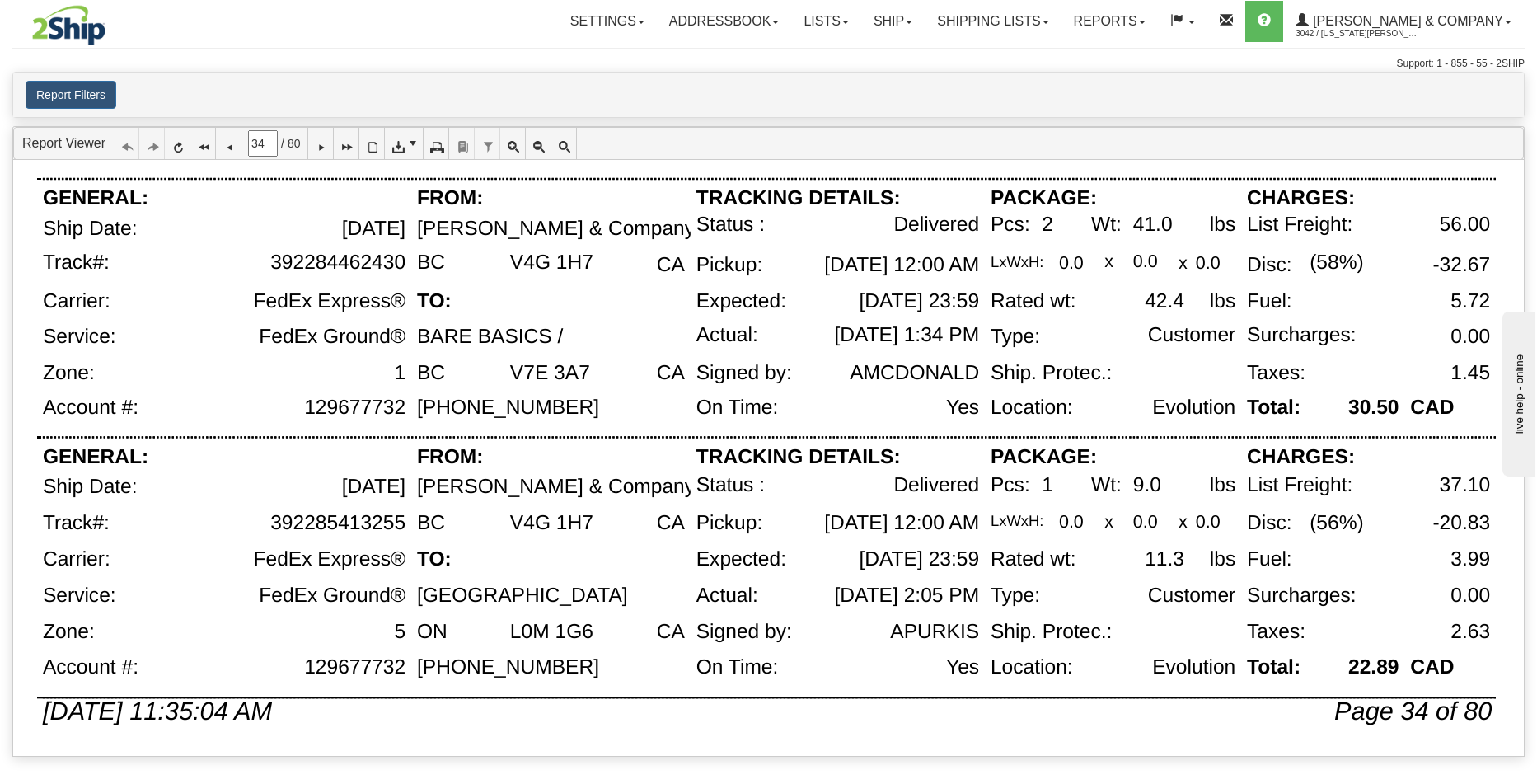
scroll to position [1078, 0]
click at [327, 145] on icon at bounding box center [321, 143] width 12 height 12
click at [327, 142] on icon at bounding box center [321, 143] width 12 height 12
click at [327, 149] on icon at bounding box center [321, 143] width 12 height 12
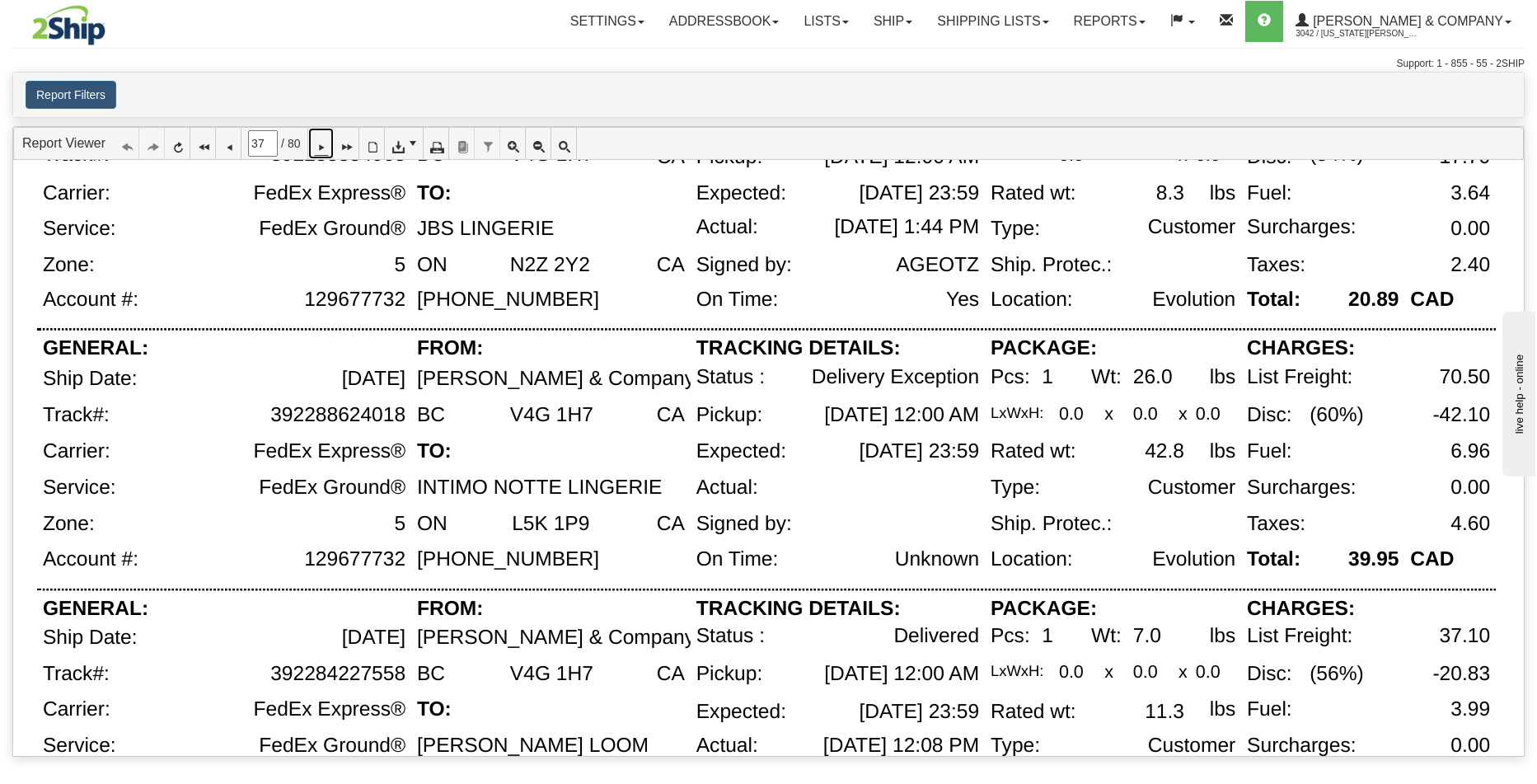
scroll to position [140, 0]
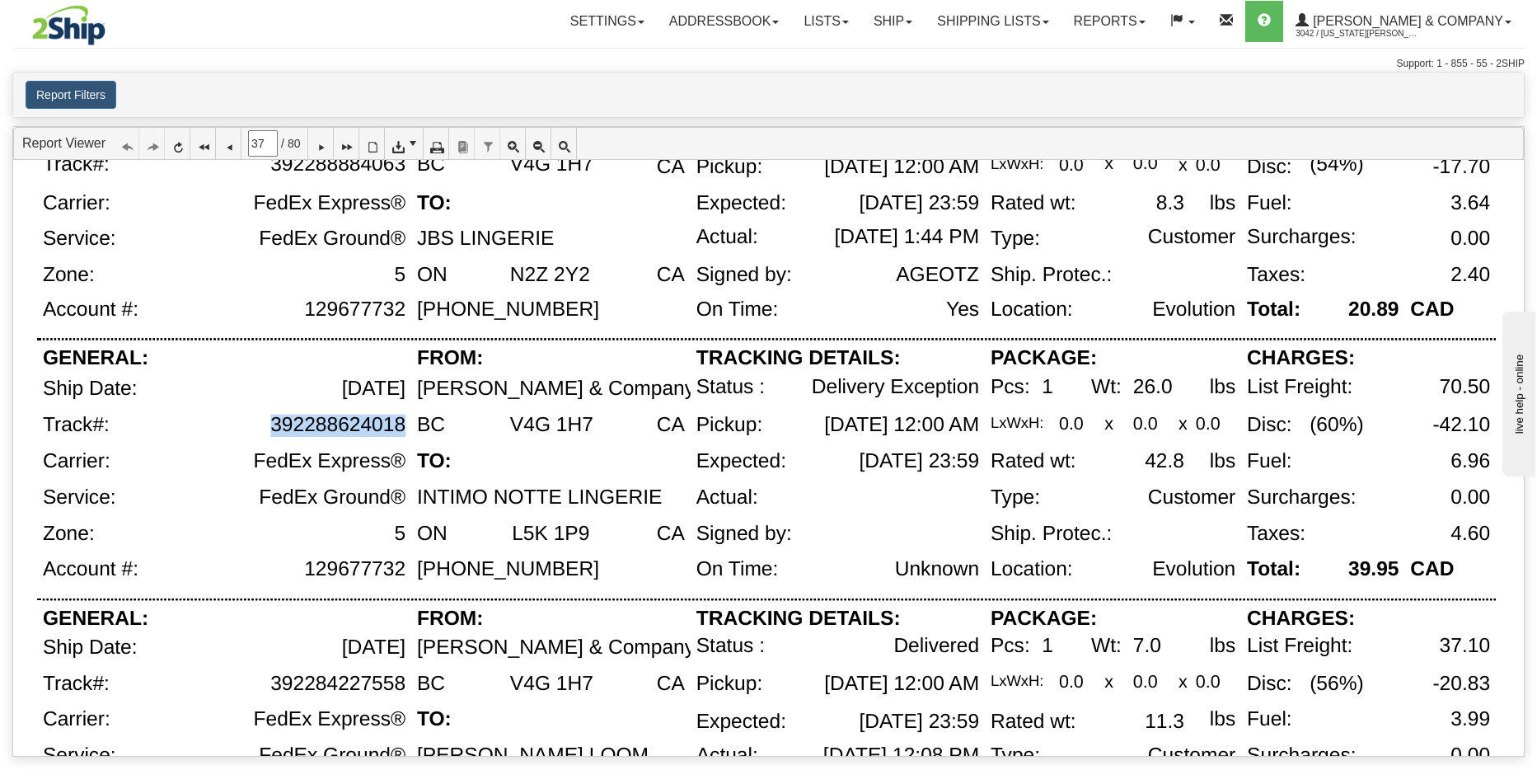
drag, startPoint x: 410, startPoint y: 429, endPoint x: 402, endPoint y: 423, distance: 10.0
click at [402, 423] on div "392288624018" at bounding box center [267, 432] width 288 height 36
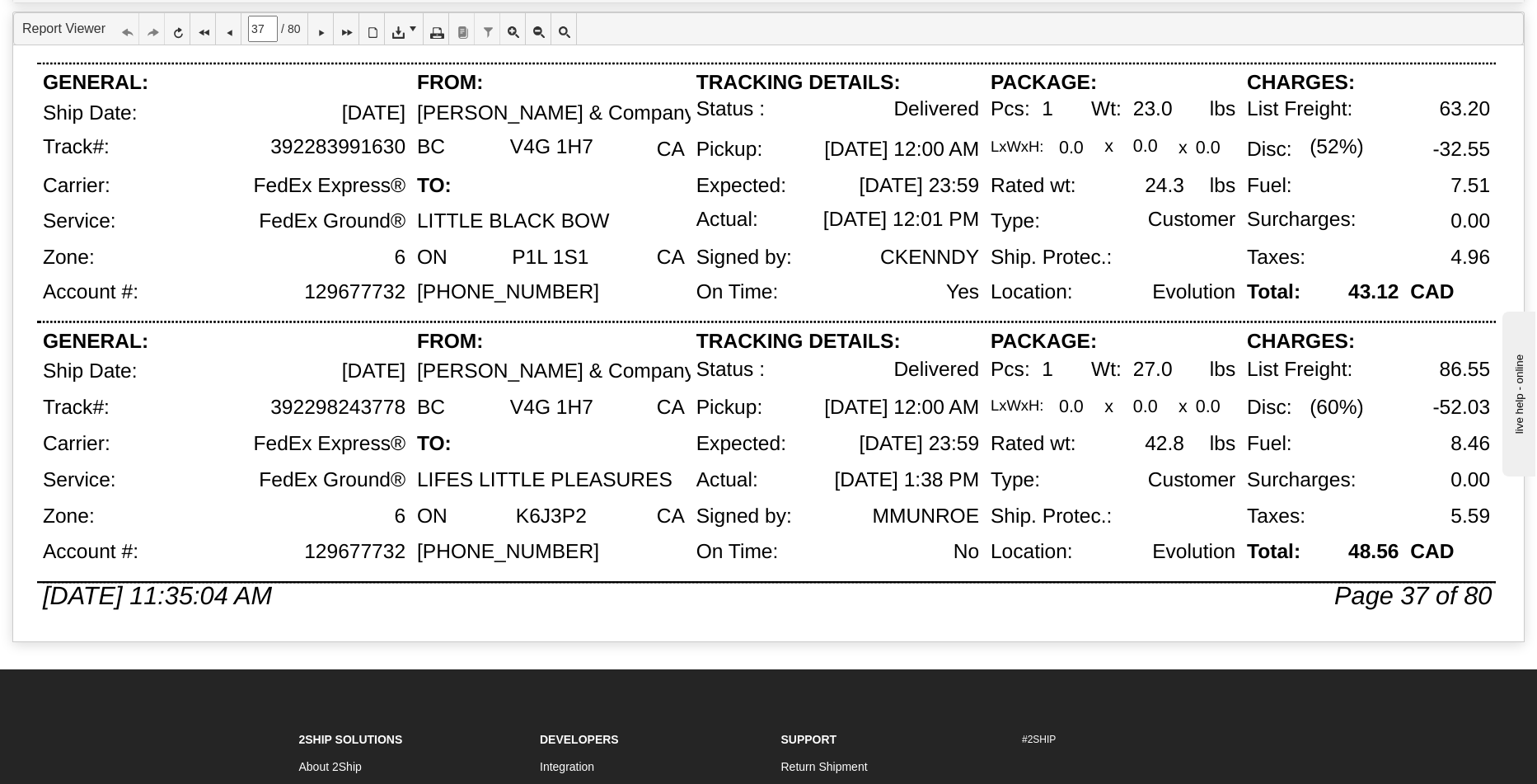
scroll to position [99, 0]
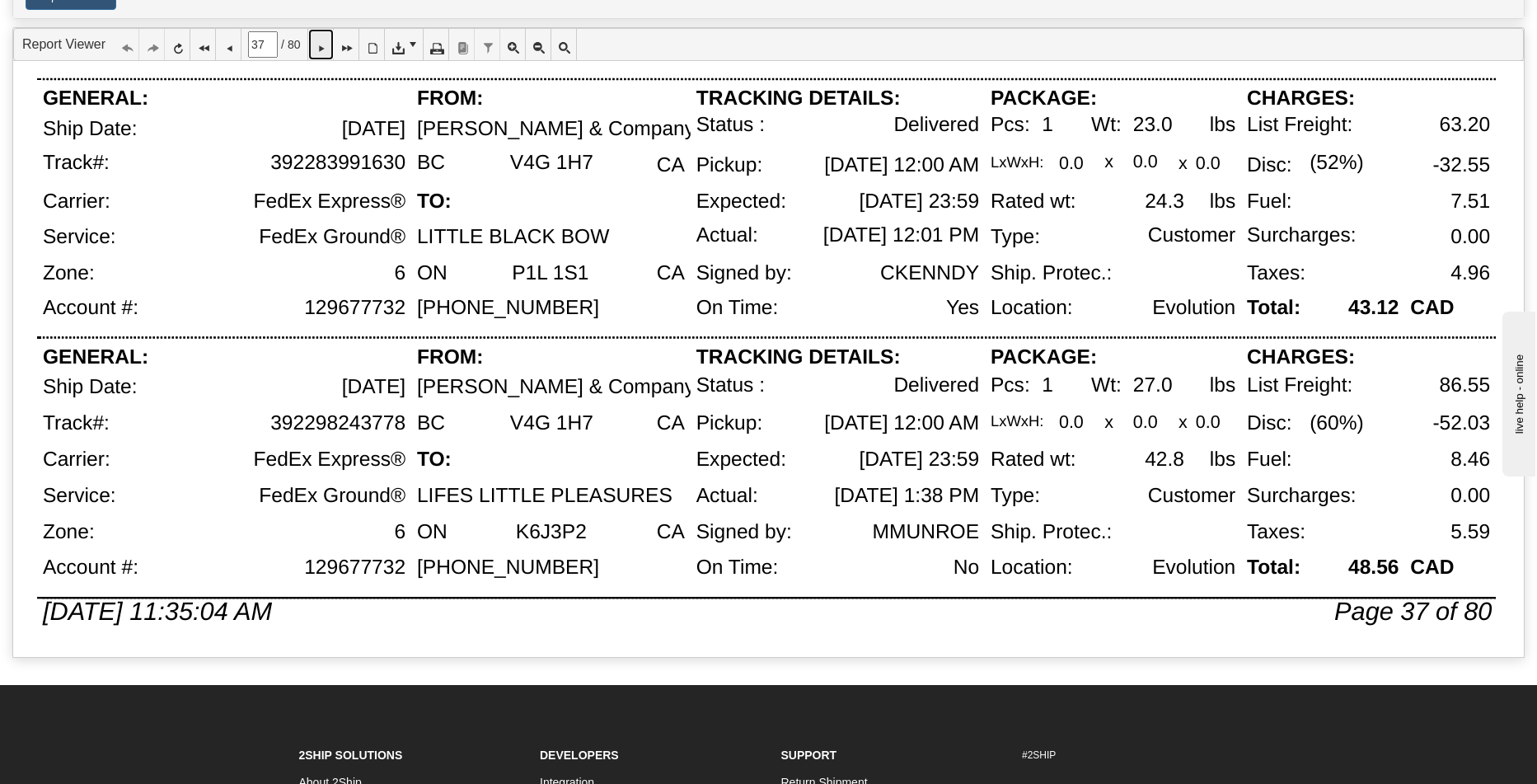
click at [327, 45] on icon at bounding box center [321, 45] width 12 height 12
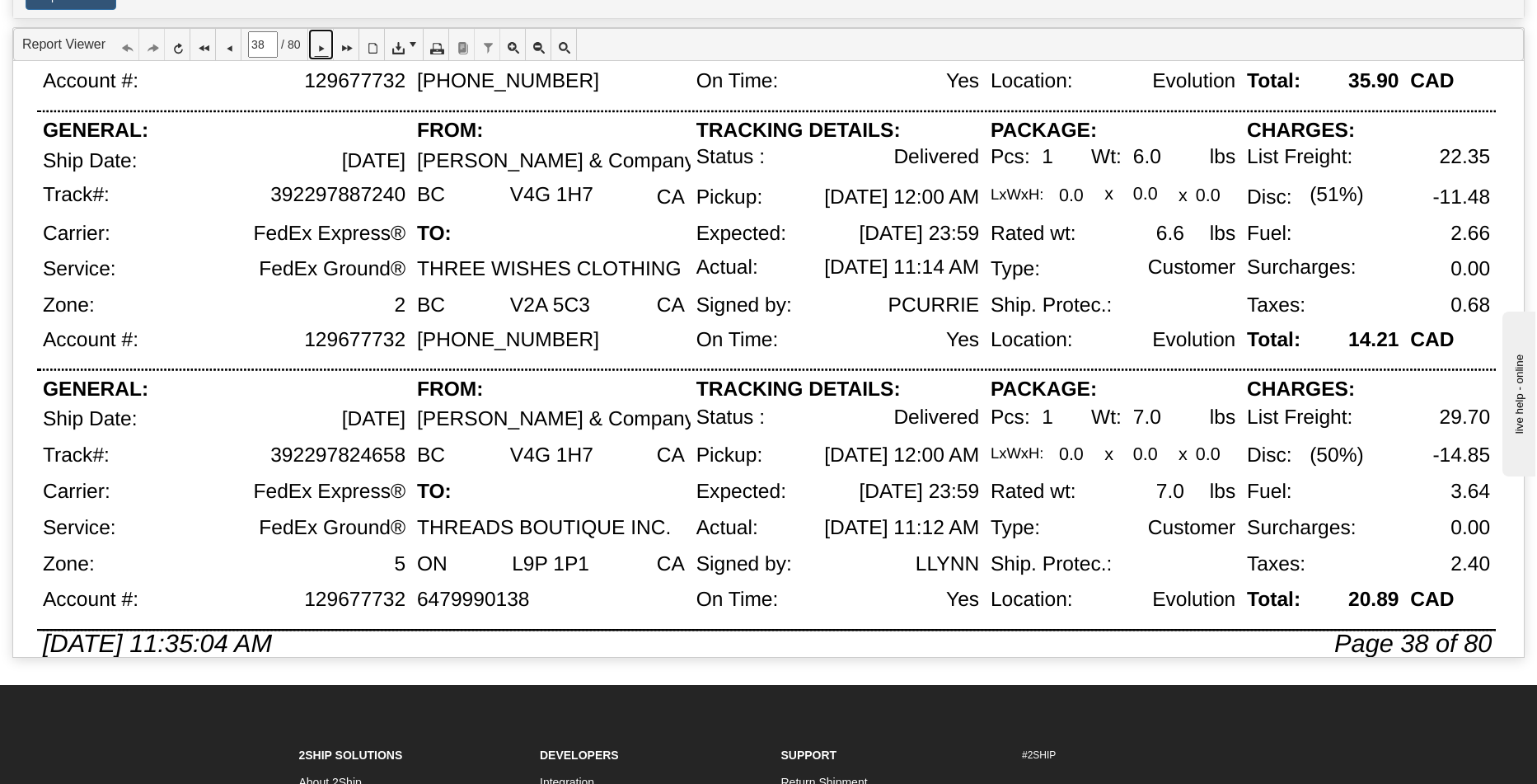
scroll to position [1078, 0]
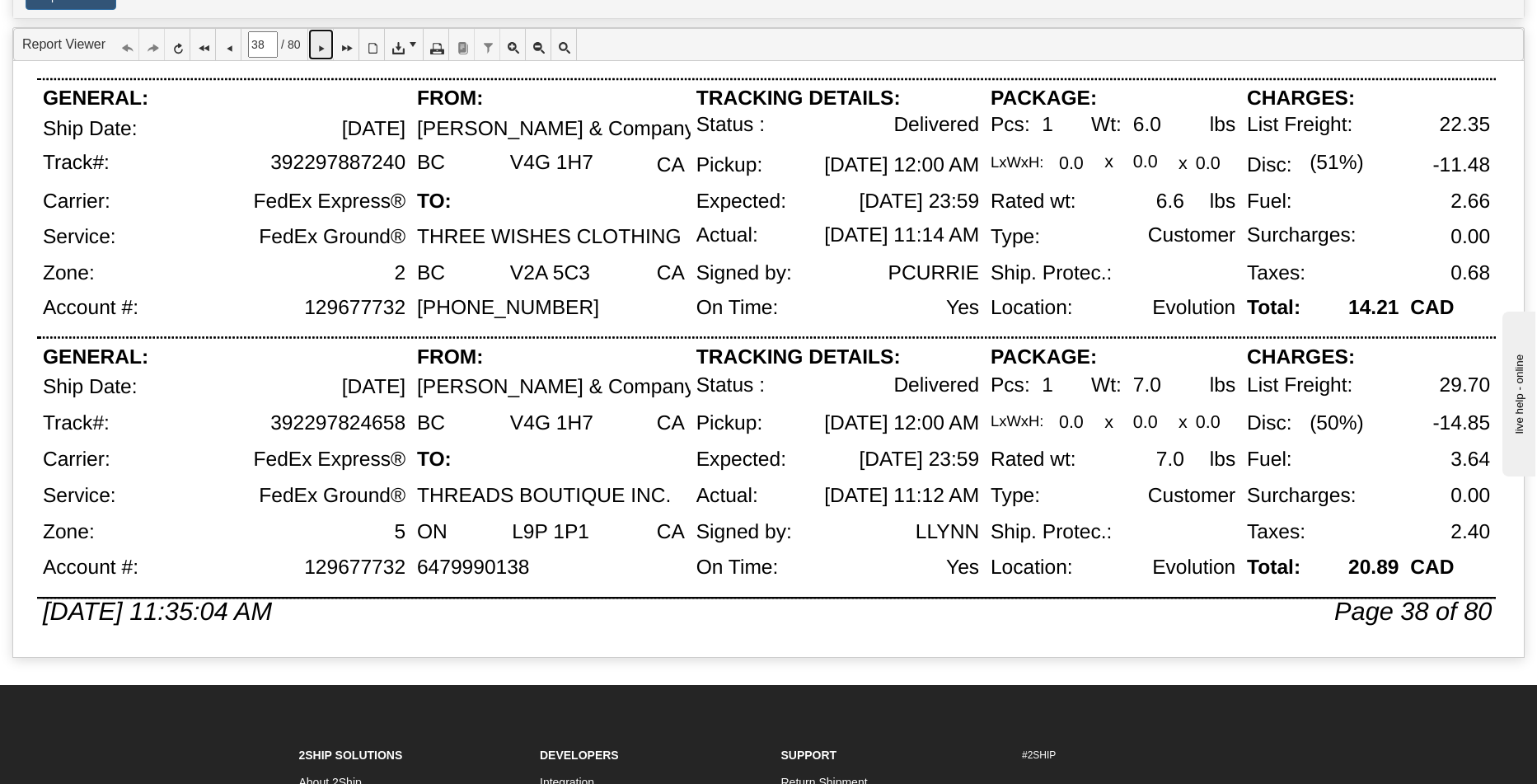
click at [334, 47] on link at bounding box center [321, 45] width 26 height 31
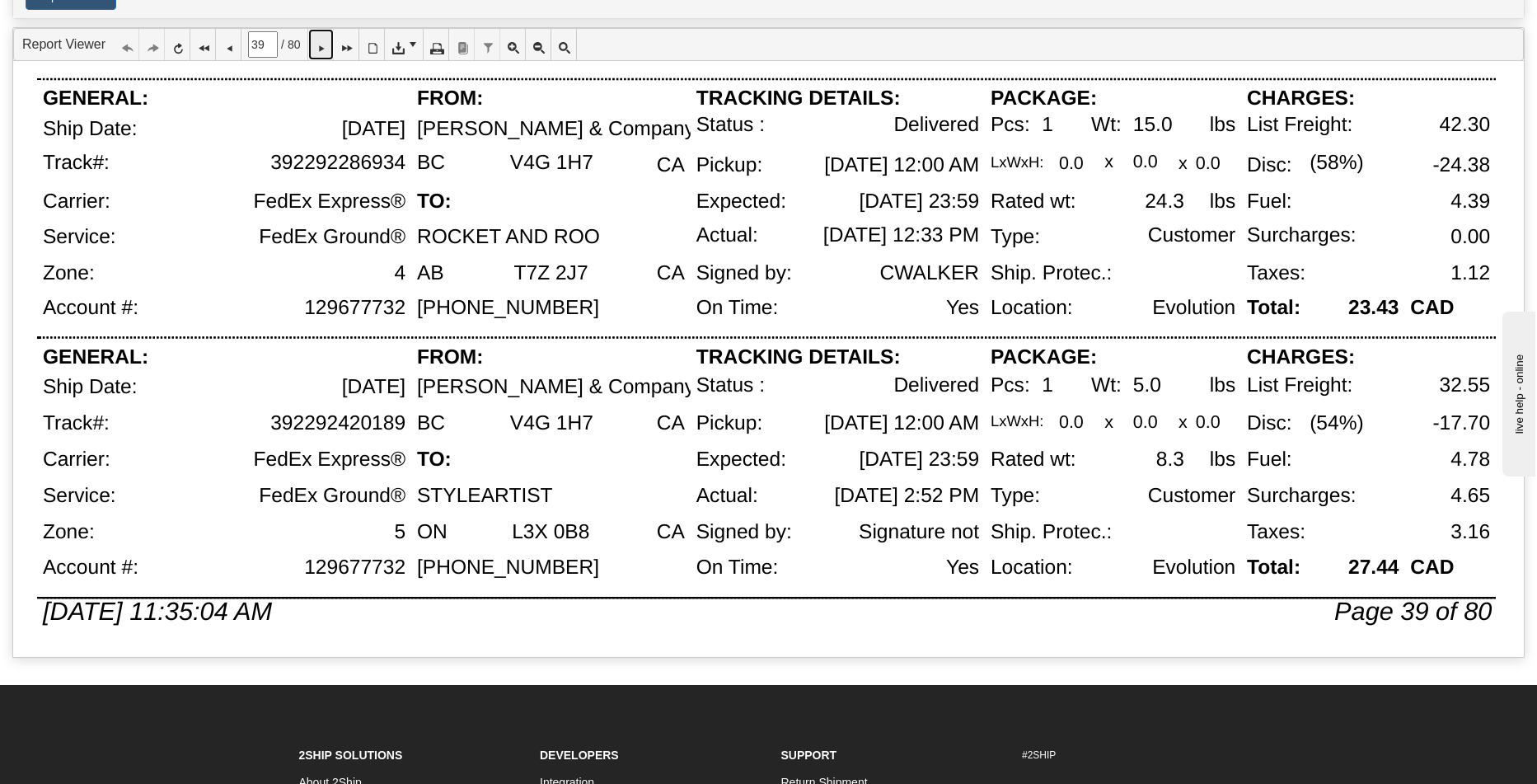
click at [327, 44] on icon at bounding box center [321, 45] width 12 height 12
click at [327, 51] on icon at bounding box center [321, 45] width 12 height 12
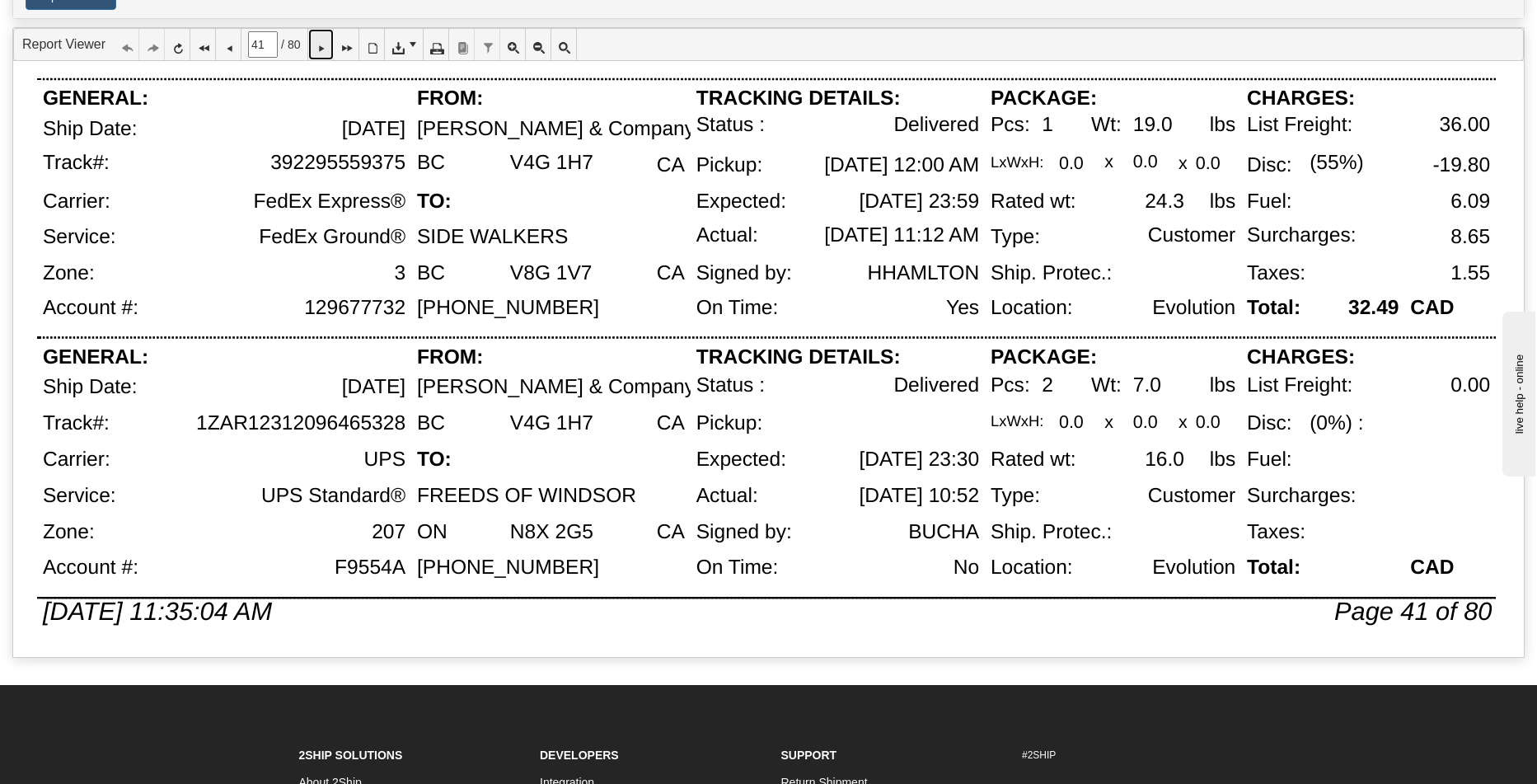
click at [327, 46] on icon at bounding box center [321, 45] width 12 height 12
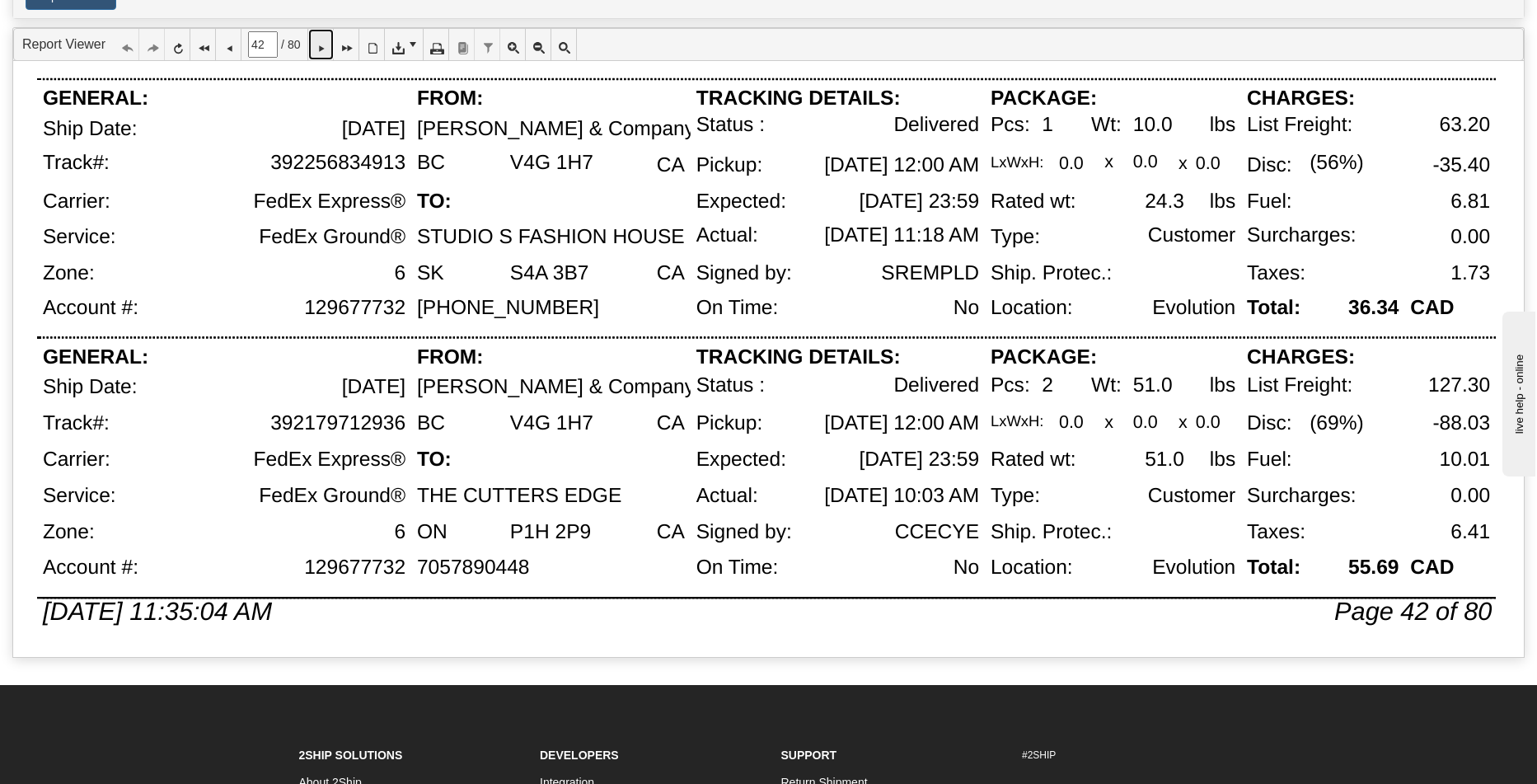
click at [327, 48] on icon at bounding box center [321, 45] width 12 height 12
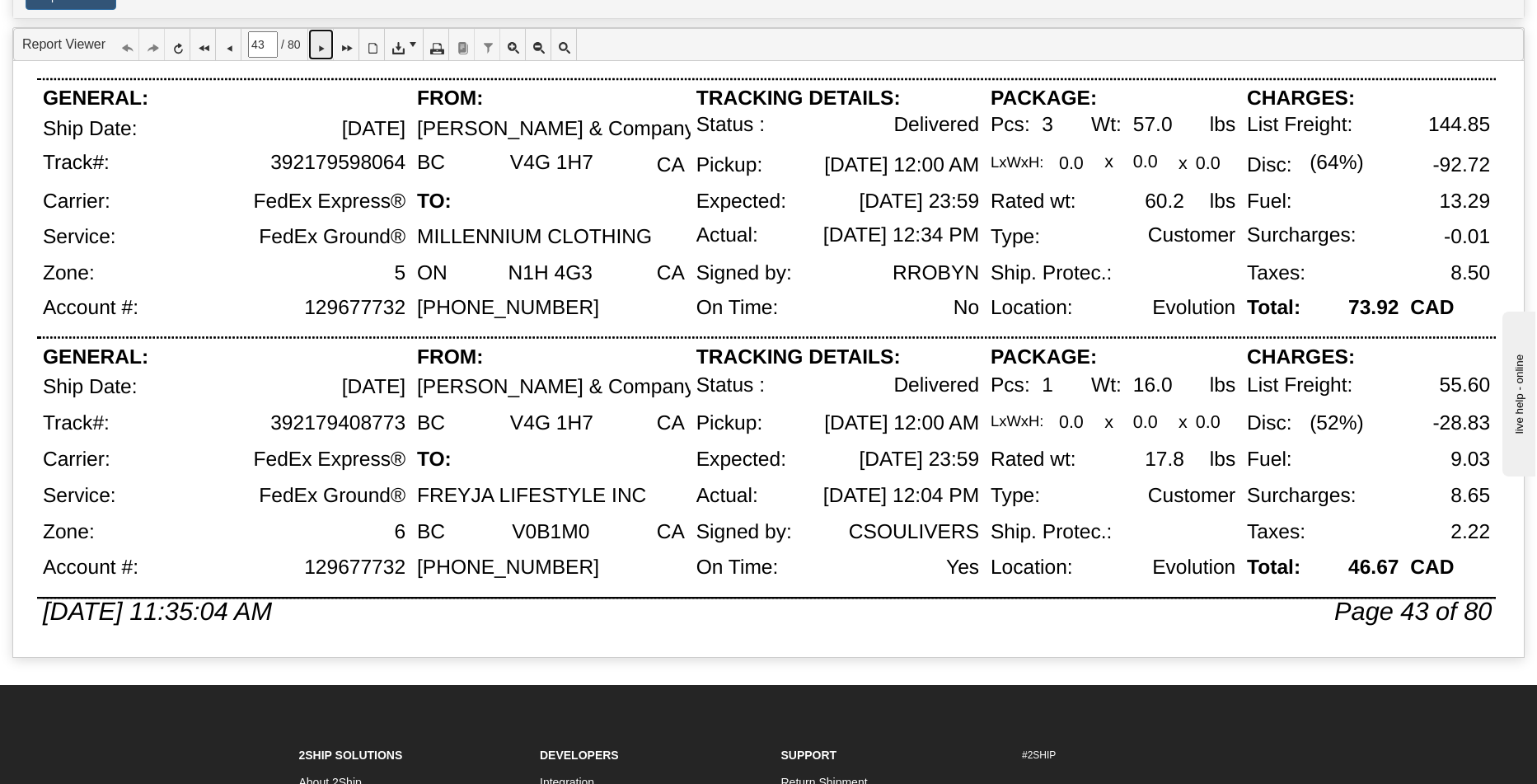
click at [324, 47] on icon at bounding box center [321, 45] width 12 height 12
click at [327, 50] on icon at bounding box center [321, 45] width 12 height 12
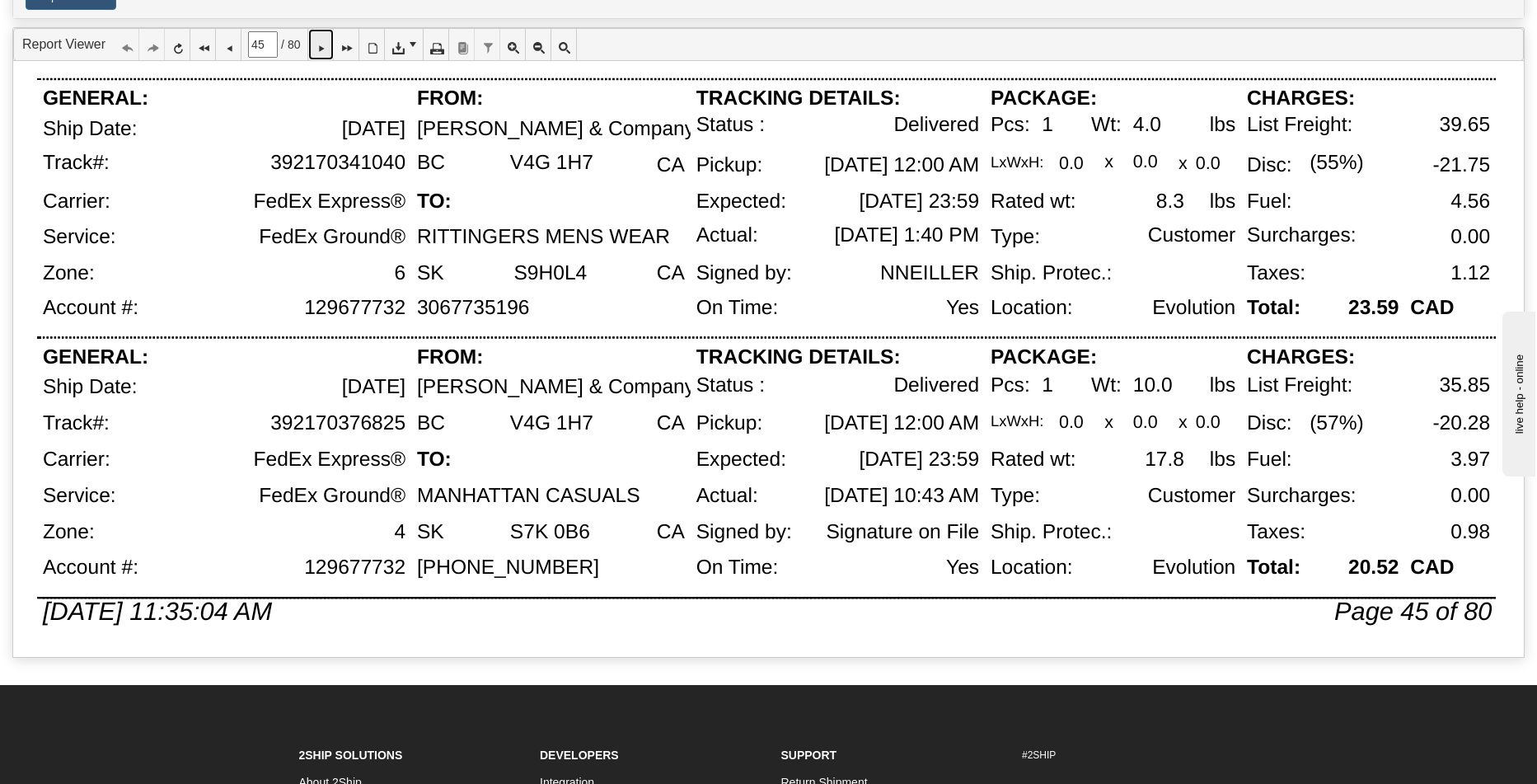
click at [327, 40] on icon at bounding box center [321, 45] width 12 height 12
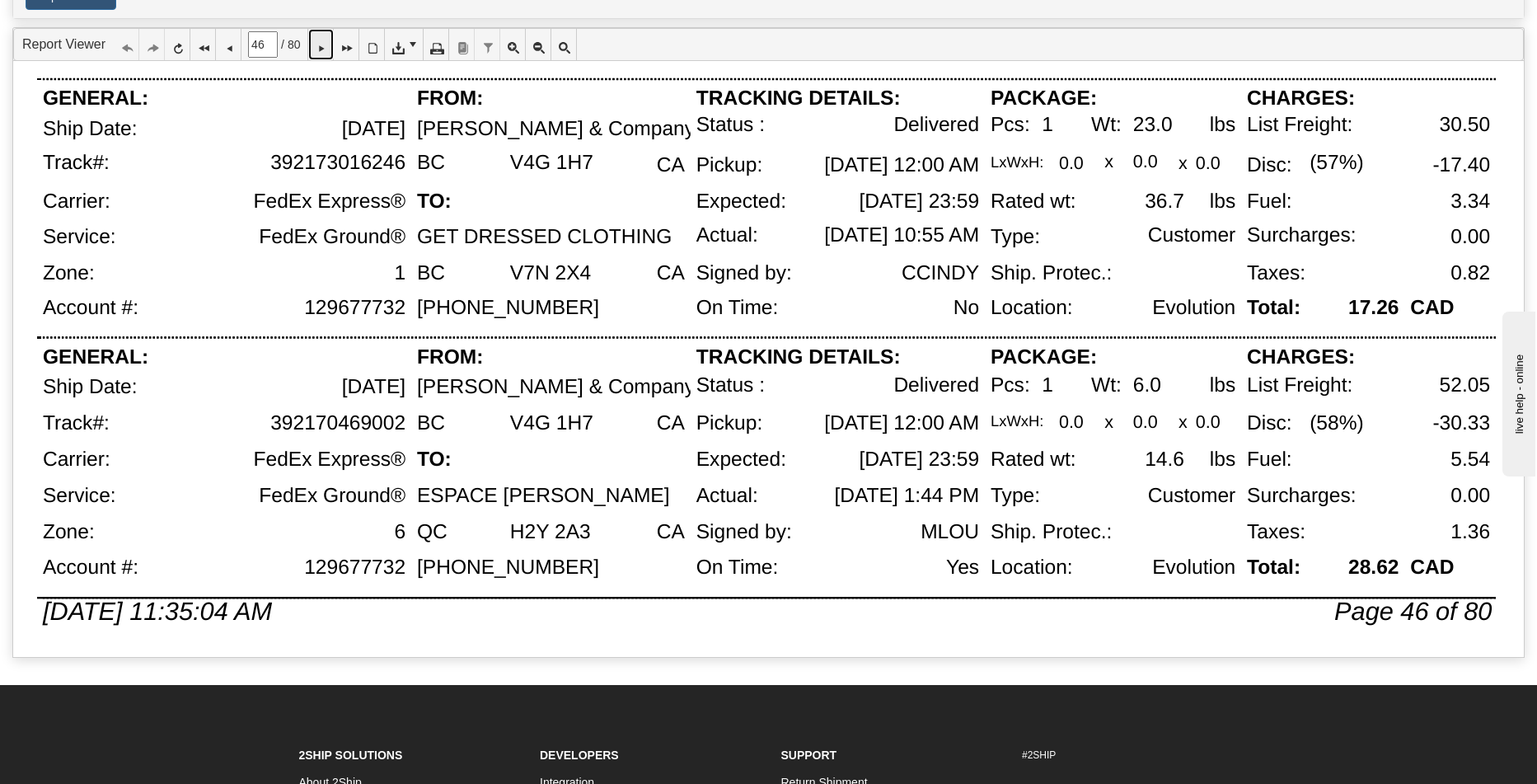
click at [327, 47] on icon at bounding box center [321, 45] width 12 height 12
click at [326, 51] on icon at bounding box center [321, 45] width 12 height 12
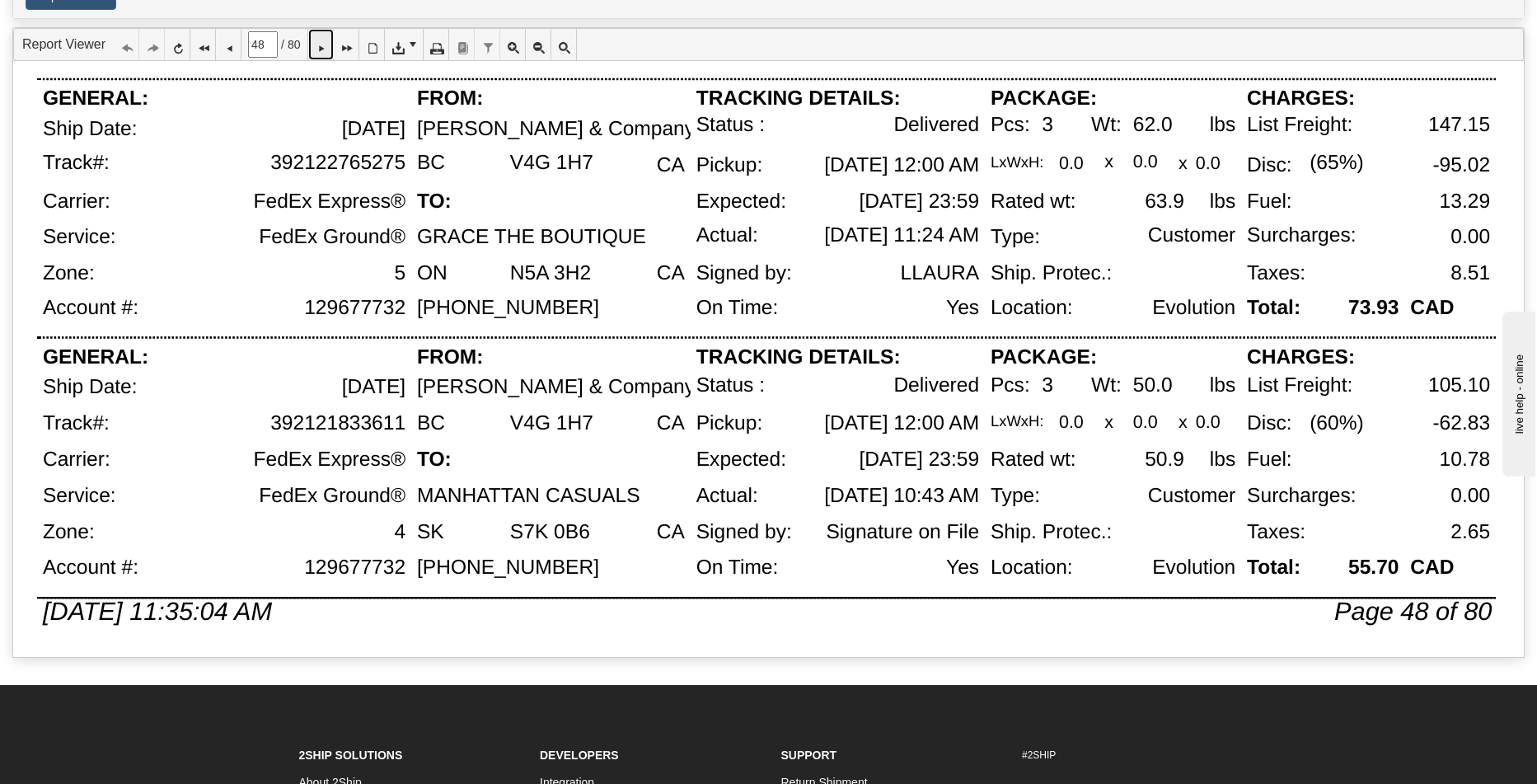
click at [327, 51] on icon at bounding box center [321, 45] width 12 height 12
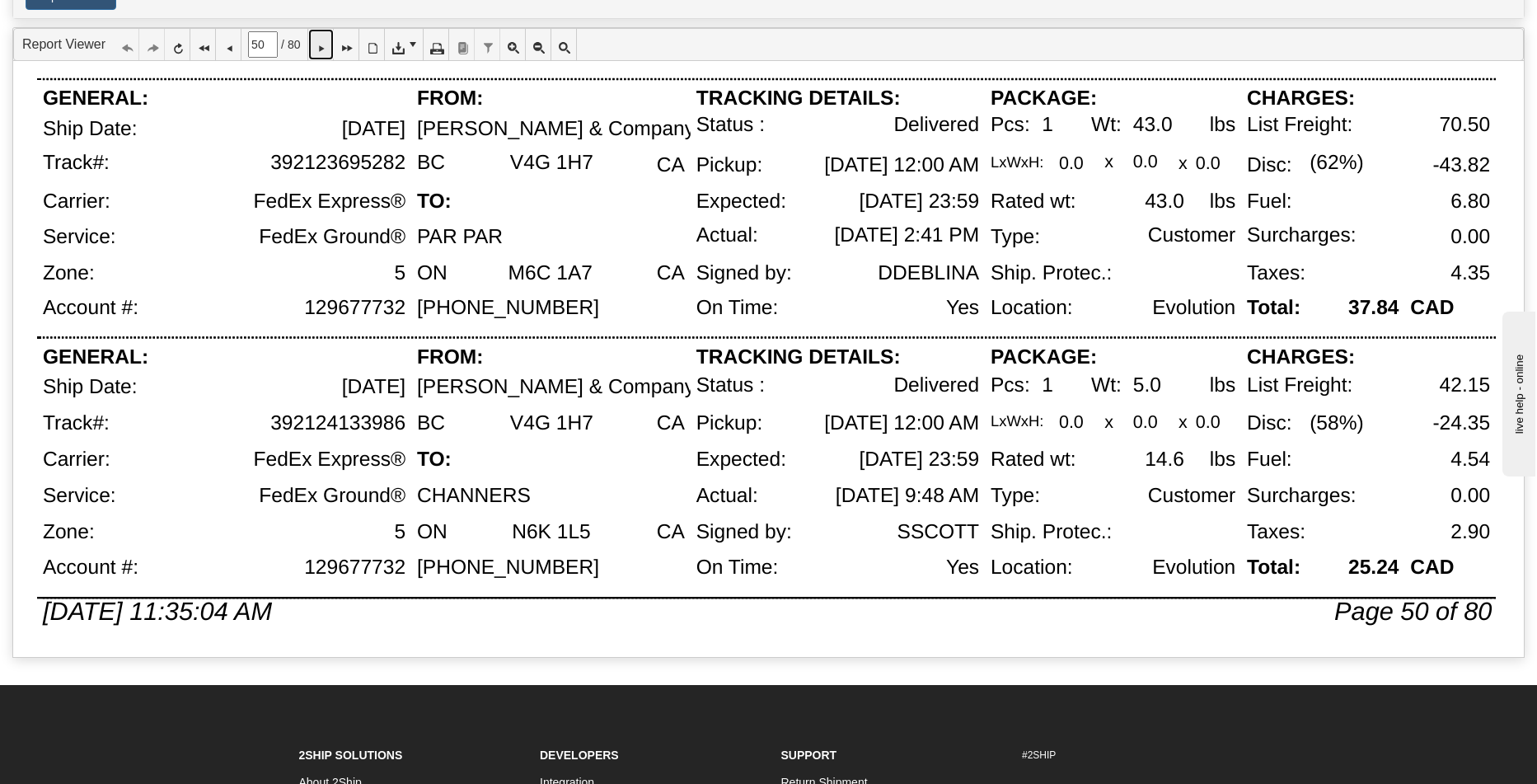
click at [327, 39] on icon at bounding box center [321, 45] width 12 height 12
click at [327, 51] on icon at bounding box center [321, 45] width 12 height 12
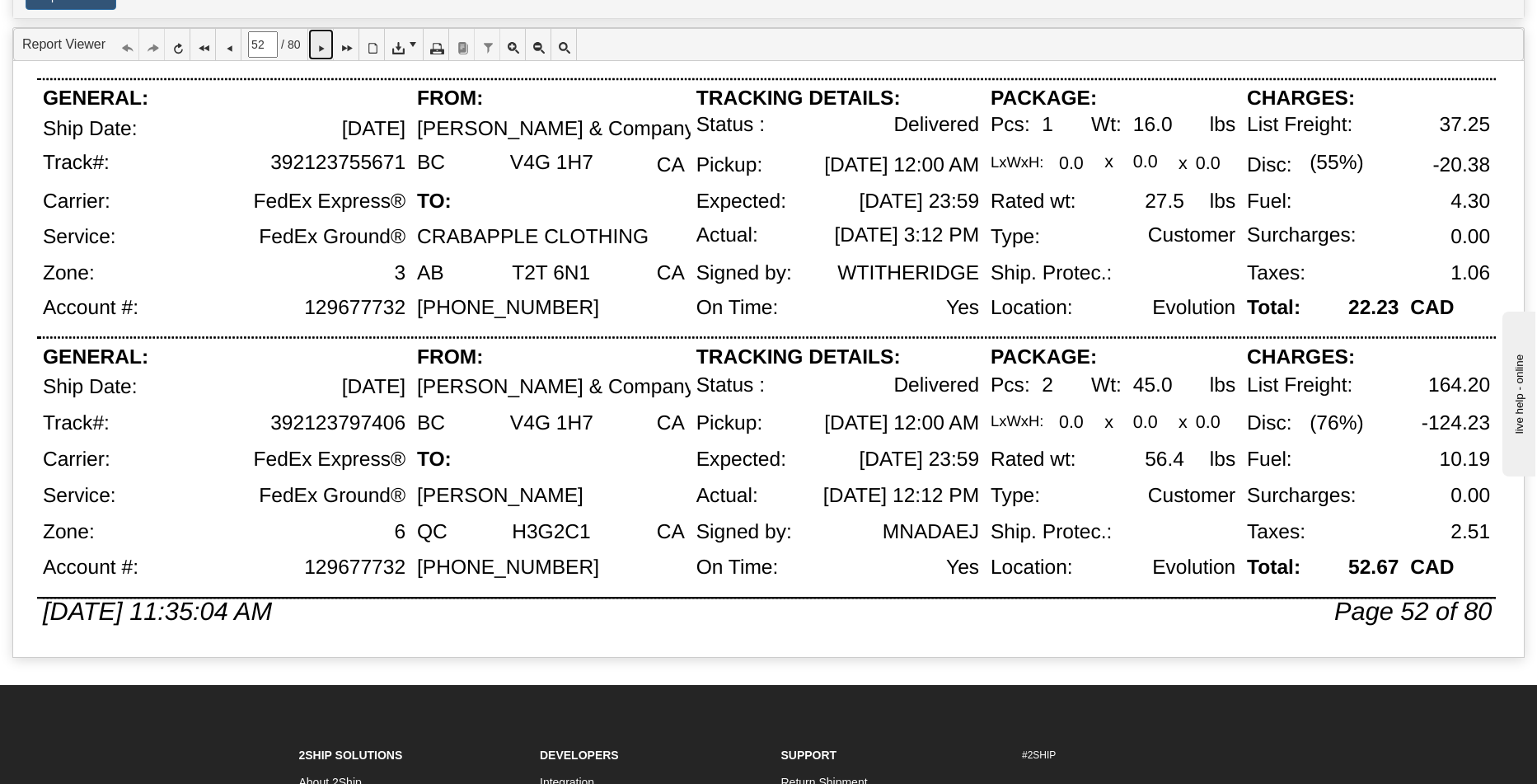
click at [327, 49] on icon at bounding box center [321, 45] width 12 height 12
click at [334, 50] on link at bounding box center [321, 45] width 26 height 31
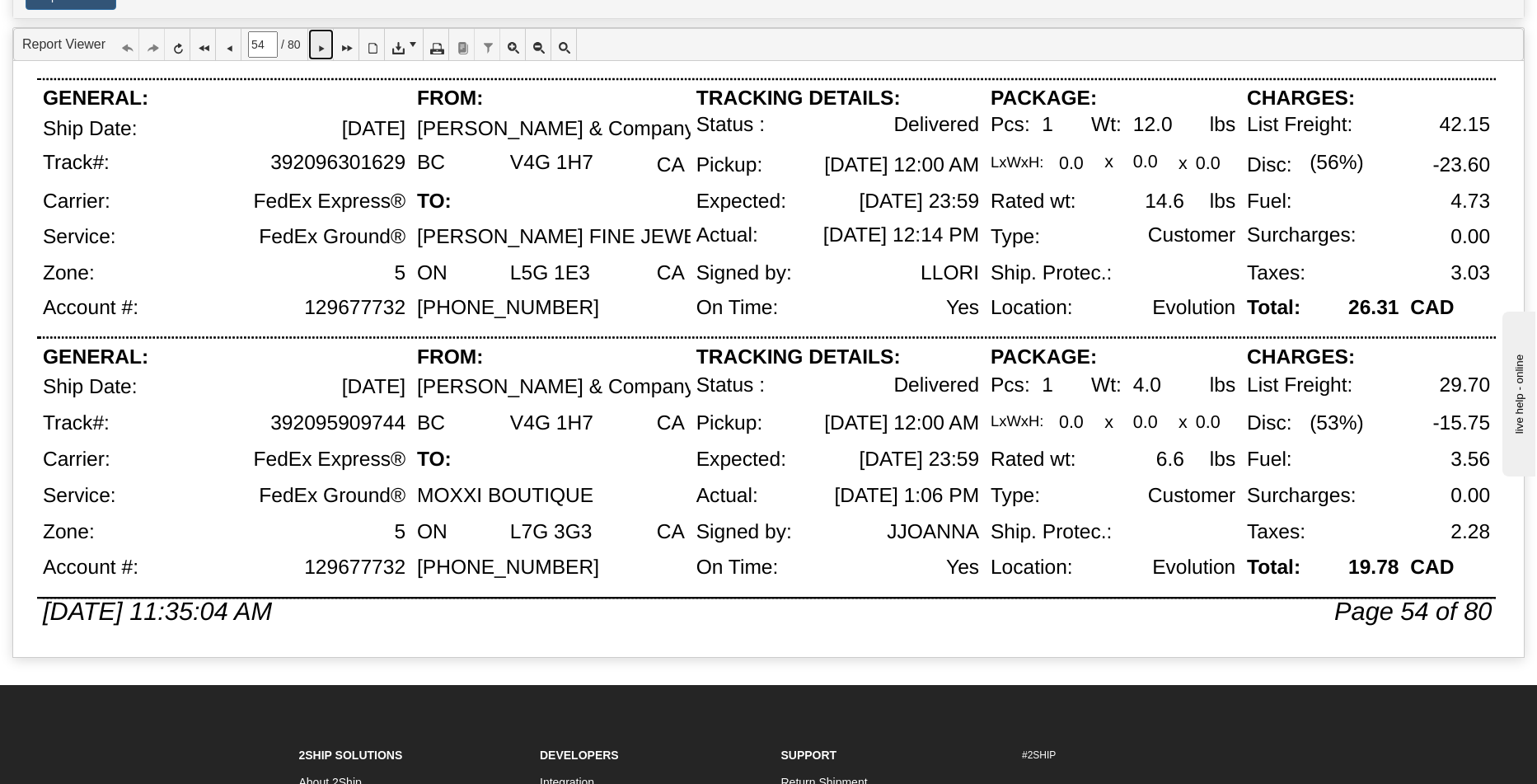
click at [327, 51] on icon at bounding box center [321, 45] width 12 height 12
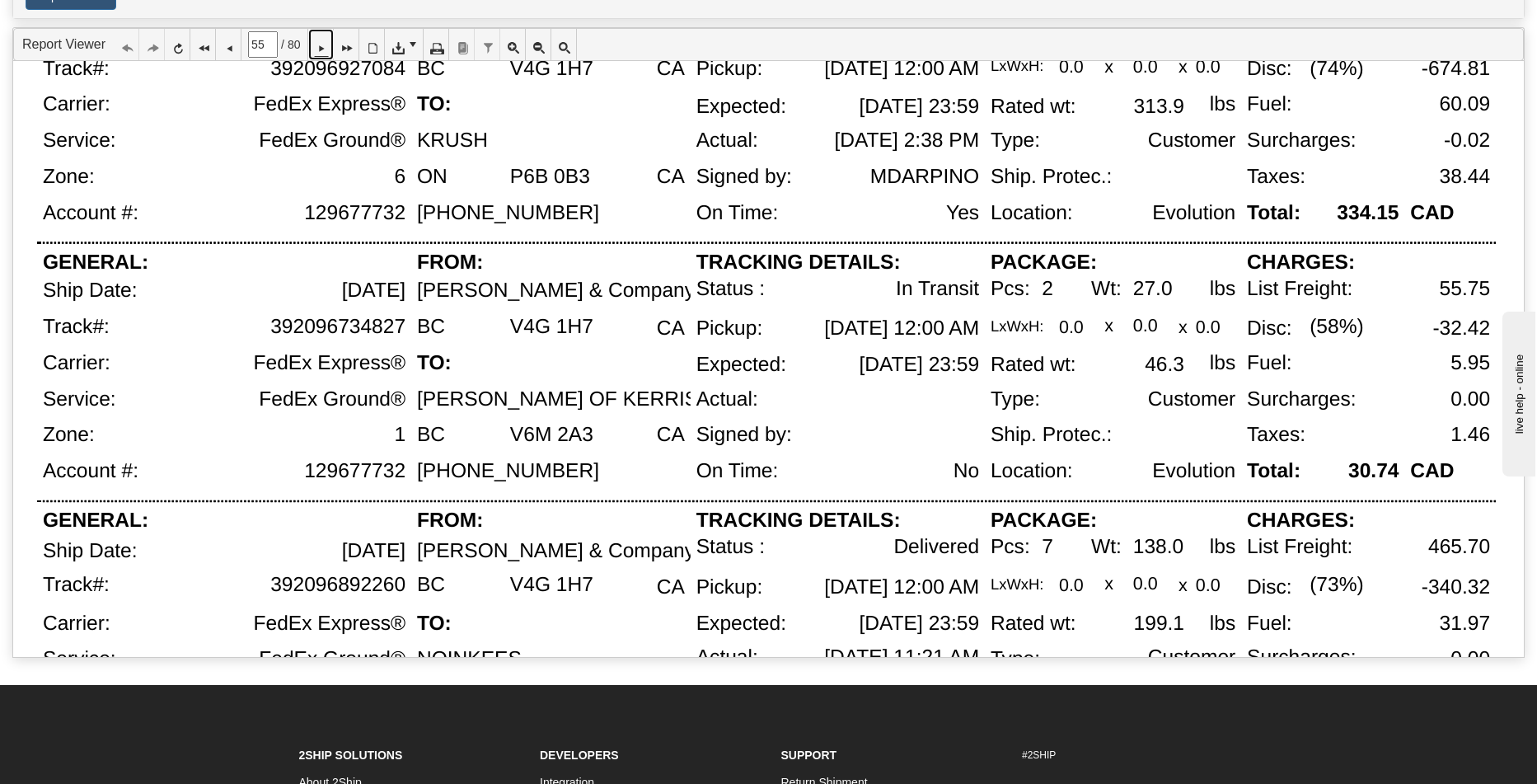
scroll to position [629, 0]
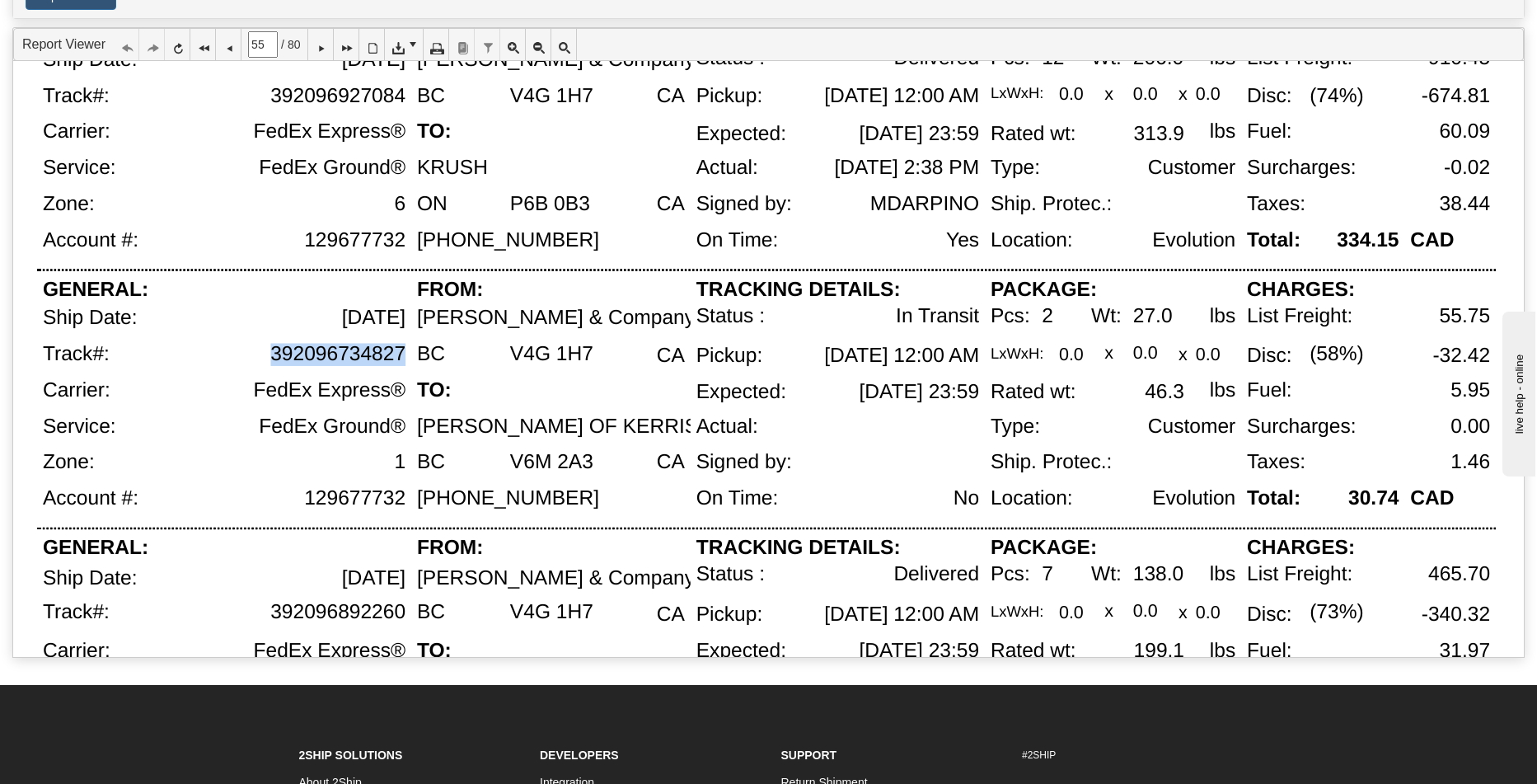
drag, startPoint x: 405, startPoint y: 352, endPoint x: 273, endPoint y: 355, distance: 132.0
click at [273, 355] on div "392096734827" at bounding box center [337, 355] width 135 height 23
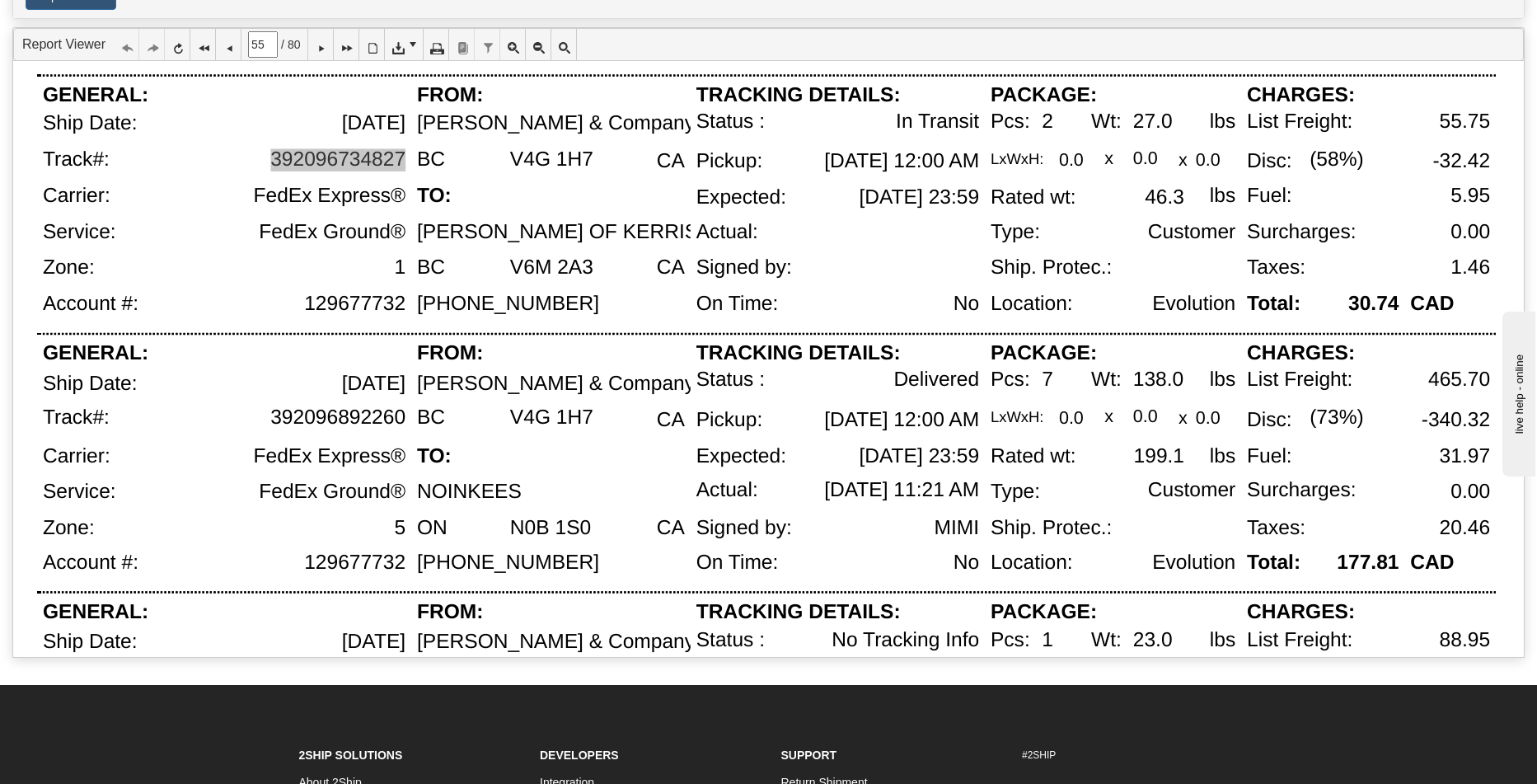
scroll to position [822, 0]
click at [327, 46] on icon at bounding box center [321, 45] width 12 height 12
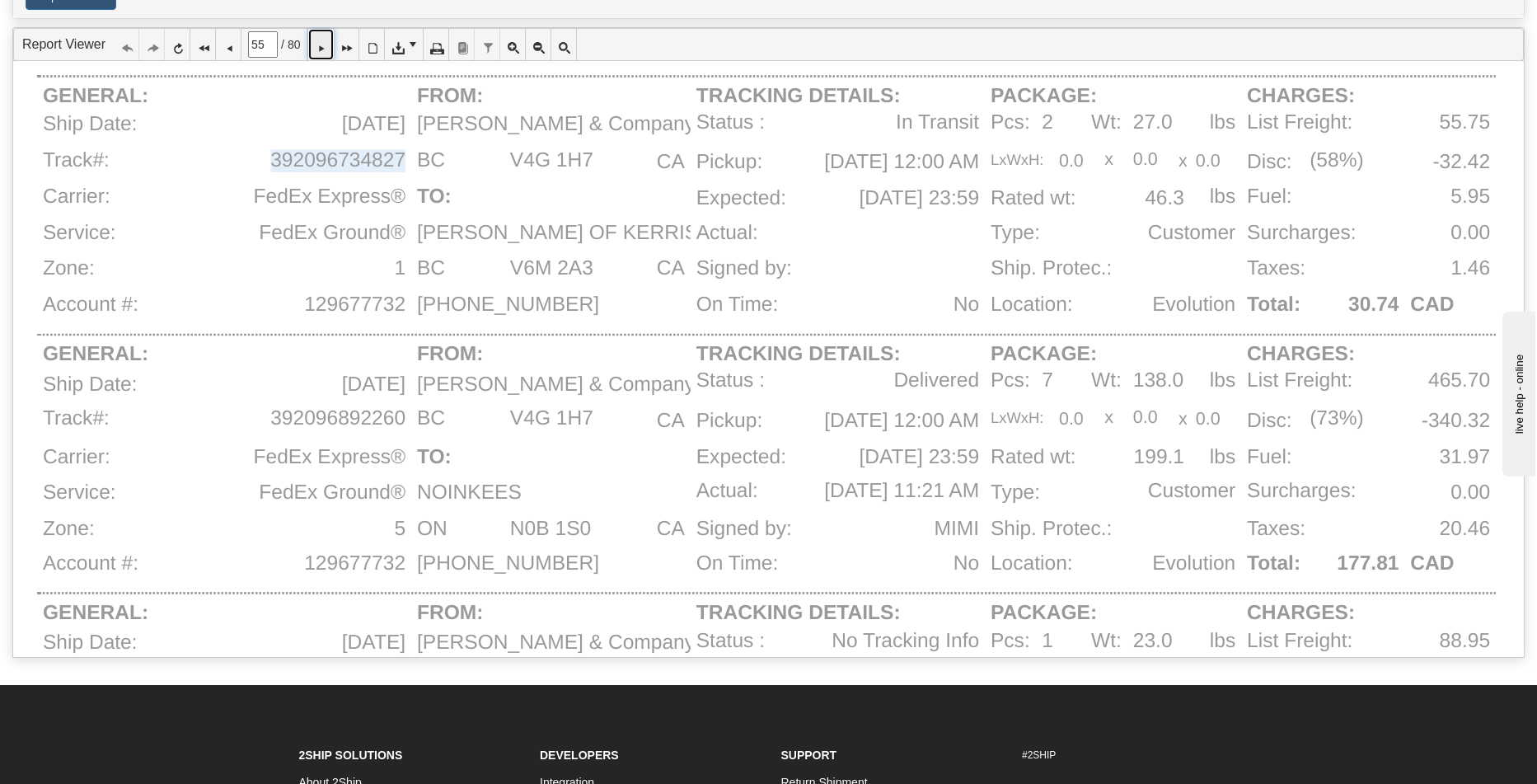
type input "56"
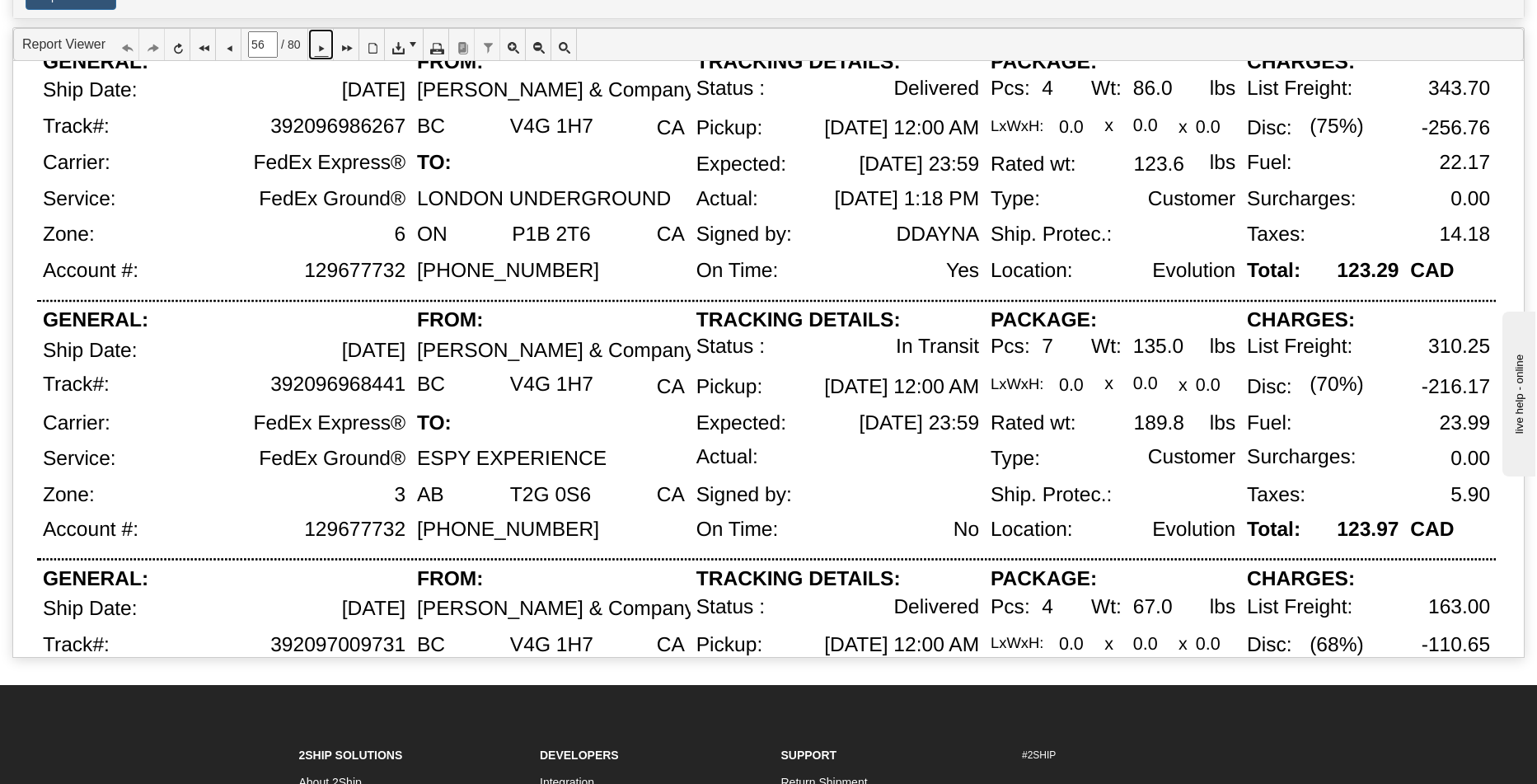
scroll to position [870, 0]
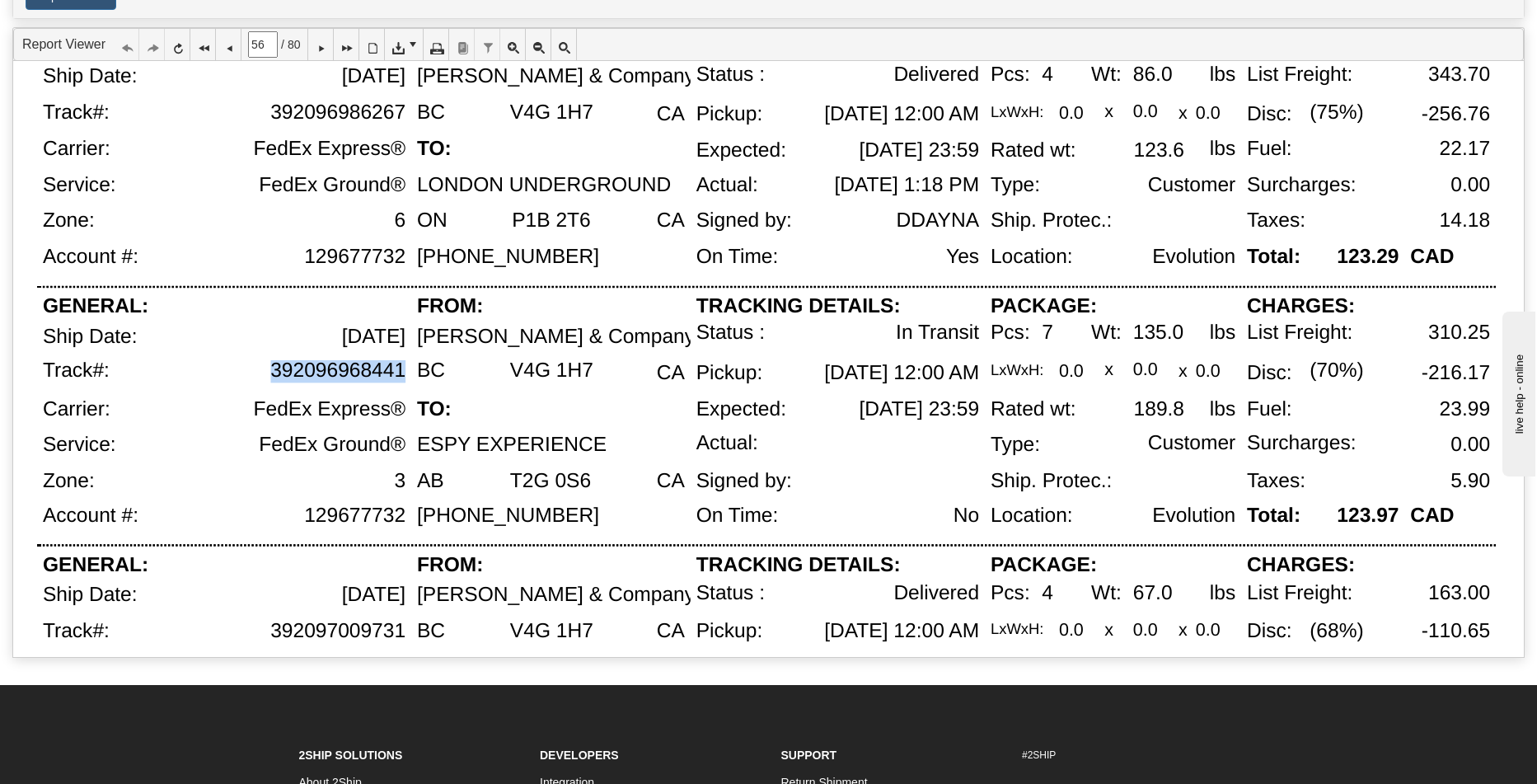
drag, startPoint x: 405, startPoint y: 375, endPoint x: 270, endPoint y: 377, distance: 135.0
click at [270, 377] on div "392096968441" at bounding box center [337, 371] width 135 height 23
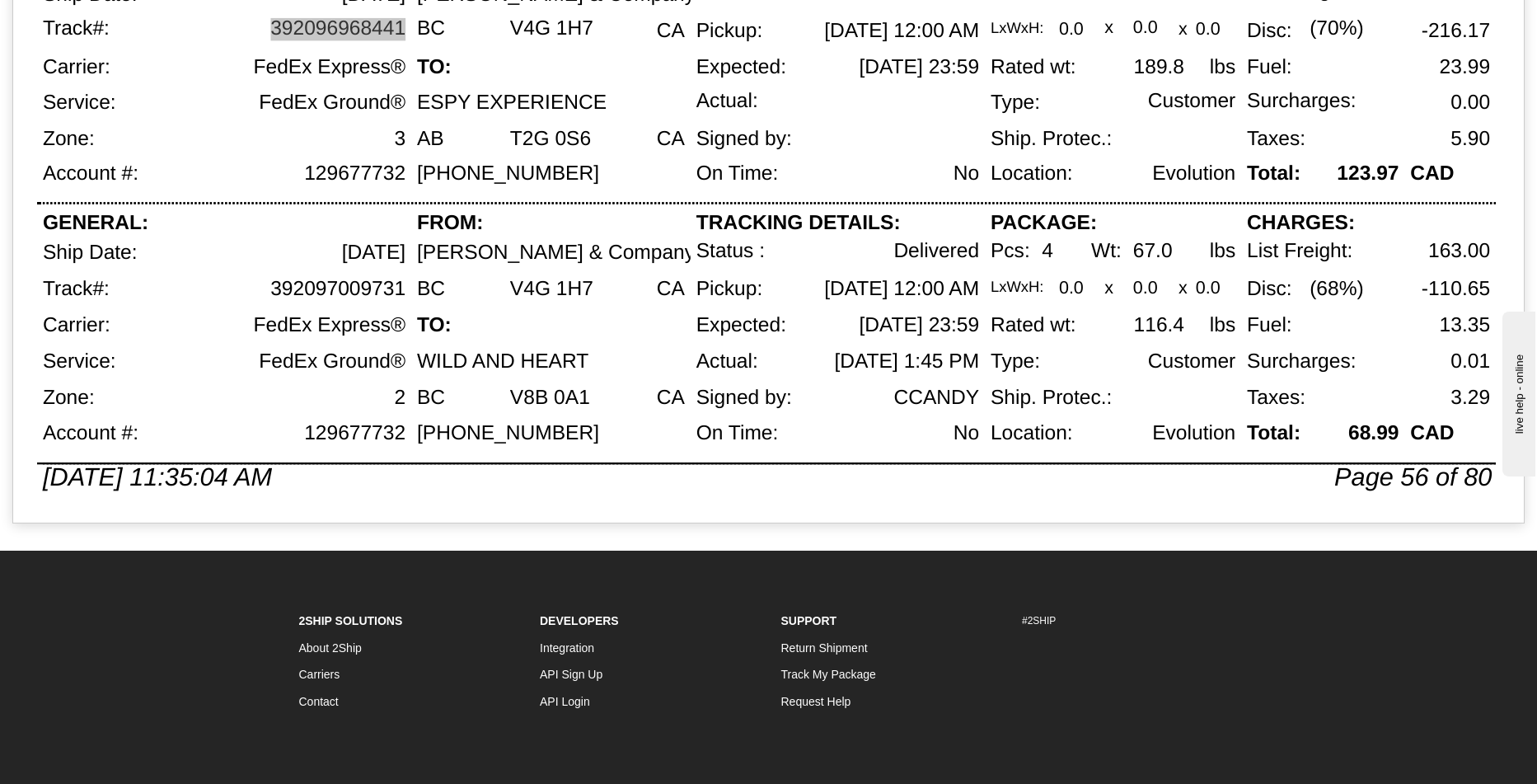
scroll to position [0, 0]
